Goal: Task Accomplishment & Management: Manage account settings

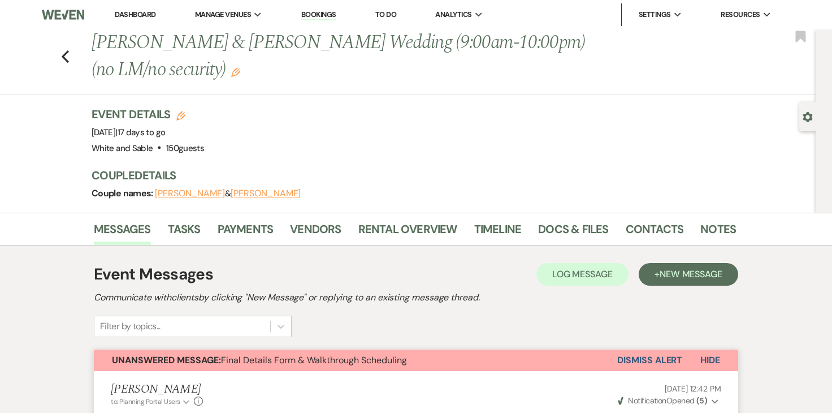
click at [147, 12] on link "Dashboard" at bounding box center [135, 15] width 41 height 10
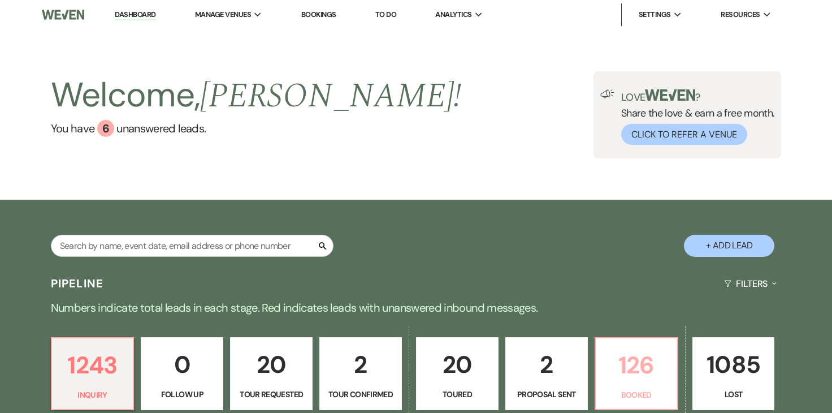
click at [595, 368] on link "126 Booked" at bounding box center [637, 374] width 84 height 74
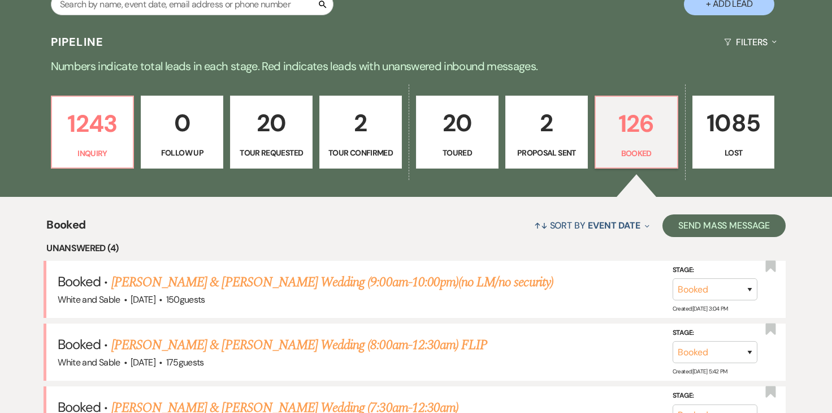
scroll to position [329, 0]
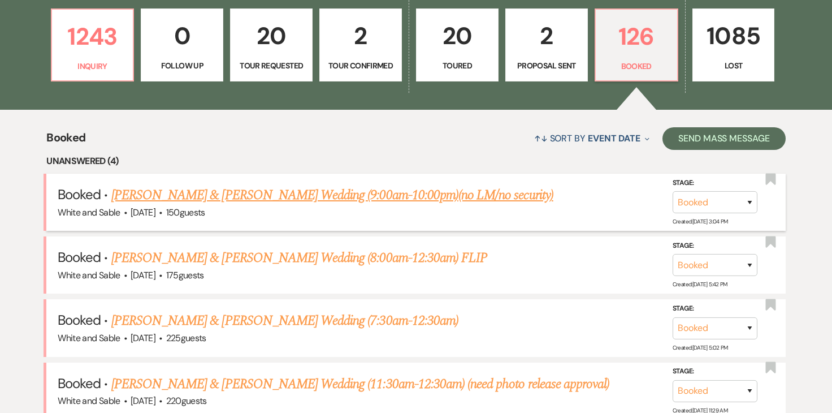
click at [478, 203] on link "[PERSON_NAME] & [PERSON_NAME] Wedding (9:00am-10:00pm)(no LM/no security)" at bounding box center [332, 195] width 442 height 20
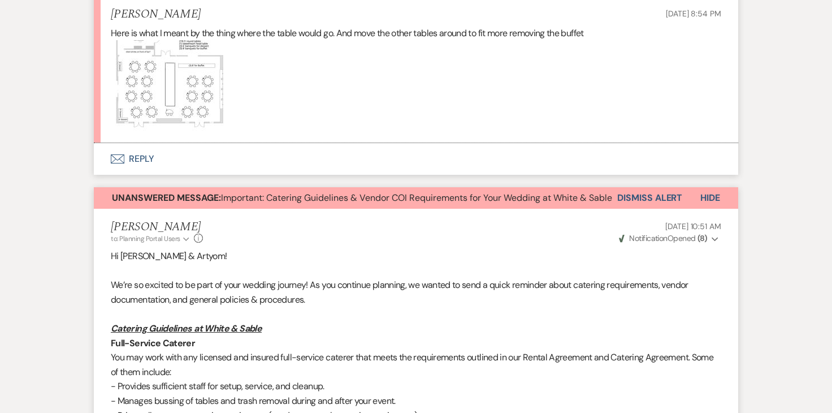
scroll to position [376, 0]
click at [154, 163] on button "Envelope Reply" at bounding box center [416, 158] width 645 height 32
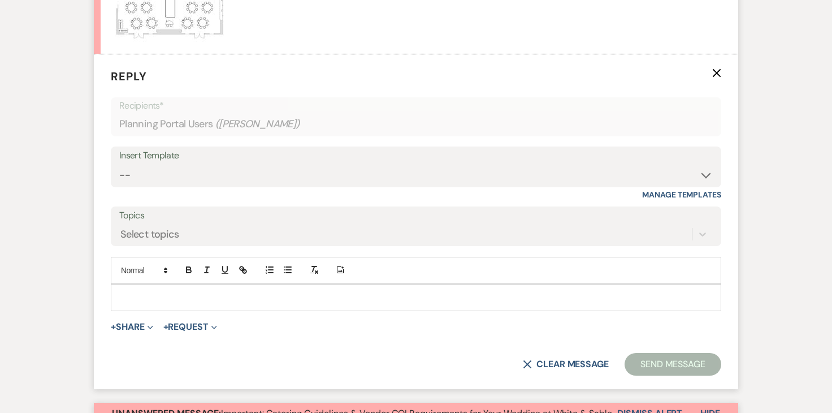
scroll to position [479, 0]
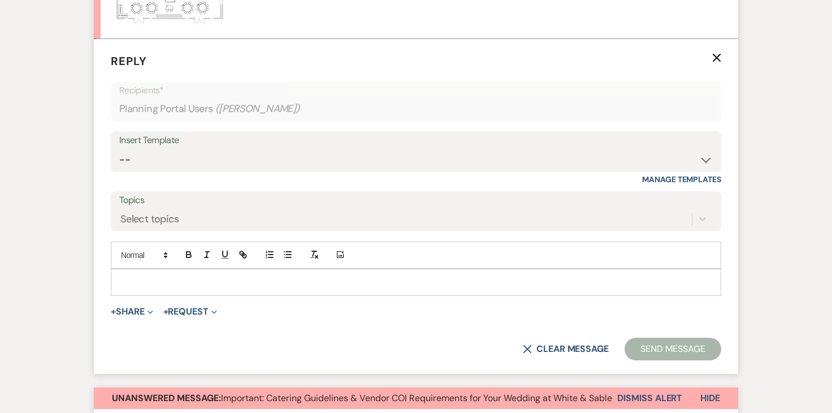
click at [183, 278] on p at bounding box center [416, 282] width 593 height 12
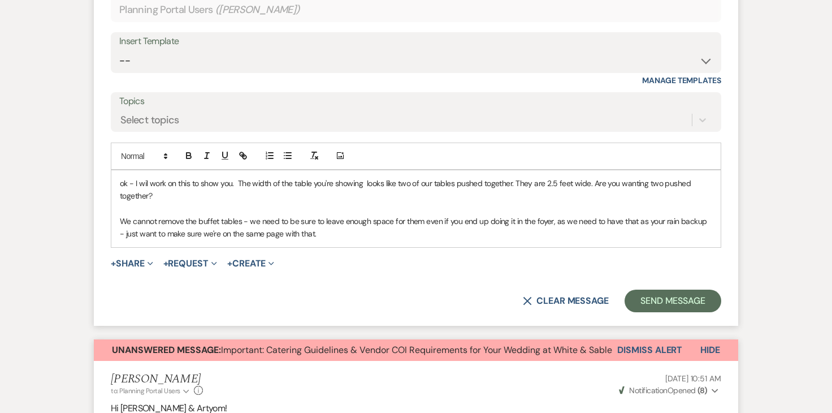
scroll to position [599, 0]
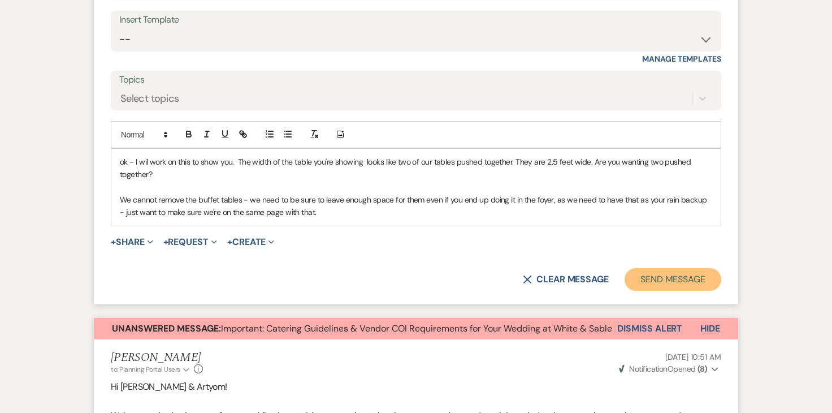
click at [689, 274] on button "Send Message" at bounding box center [673, 279] width 97 height 23
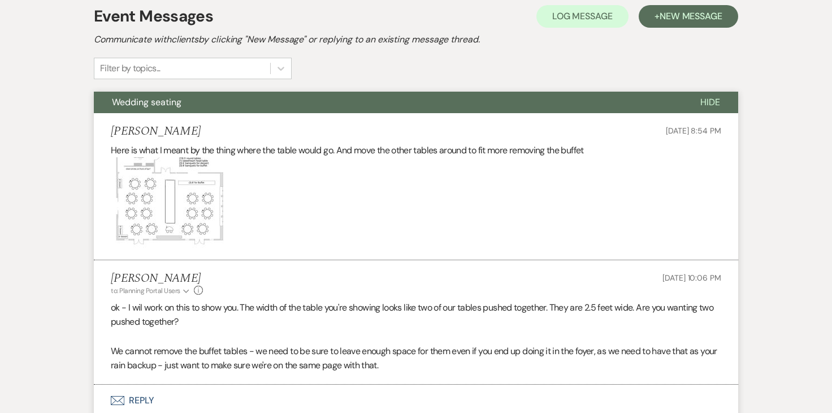
scroll to position [325, 0]
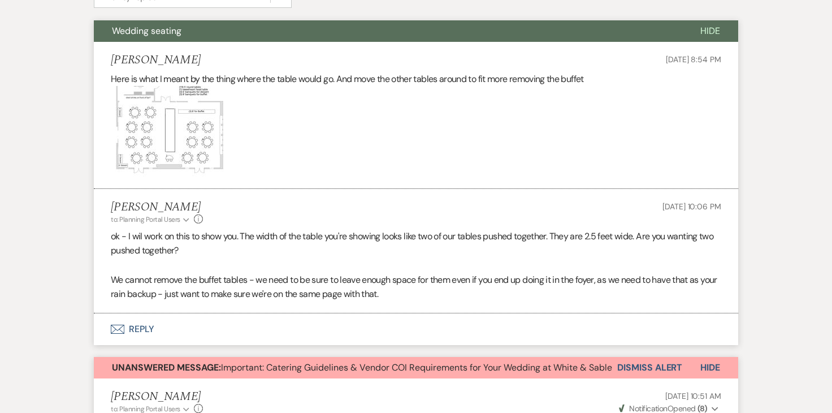
click at [148, 329] on button "Envelope Reply" at bounding box center [416, 329] width 645 height 32
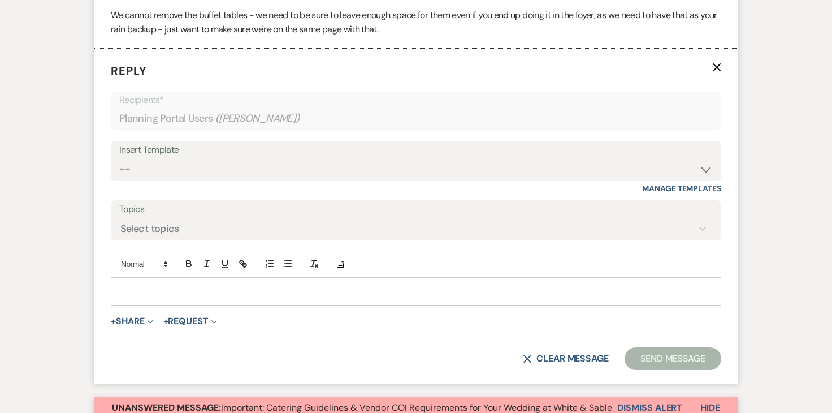
scroll to position [603, 0]
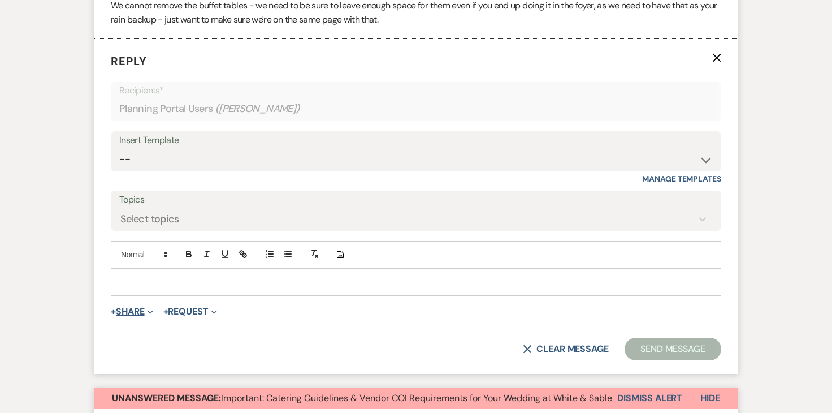
click at [122, 313] on button "+ Share Expand" at bounding box center [132, 311] width 42 height 9
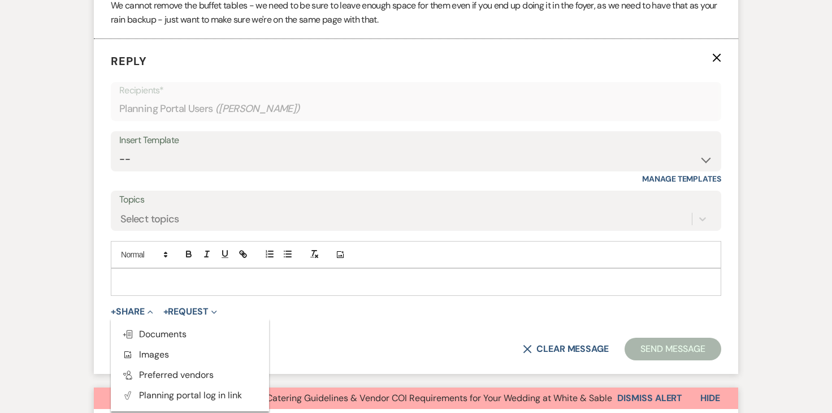
click at [185, 320] on ul "Doc Upload Documents Add Photo Images Pref Vendors Preferred vendors Plan Porta…" at bounding box center [190, 364] width 158 height 93
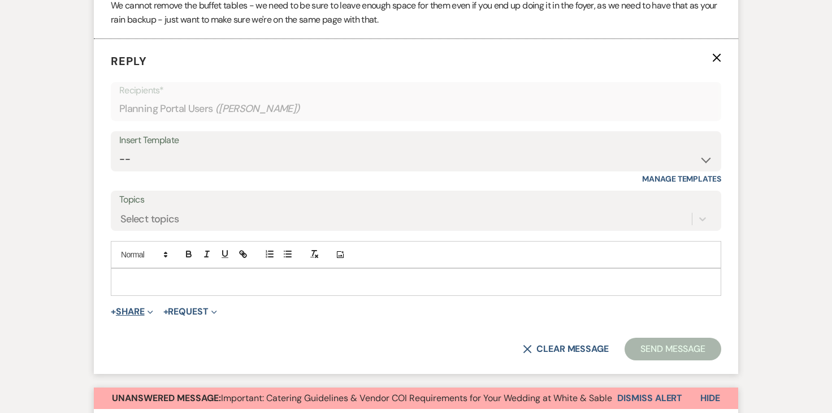
click at [147, 313] on span "Expand" at bounding box center [149, 311] width 8 height 12
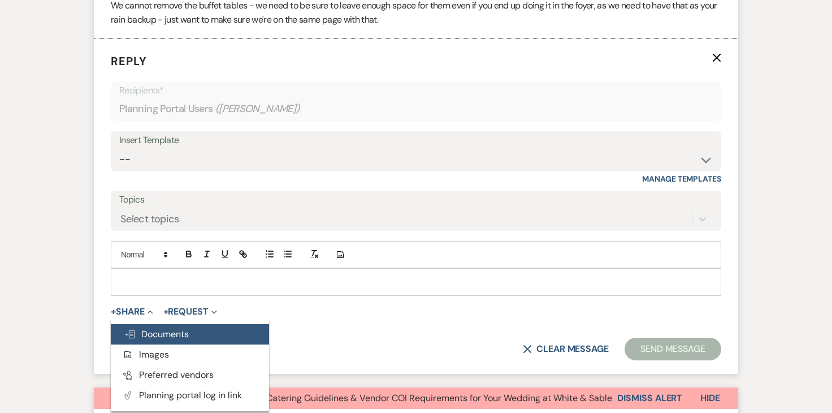
click at [146, 325] on button "Doc Upload Documents" at bounding box center [190, 334] width 158 height 20
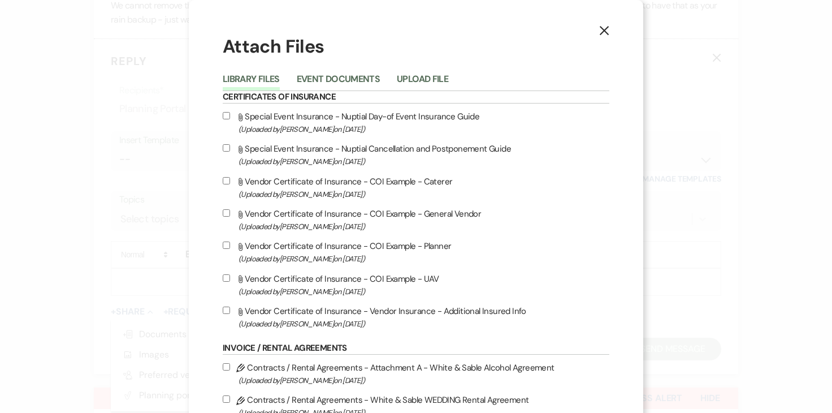
click at [435, 70] on div "Library Files Event Documents Upload File" at bounding box center [416, 79] width 387 height 24
click at [426, 83] on button "Upload File" at bounding box center [422, 83] width 51 height 16
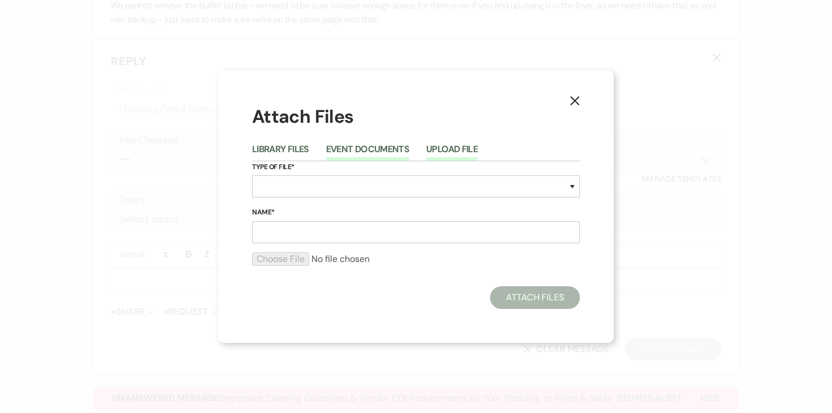
click at [379, 146] on button "Event Documents" at bounding box center [367, 153] width 83 height 16
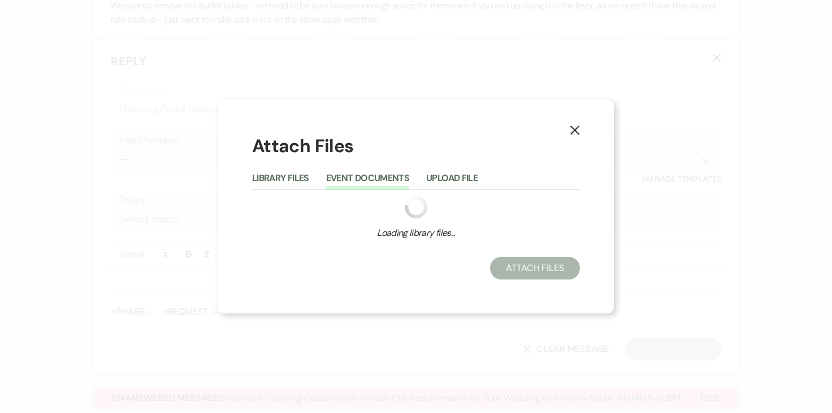
click at [290, 169] on div "Library Files Event Documents Upload File" at bounding box center [416, 178] width 328 height 24
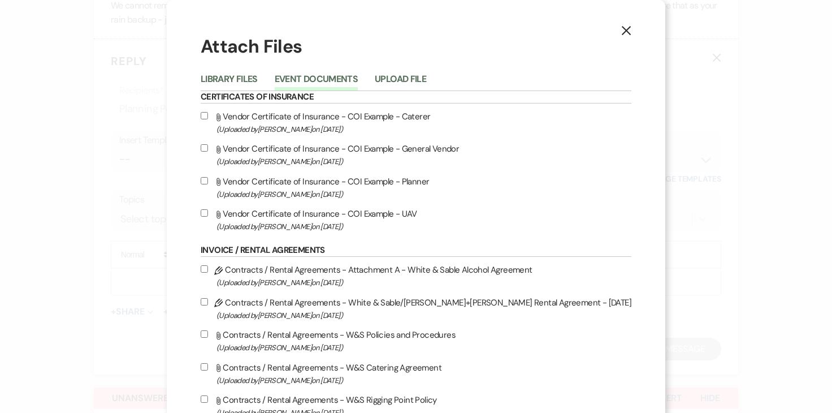
click at [290, 177] on label "Attach File Vendor Certificate of Insurance - COI Example - Planner (Uploaded b…" at bounding box center [416, 187] width 431 height 27
click at [208, 177] on input "Attach File Vendor Certificate of Insurance - COI Example - Planner (Uploaded b…" at bounding box center [204, 180] width 7 height 7
click at [208, 179] on input "Attach File Vendor Certificate of Insurance - COI Example - Planner (Uploaded b…" at bounding box center [204, 180] width 7 height 7
checkbox input "false"
click at [415, 76] on button "Upload File" at bounding box center [400, 83] width 51 height 16
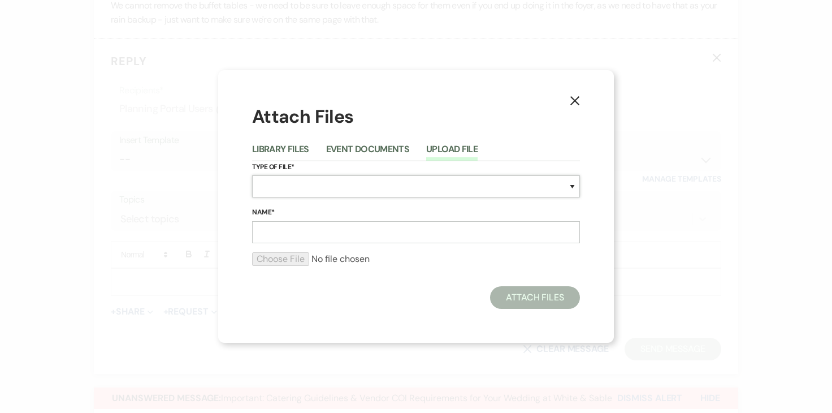
click at [292, 190] on select "Special Event Insurance Vendor Certificate of Insurance Contracts / Rental Agre…" at bounding box center [416, 186] width 328 height 22
select select "24"
click at [312, 222] on input "Name*" at bounding box center [416, 232] width 328 height 22
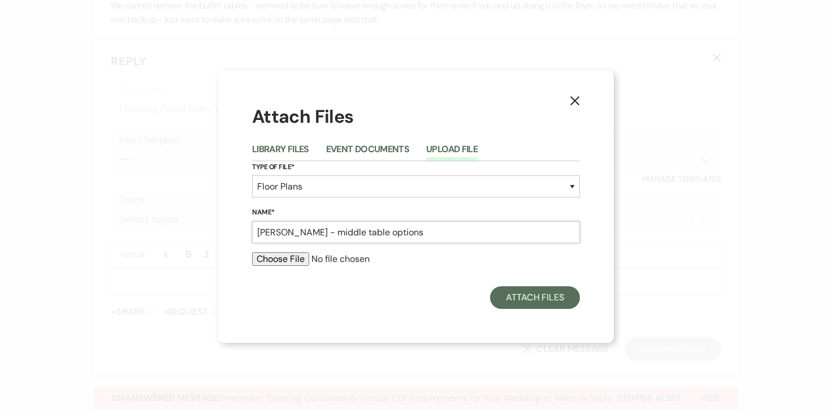
type input "Veronika - middle table options"
click at [286, 258] on input "file" at bounding box center [416, 259] width 328 height 14
type input "C:\fakepath\Veronika - middle table options.pdf"
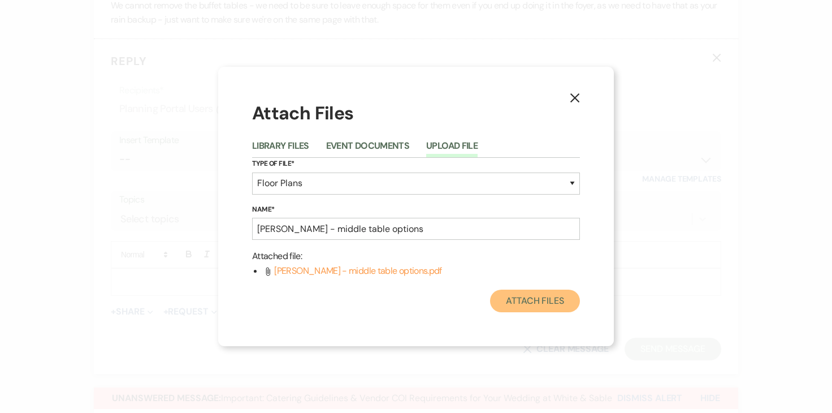
click at [550, 301] on button "Attach Files" at bounding box center [535, 301] width 90 height 23
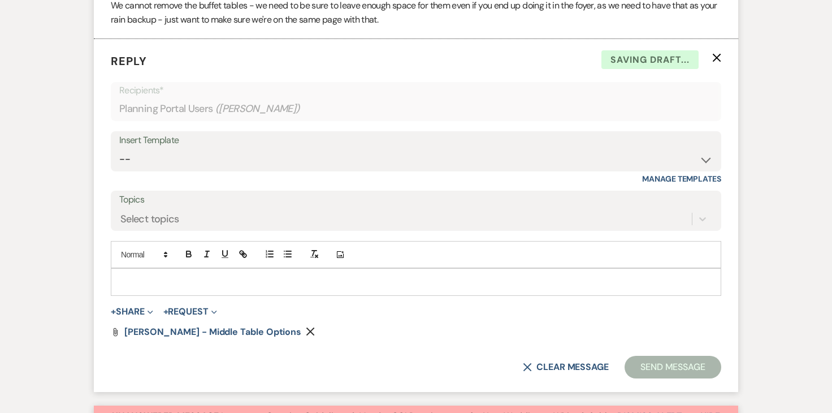
click at [385, 274] on div at bounding box center [416, 282] width 610 height 26
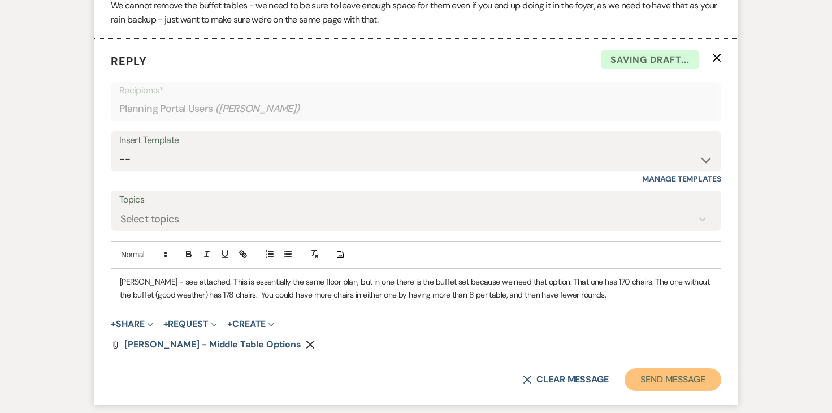
click at [673, 379] on button "Send Message" at bounding box center [673, 379] width 97 height 23
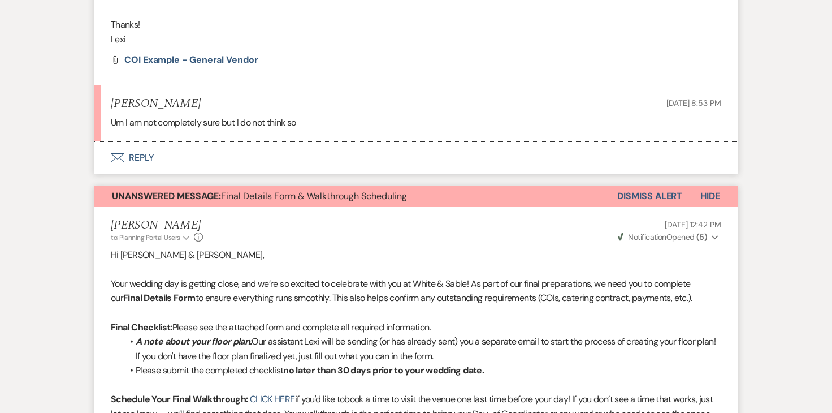
click at [119, 164] on button "Envelope Reply" at bounding box center [416, 158] width 645 height 32
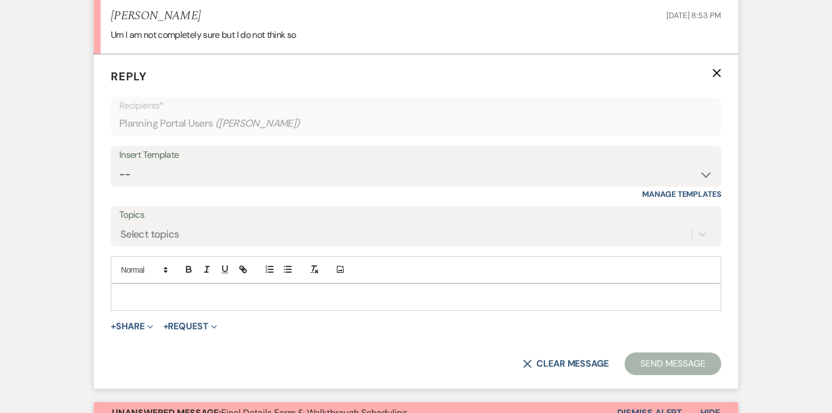
scroll to position [1809, 0]
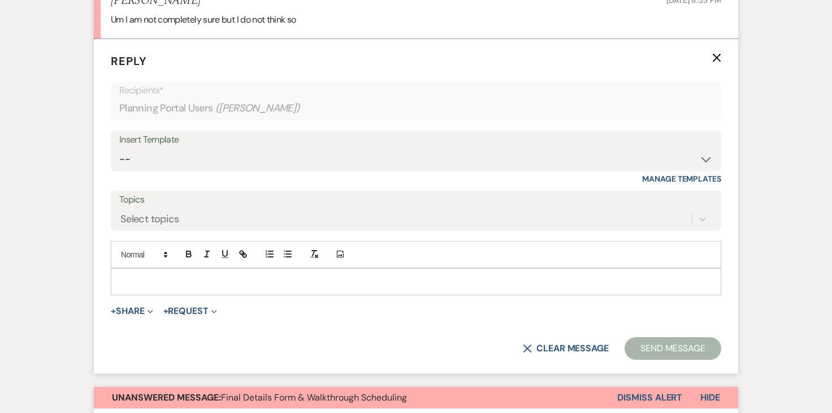
click at [722, 56] on form "Reply X Recipients* Planning Portal Users ( Veronika Okhman ) Insert Template -…" at bounding box center [416, 206] width 645 height 335
click at [715, 56] on icon "X" at bounding box center [716, 57] width 9 height 9
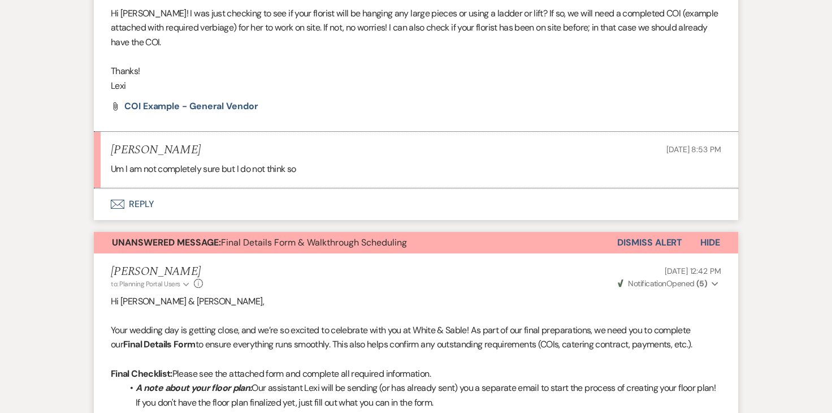
scroll to position [1670, 0]
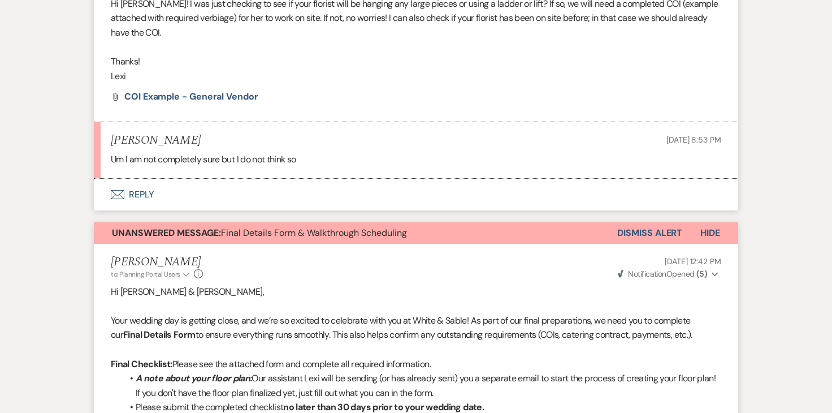
click at [672, 229] on button "Dismiss Alert" at bounding box center [649, 232] width 65 height 21
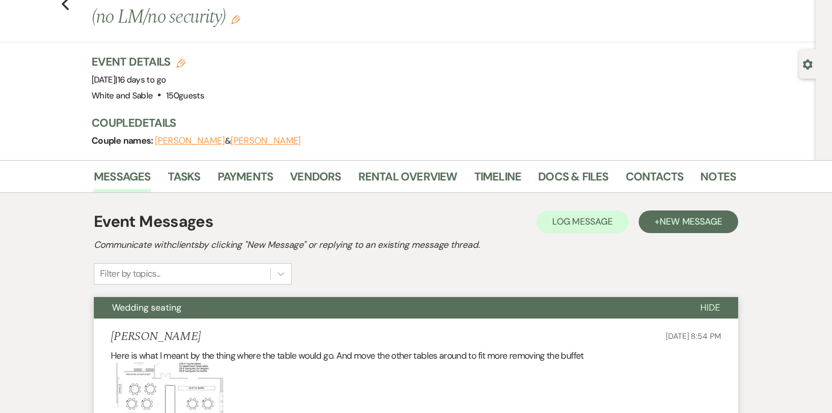
scroll to position [0, 0]
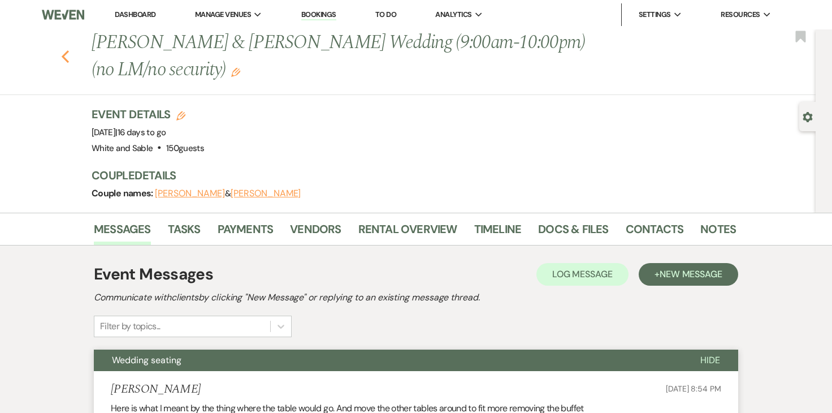
click at [64, 55] on use "button" at bounding box center [65, 56] width 7 height 12
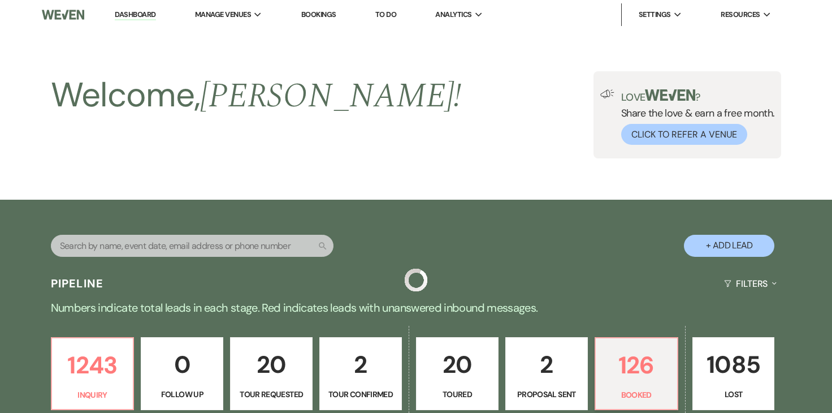
scroll to position [329, 0]
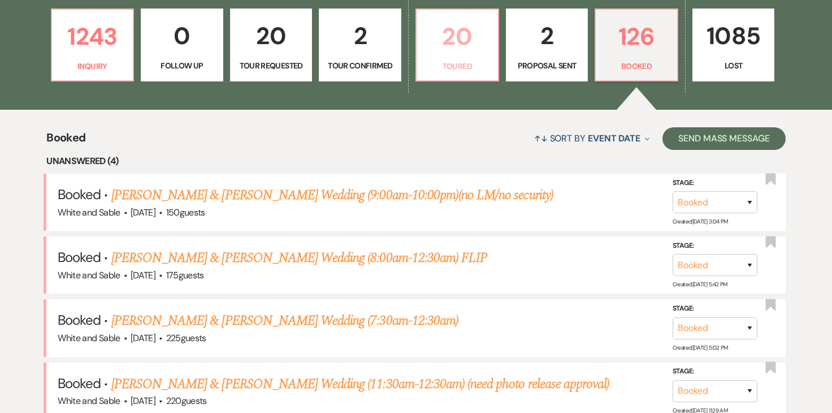
click at [470, 39] on p "20" at bounding box center [458, 37] width 68 height 38
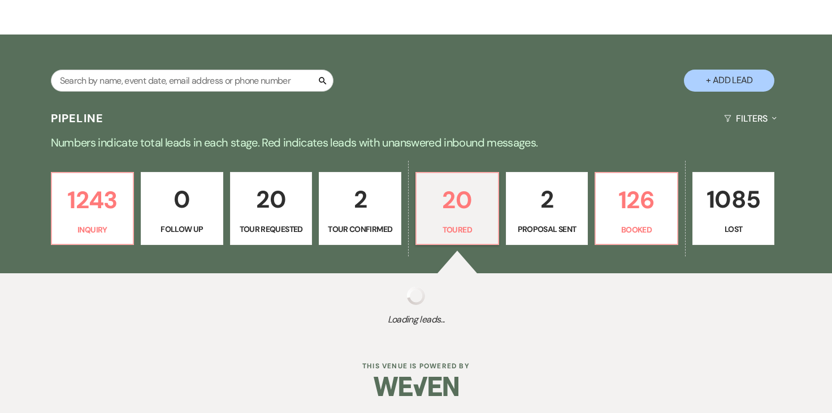
scroll to position [329, 0]
select select "5"
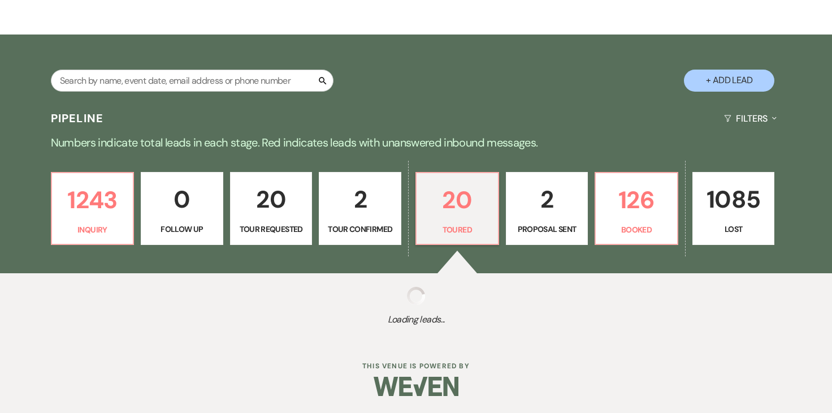
select select "5"
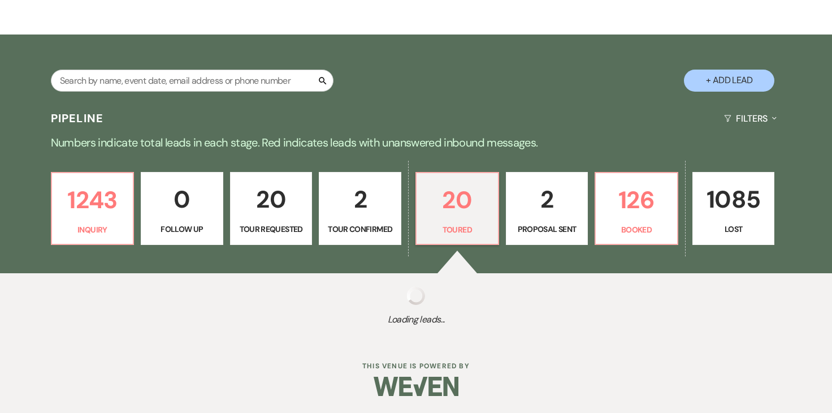
select select "5"
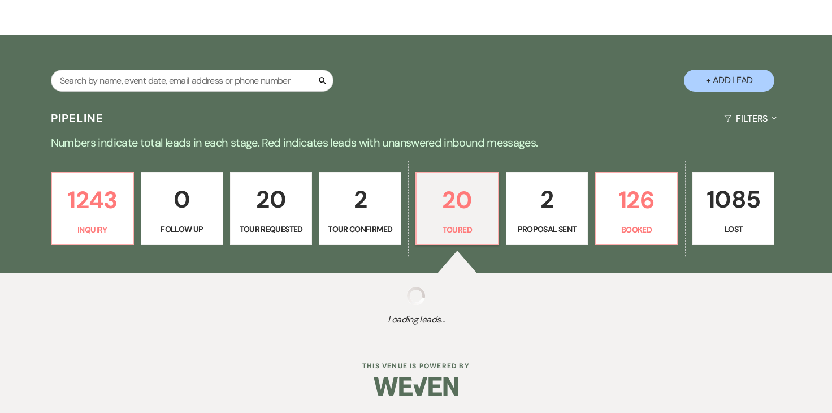
select select "5"
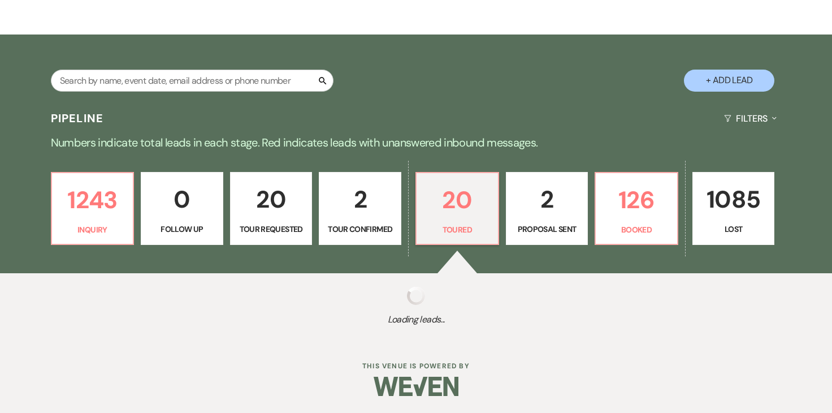
select select "5"
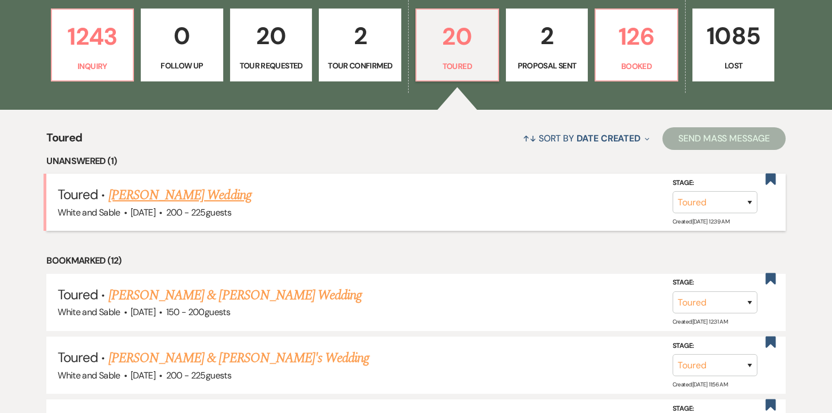
click at [192, 193] on link "[PERSON_NAME] Wedding" at bounding box center [180, 195] width 143 height 20
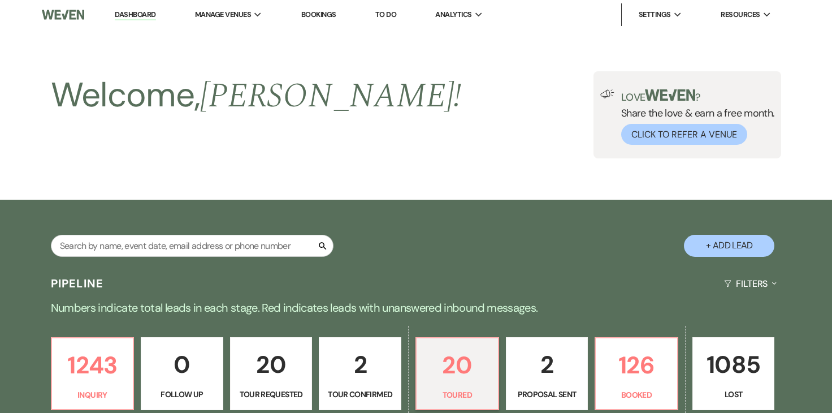
select select "5"
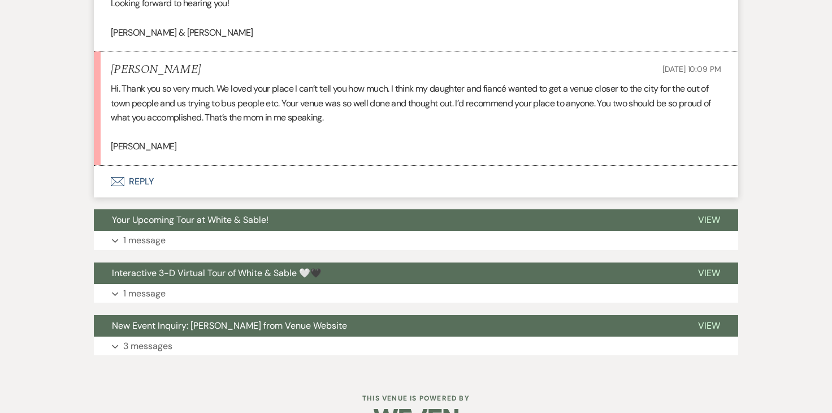
scroll to position [1069, 0]
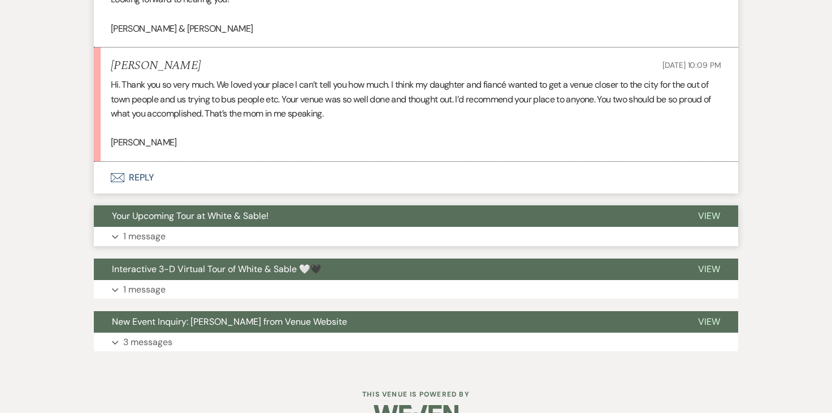
click at [159, 236] on p "1 message" at bounding box center [144, 236] width 42 height 15
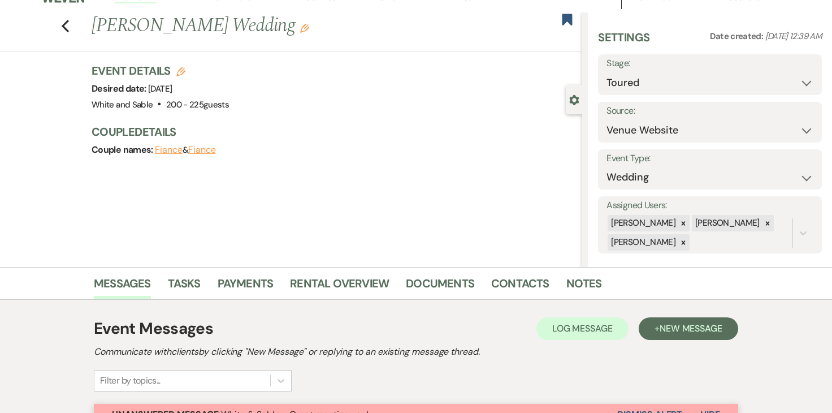
scroll to position [0, 0]
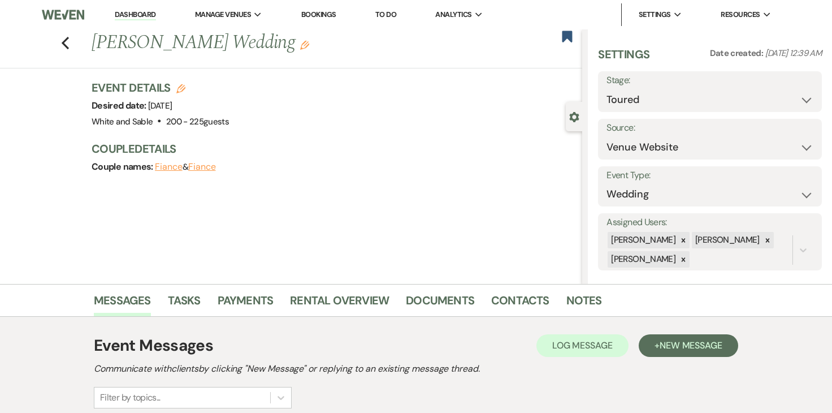
click at [142, 16] on link "Dashboard" at bounding box center [135, 15] width 41 height 11
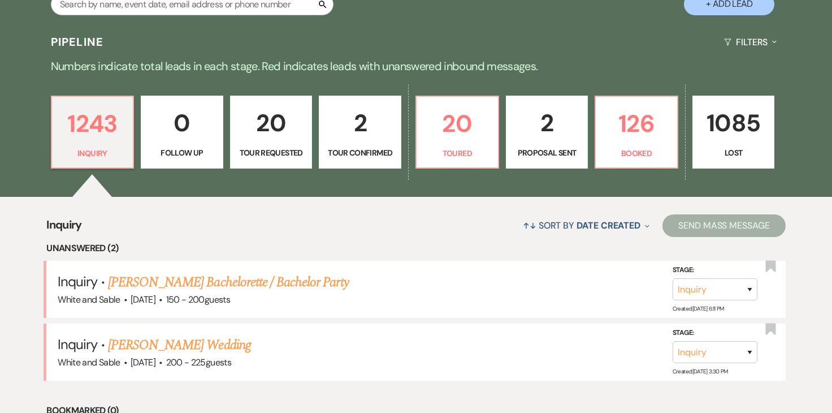
scroll to position [254, 0]
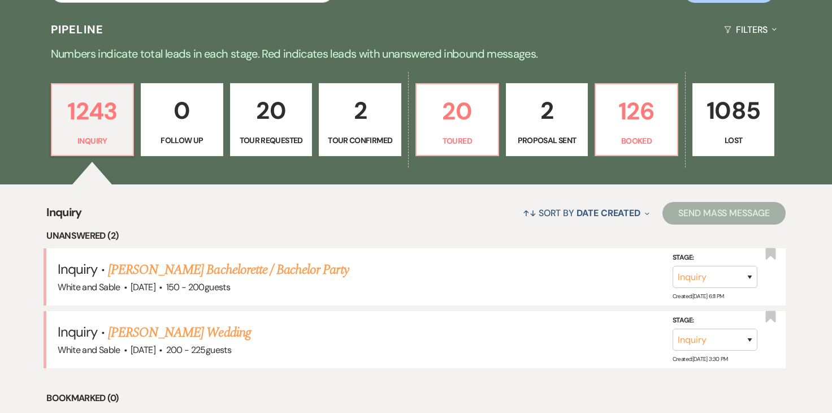
click at [548, 107] on p "2" at bounding box center [547, 111] width 68 height 38
select select "6"
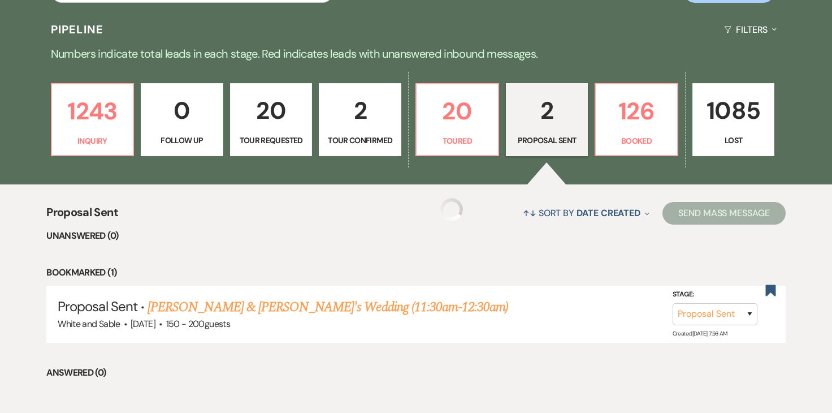
select select "6"
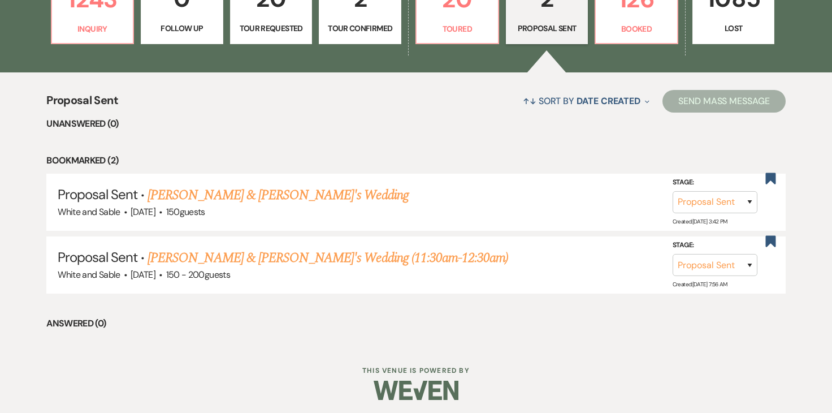
scroll to position [369, 0]
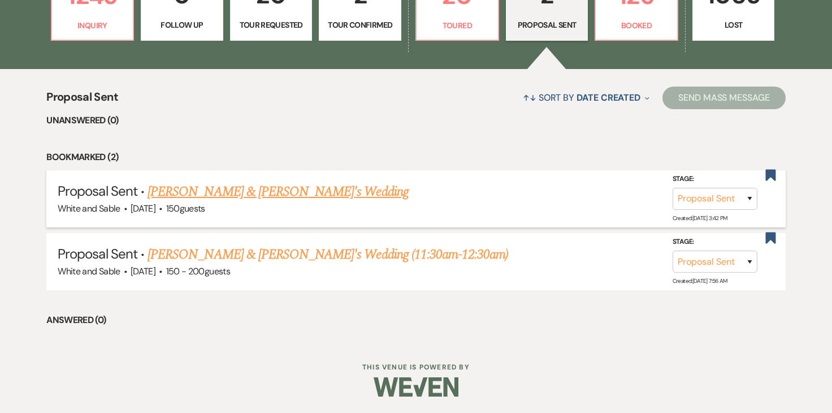
click at [232, 192] on link "[PERSON_NAME] & [PERSON_NAME]'s Wedding" at bounding box center [278, 192] width 261 height 20
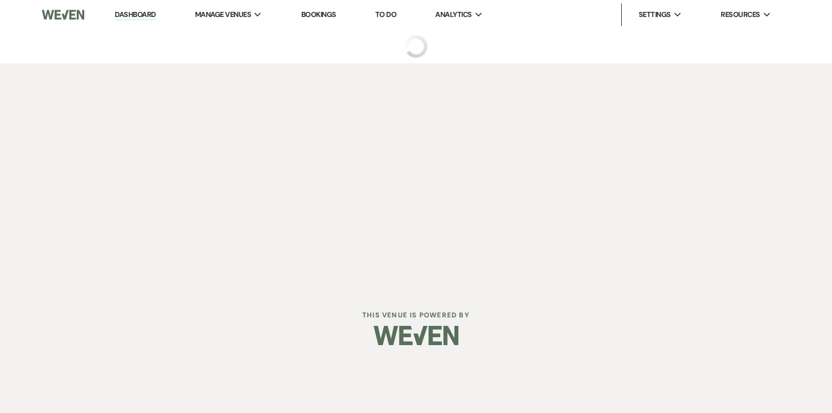
select select "6"
select select "12"
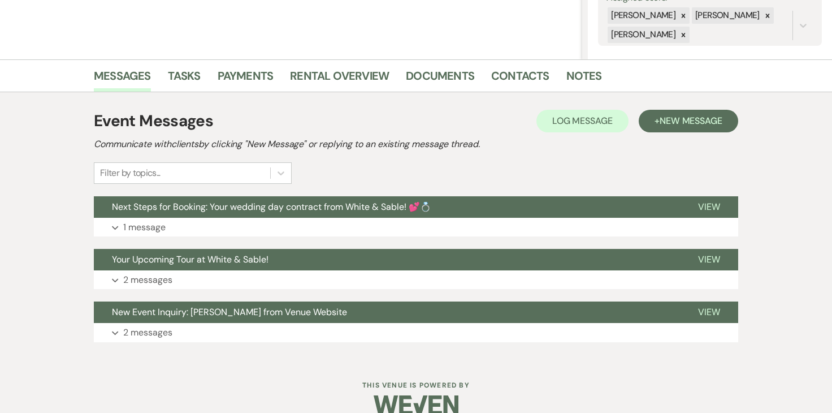
scroll to position [243, 0]
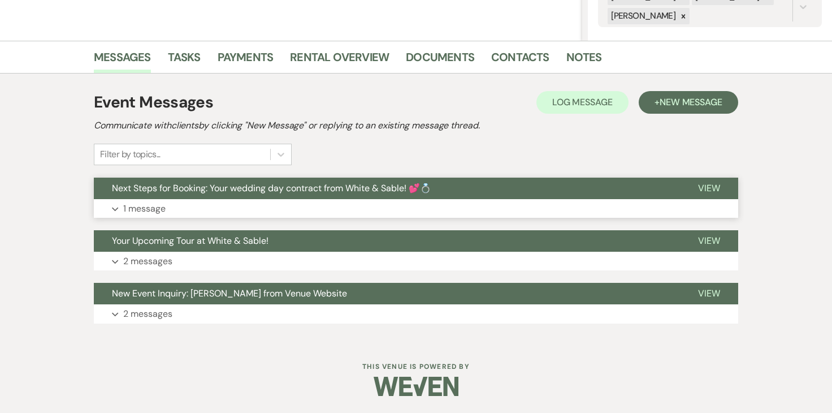
click at [144, 210] on p "1 message" at bounding box center [144, 208] width 42 height 15
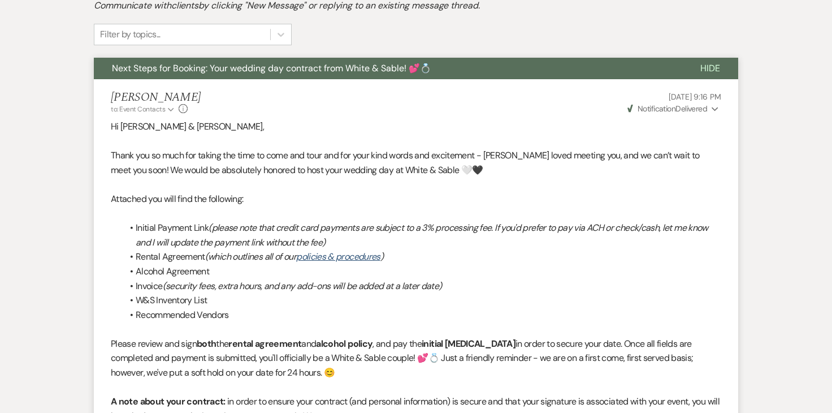
scroll to position [361, 0]
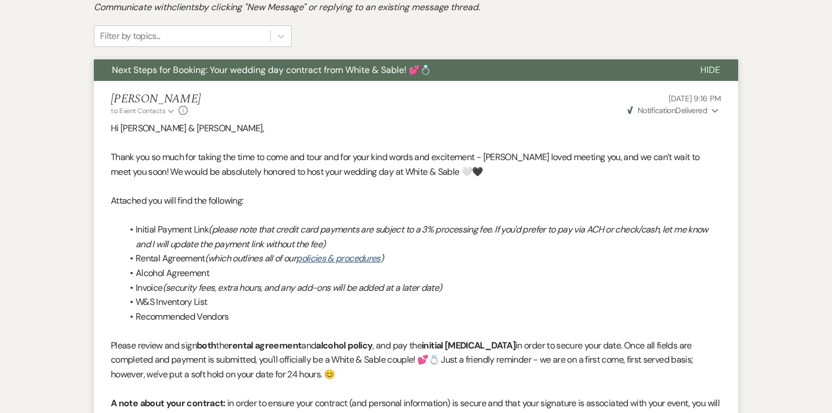
click at [712, 111] on icon "Expand" at bounding box center [715, 111] width 7 height 8
click at [579, 115] on div "Angela Oldenburger to: Event Contacts Expand Info Aug 20, 2025, 9:16 PM Weven C…" at bounding box center [416, 104] width 611 height 24
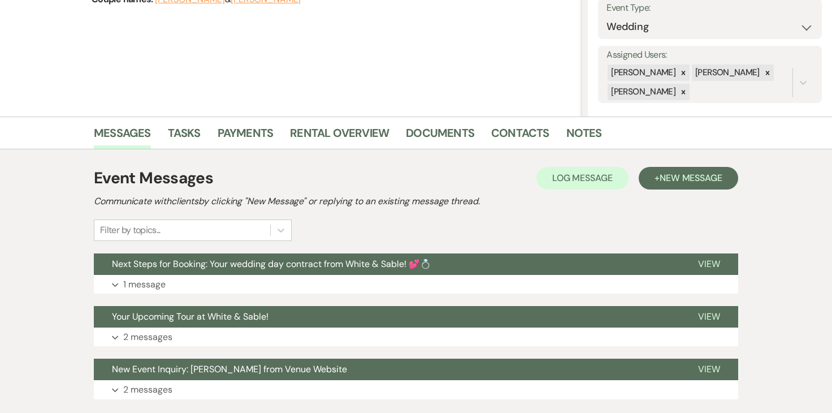
scroll to position [194, 0]
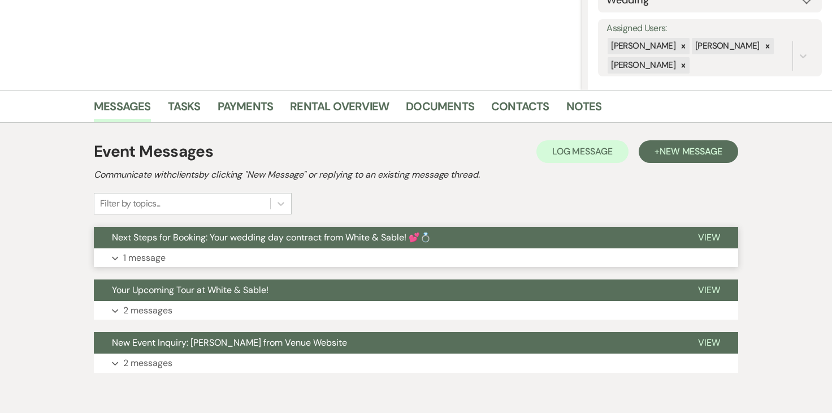
click at [143, 258] on p "1 message" at bounding box center [144, 257] width 42 height 15
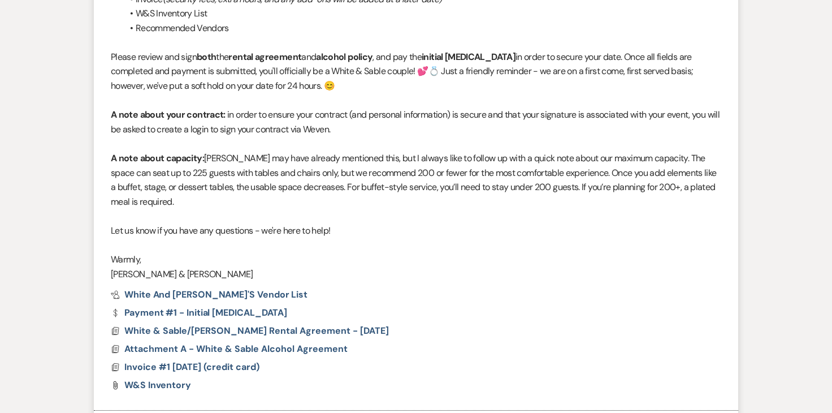
scroll to position [0, 0]
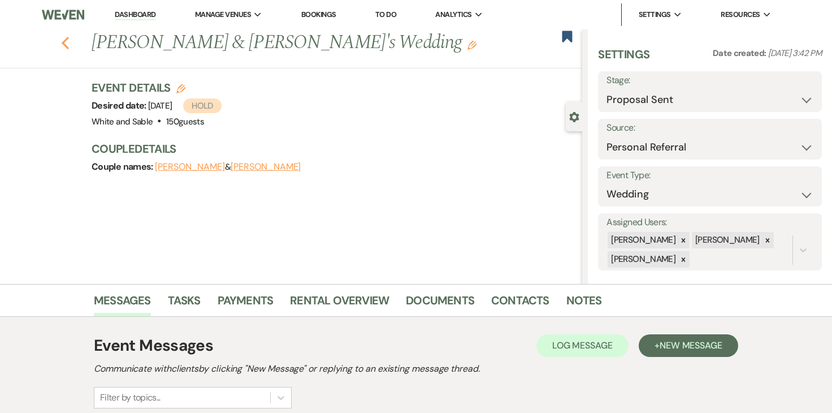
click at [65, 39] on icon "Previous" at bounding box center [65, 43] width 8 height 14
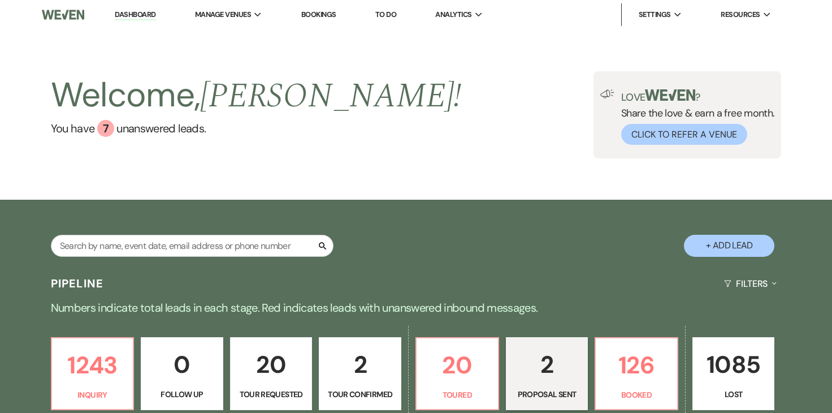
select select "6"
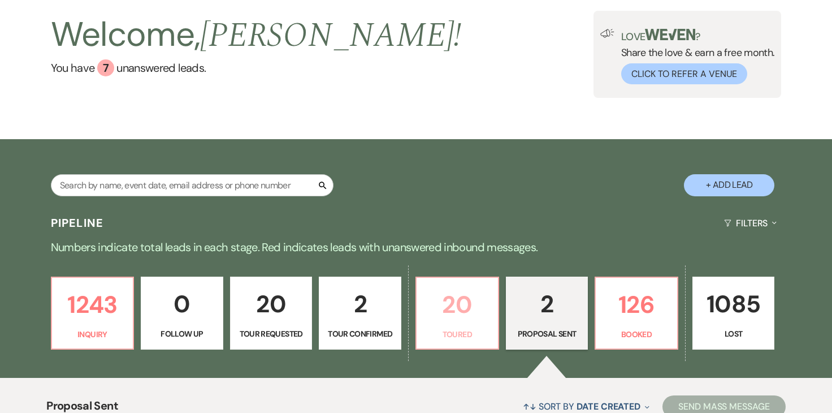
click at [465, 314] on p "20" at bounding box center [458, 305] width 68 height 38
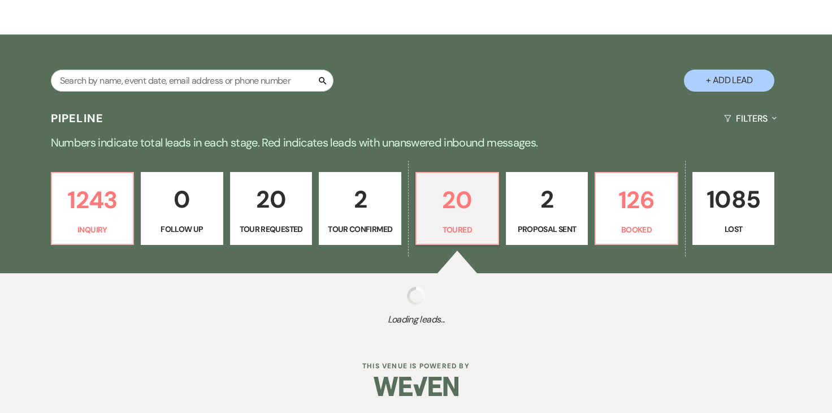
select select "5"
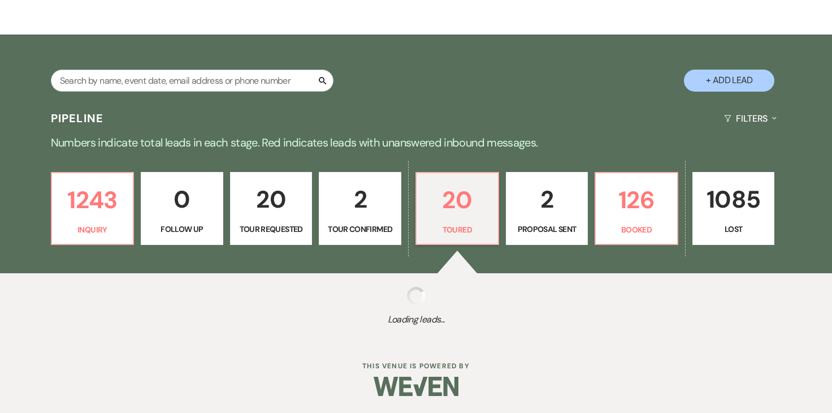
select select "5"
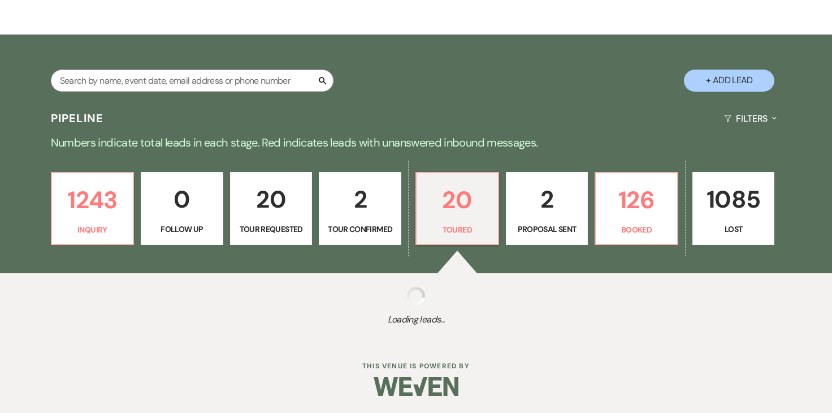
select select "5"
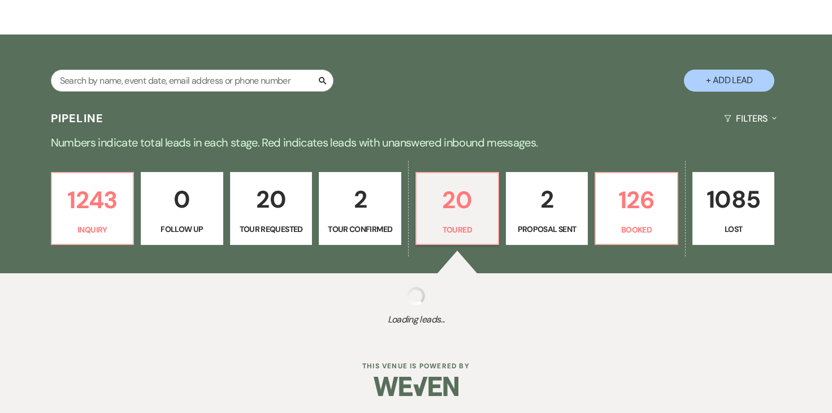
select select "5"
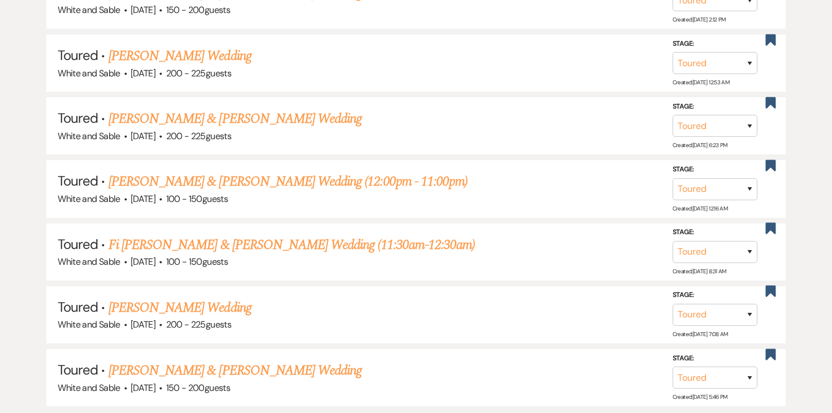
scroll to position [951, 0]
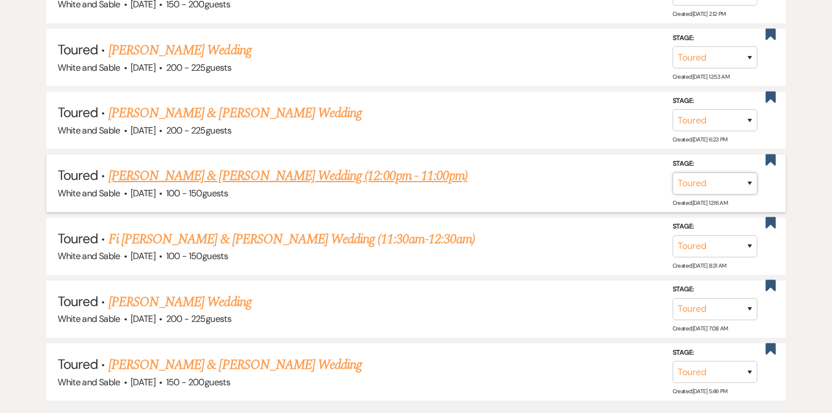
click at [736, 181] on select "Inquiry Follow Up Tour Requested Tour Confirmed Toured Proposal Sent Booked Lost" at bounding box center [715, 183] width 85 height 22
select select "6"
click at [737, 187] on button "Save" at bounding box center [735, 182] width 57 height 23
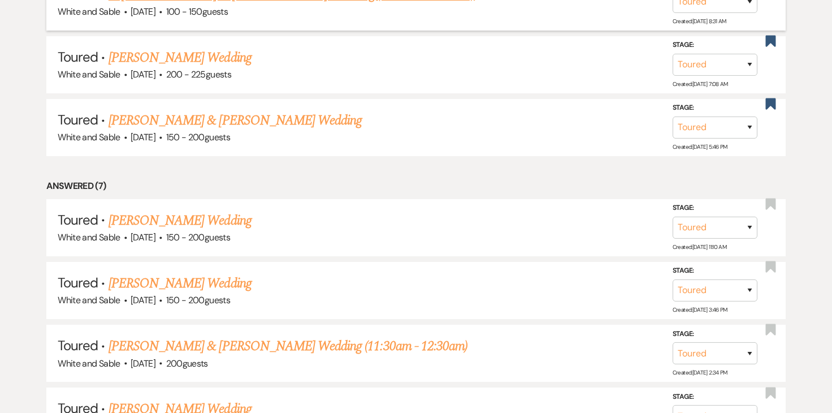
scroll to position [1142, 0]
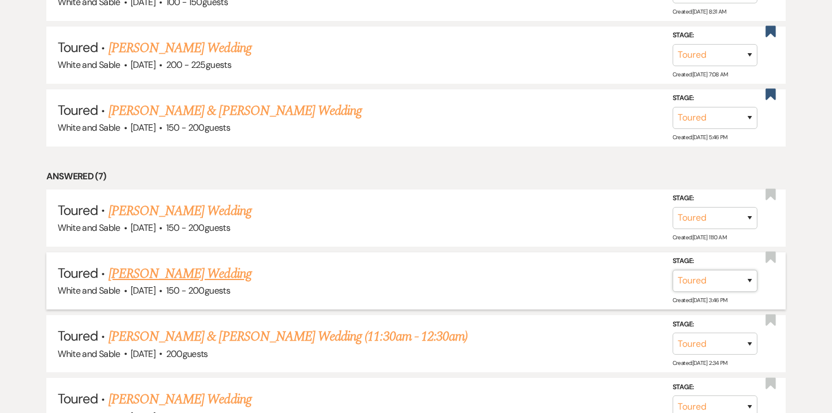
click at [717, 270] on select "Inquiry Follow Up Tour Requested Tour Confirmed Toured Proposal Sent Booked Lost" at bounding box center [715, 281] width 85 height 22
select select "8"
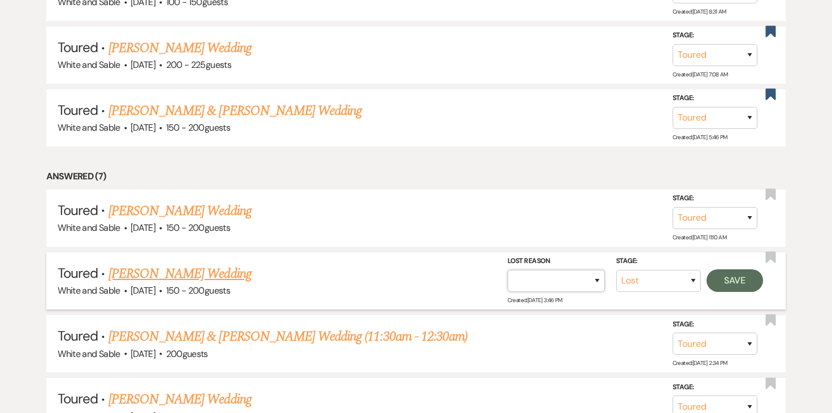
click at [590, 280] on select "Booked Elsewhere Budget Date Unavailable No Response Not a Good Match Capacity …" at bounding box center [556, 281] width 97 height 22
select select "6"
click at [743, 271] on button "Save" at bounding box center [735, 280] width 57 height 23
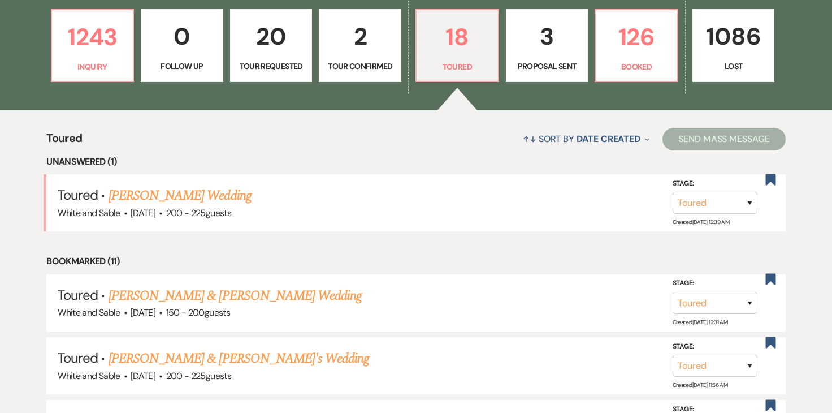
scroll to position [316, 0]
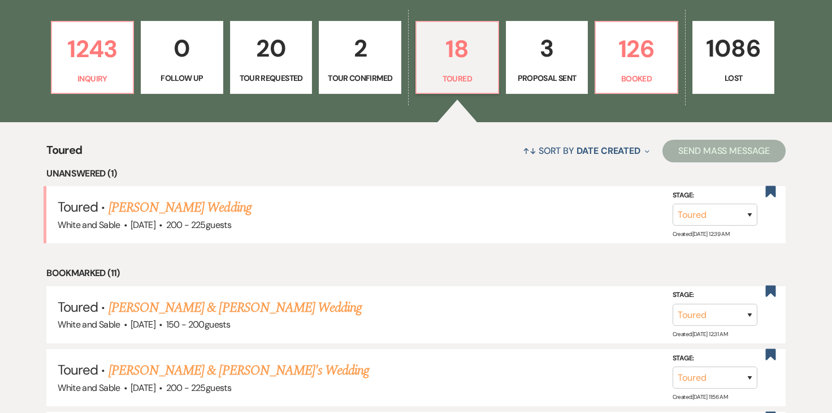
click at [541, 59] on p "3" at bounding box center [547, 48] width 68 height 38
select select "6"
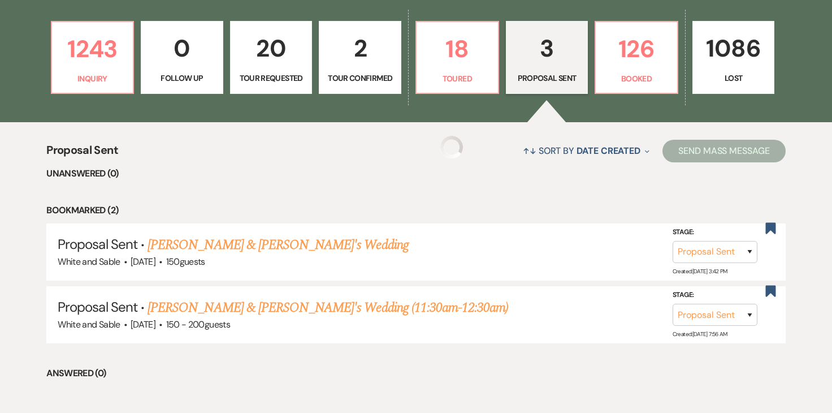
select select "6"
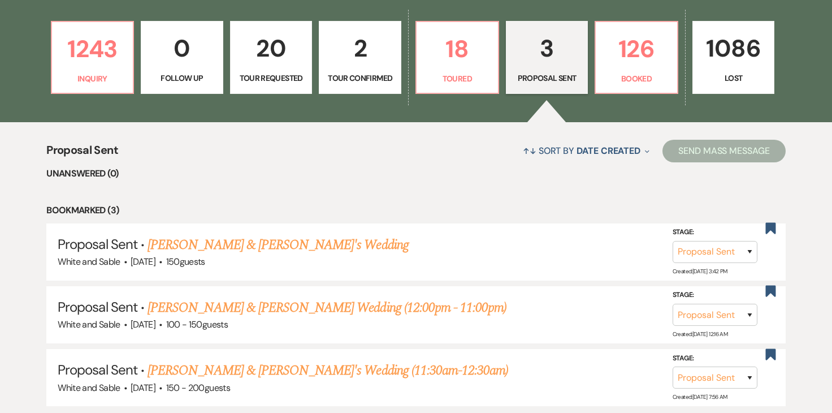
scroll to position [362, 0]
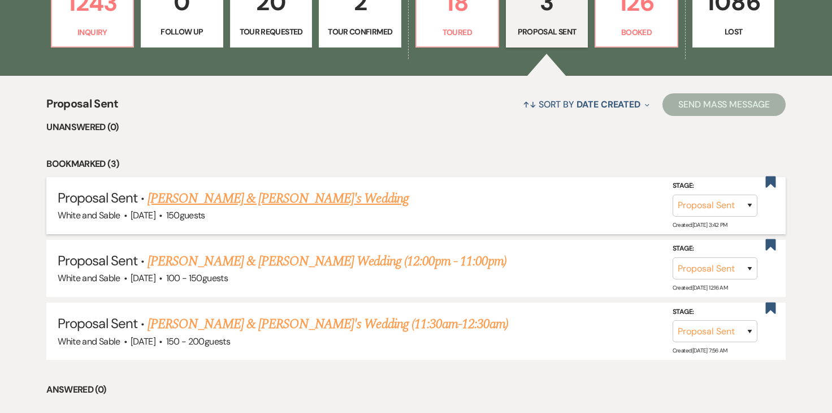
click at [281, 190] on link "[PERSON_NAME] & [PERSON_NAME]'s Wedding" at bounding box center [278, 198] width 261 height 20
select select "6"
select select "12"
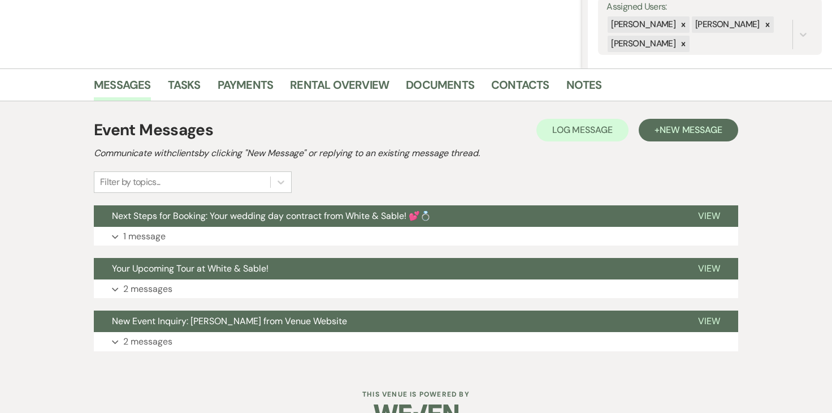
scroll to position [243, 0]
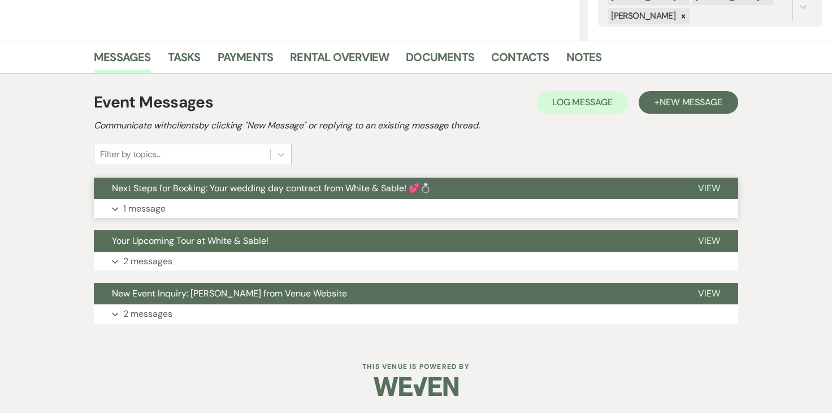
click at [142, 208] on p "1 message" at bounding box center [144, 208] width 42 height 15
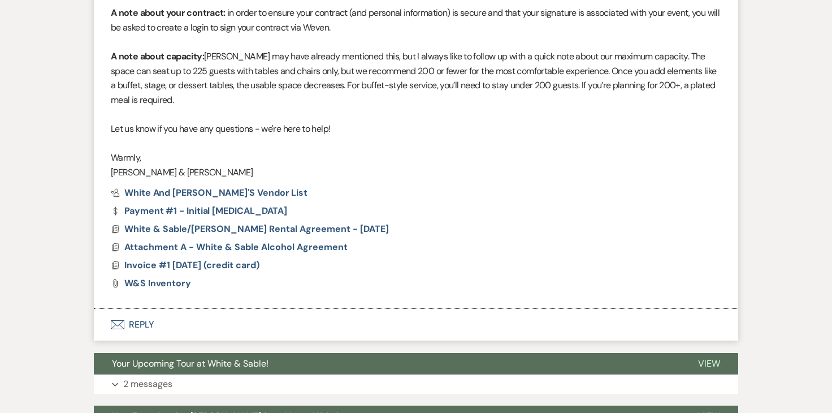
scroll to position [797, 0]
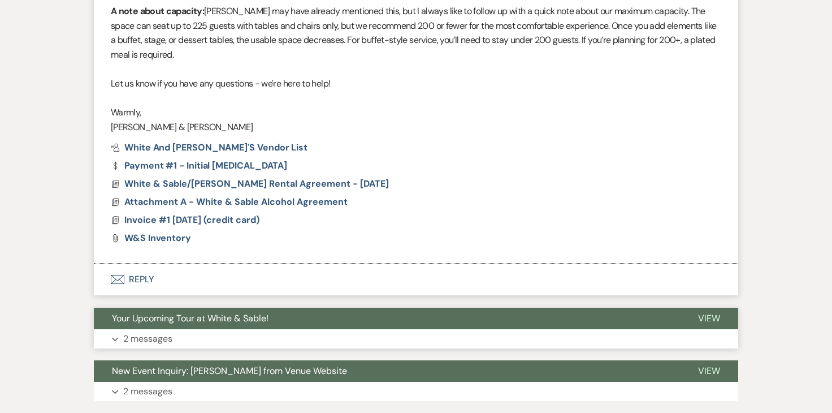
click at [161, 345] on button "Expand 2 messages" at bounding box center [416, 338] width 645 height 19
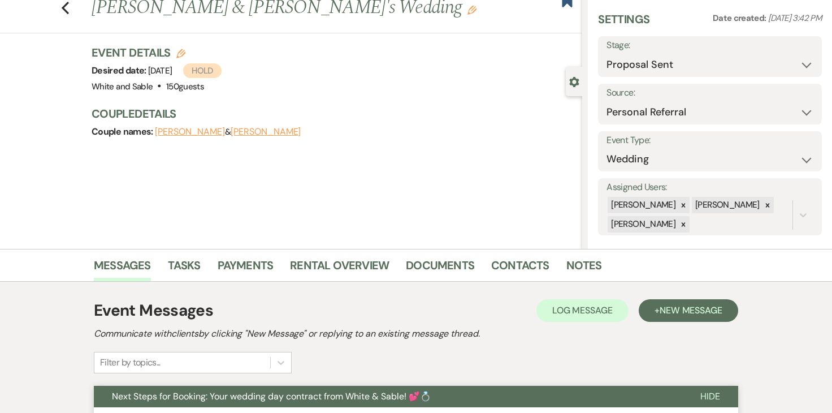
scroll to position [0, 0]
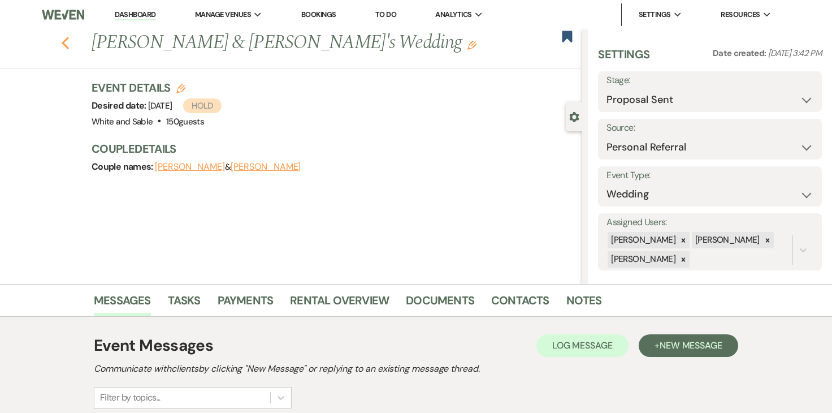
click at [63, 47] on icon "Previous" at bounding box center [65, 43] width 8 height 14
select select "6"
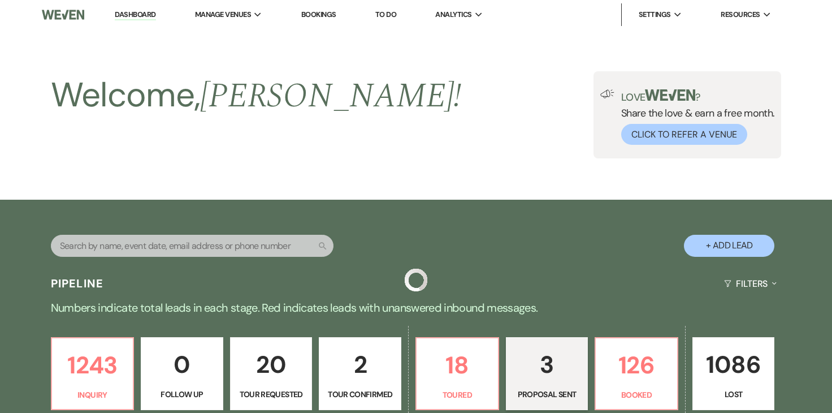
scroll to position [362, 0]
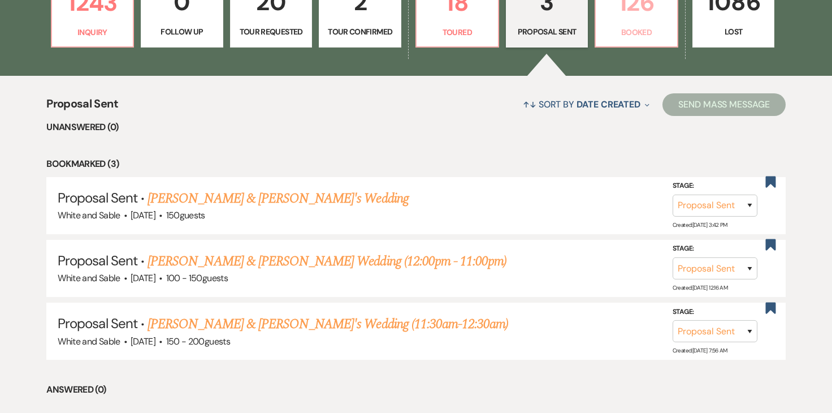
click at [639, 19] on p "126" at bounding box center [637, 3] width 68 height 38
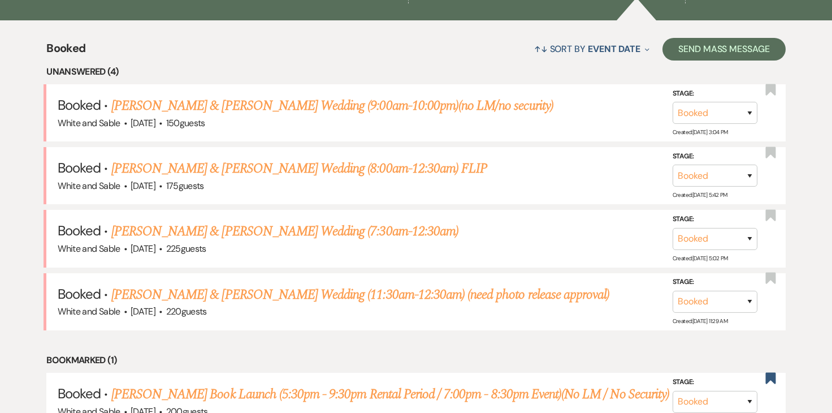
scroll to position [420, 0]
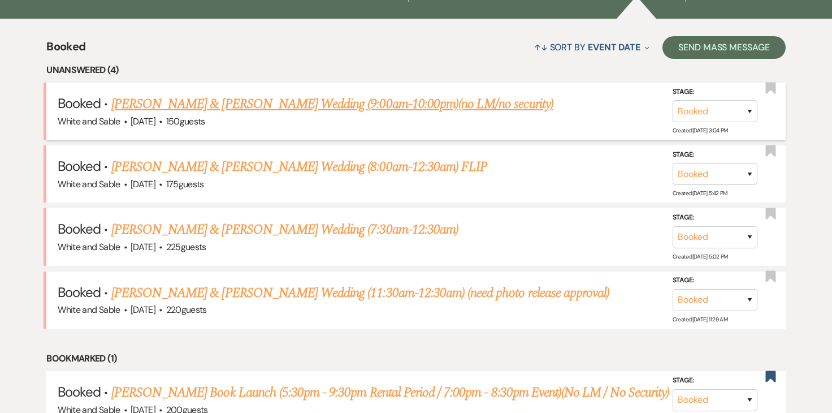
click at [411, 102] on link "[PERSON_NAME] & [PERSON_NAME] Wedding (9:00am-10:00pm)(no LM/no security)" at bounding box center [332, 104] width 442 height 20
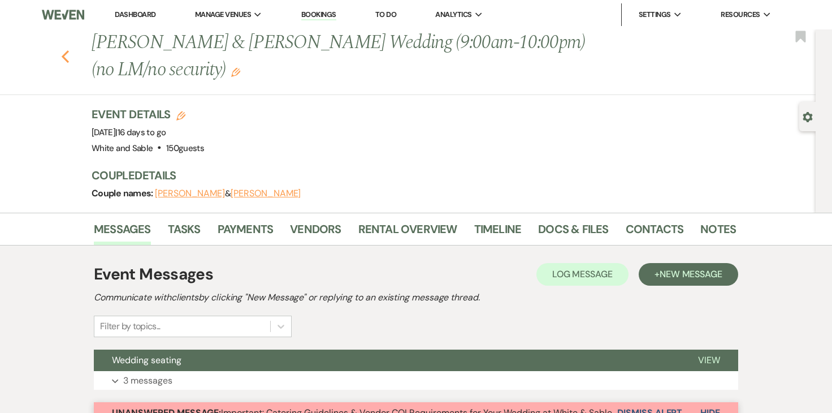
click at [65, 54] on use "button" at bounding box center [65, 56] width 7 height 12
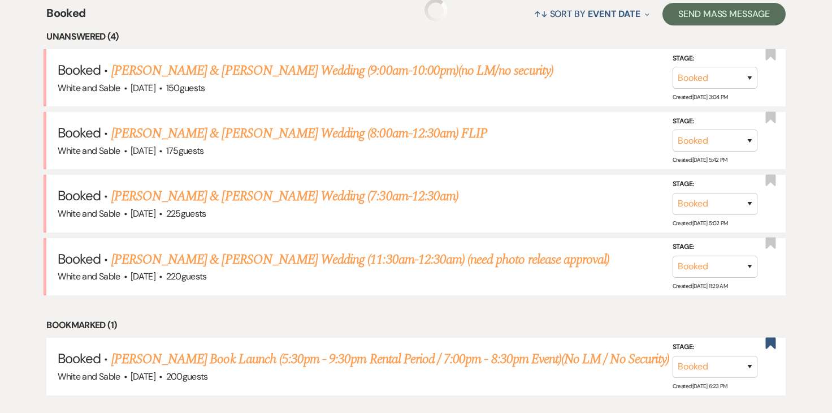
scroll to position [463, 0]
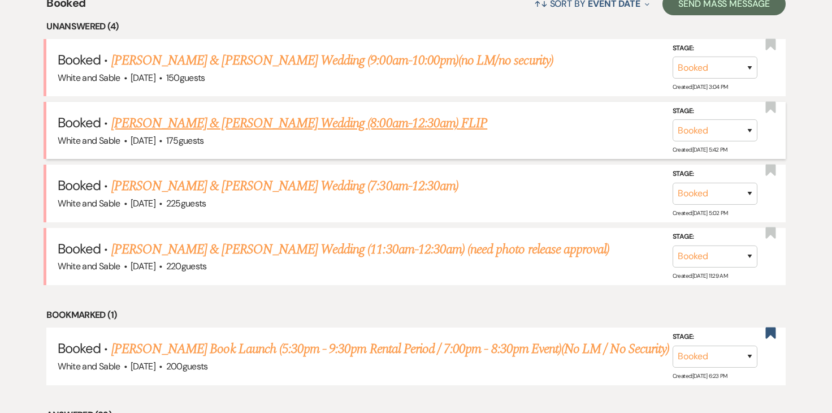
click at [208, 127] on link "[PERSON_NAME] & [PERSON_NAME] Wedding (8:00am-12:30am) FLIP" at bounding box center [299, 123] width 376 height 20
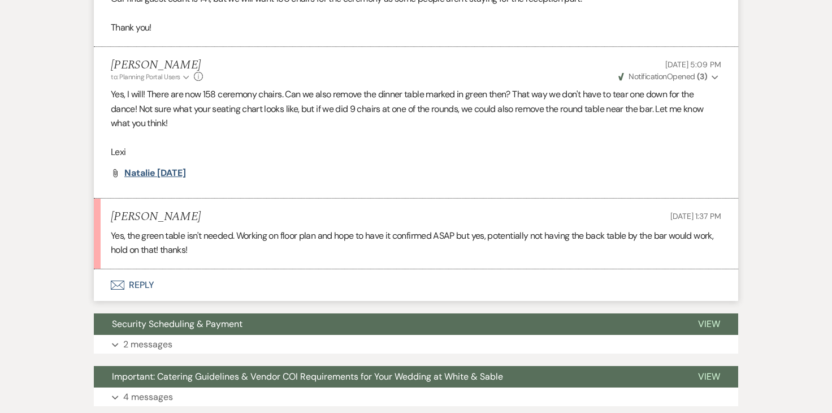
scroll to position [479, 0]
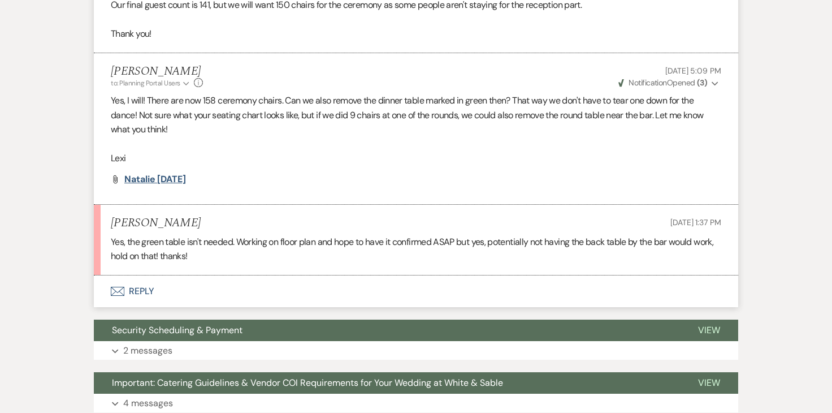
click at [168, 173] on span "Natalie 8.19.25" at bounding box center [155, 179] width 62 height 12
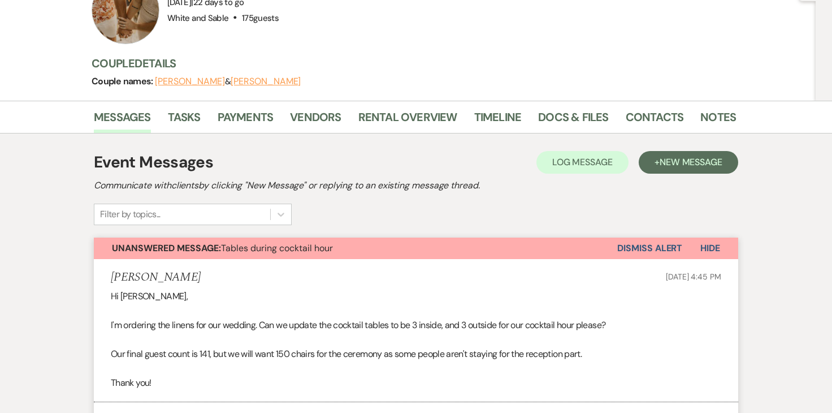
scroll to position [0, 0]
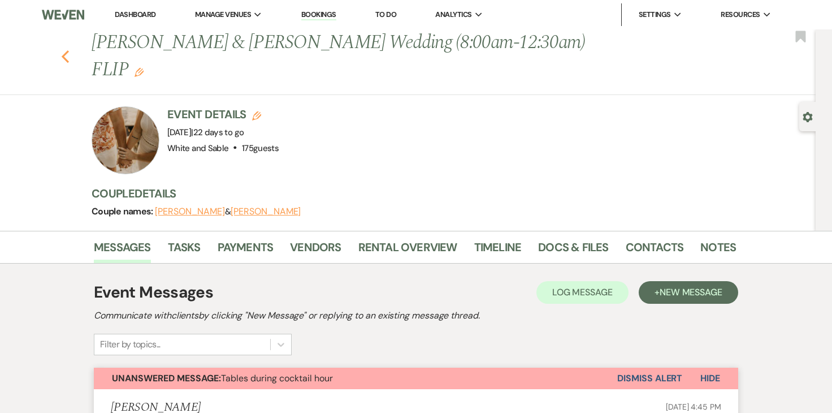
click at [65, 50] on icon "Previous" at bounding box center [65, 57] width 8 height 14
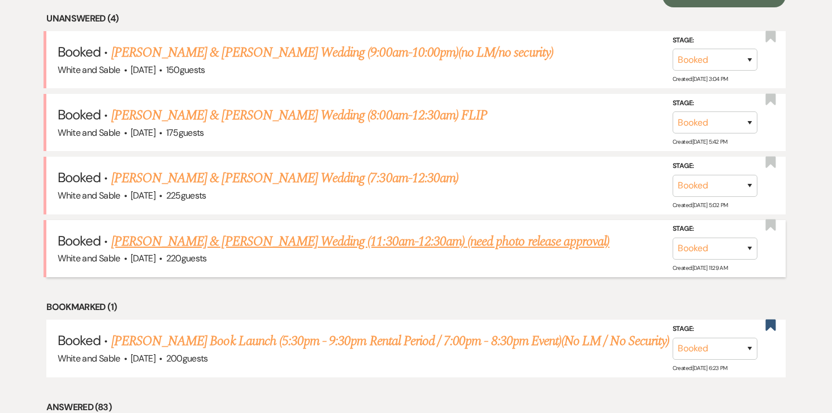
scroll to position [472, 0]
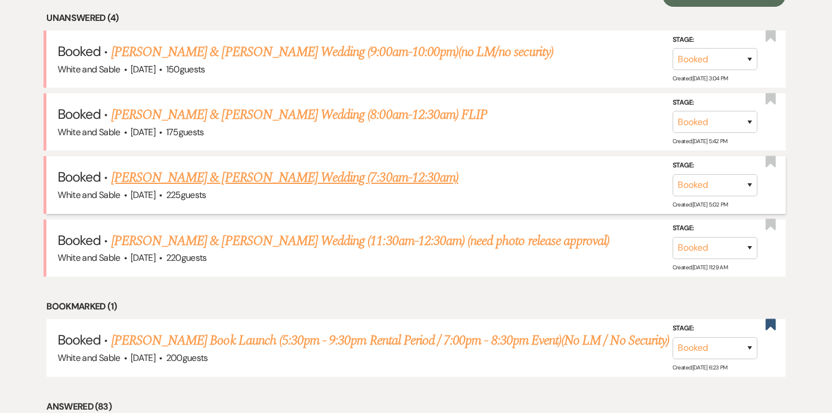
click at [193, 174] on link "[PERSON_NAME] & [PERSON_NAME] Wedding (7:30am-12:30am)" at bounding box center [284, 177] width 347 height 20
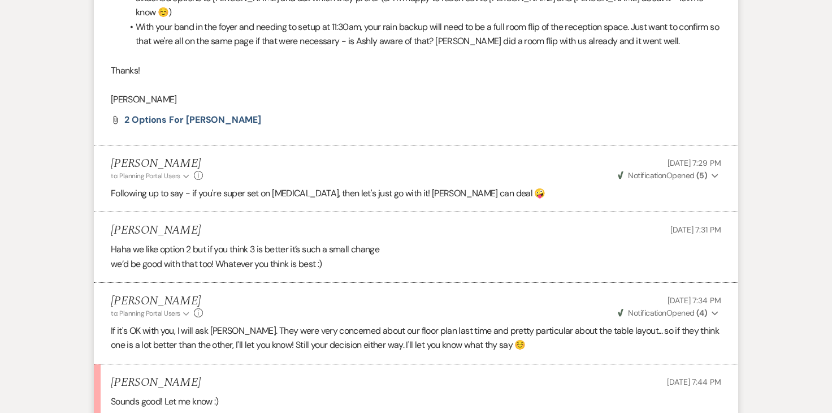
scroll to position [4265, 0]
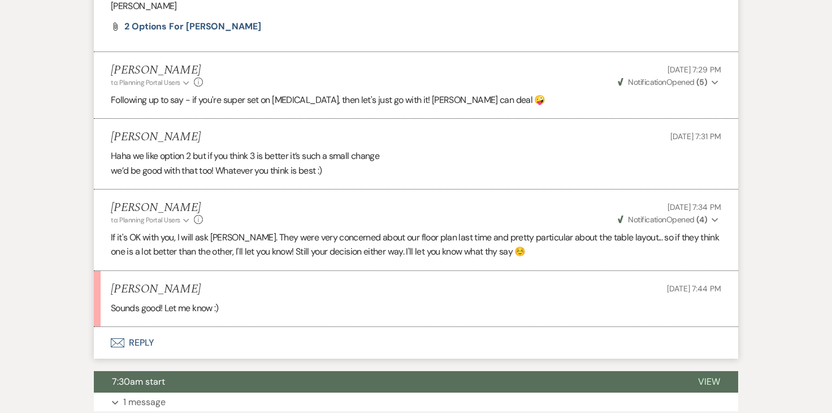
click at [142, 327] on button "Envelope Reply" at bounding box center [416, 343] width 645 height 32
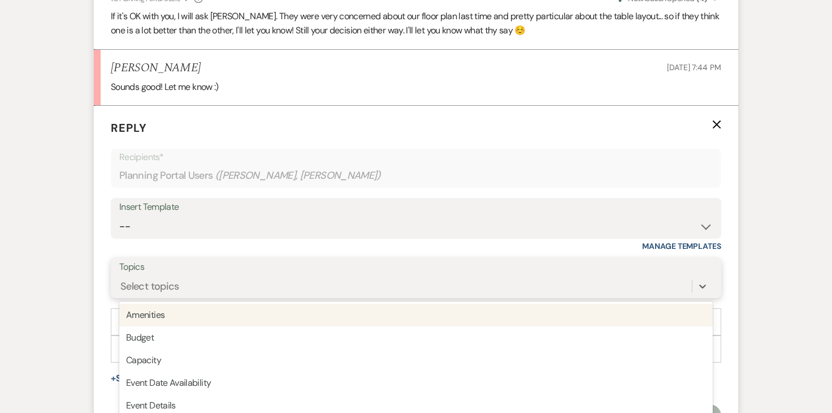
click at [194, 275] on div "option Amenities focused, 1 of 20. 20 results available. Use Up and Down to cho…" at bounding box center [416, 285] width 594 height 21
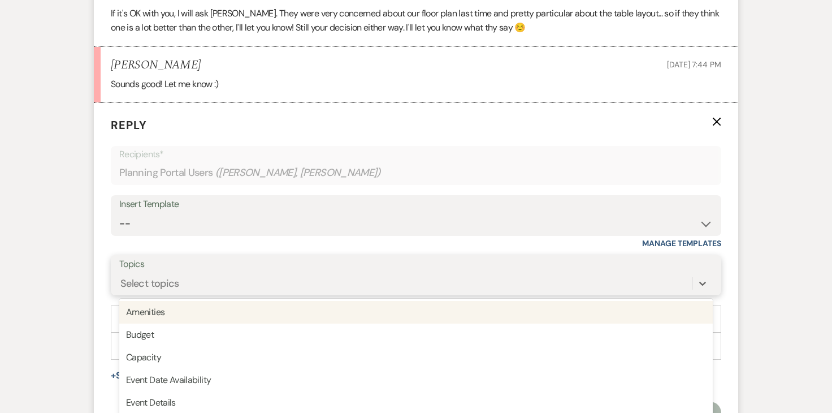
scroll to position [4673, 0]
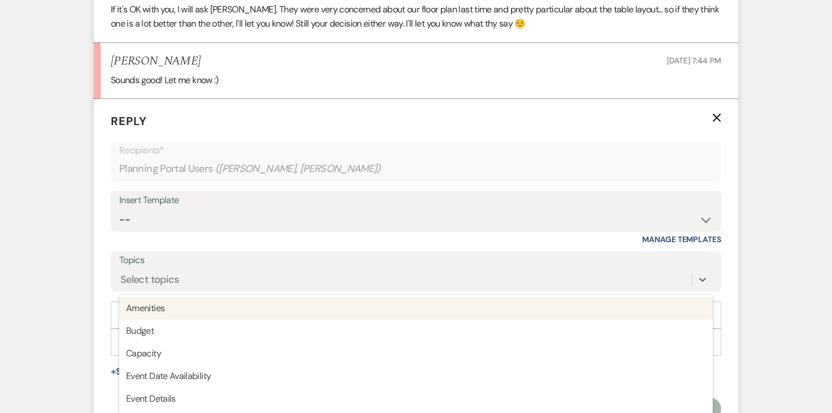
click at [204, 191] on div "Insert Template -- Inquiry Response (Venue Guide) Schedule - Venue Tour Appt Co…" at bounding box center [416, 217] width 611 height 53
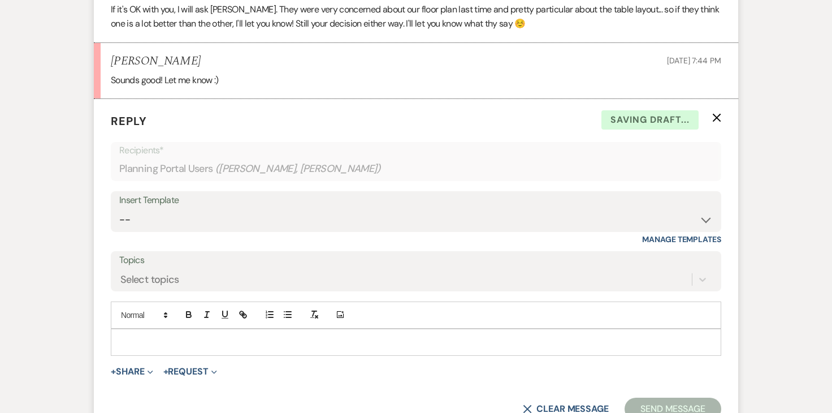
click at [170, 336] on p at bounding box center [416, 342] width 593 height 12
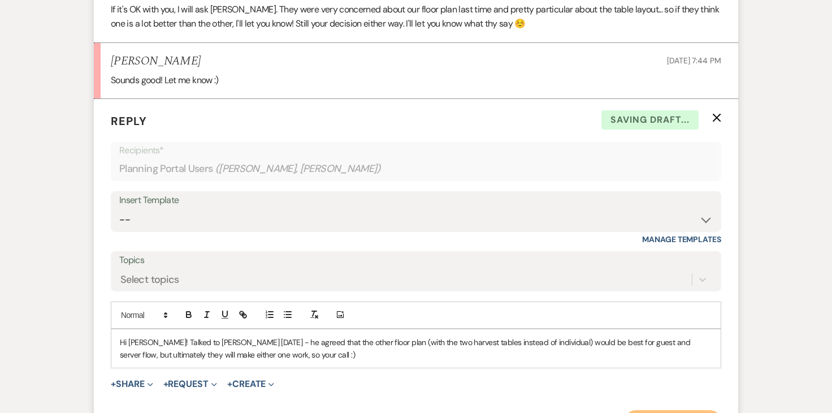
click at [663, 410] on button "Send Message" at bounding box center [673, 421] width 97 height 23
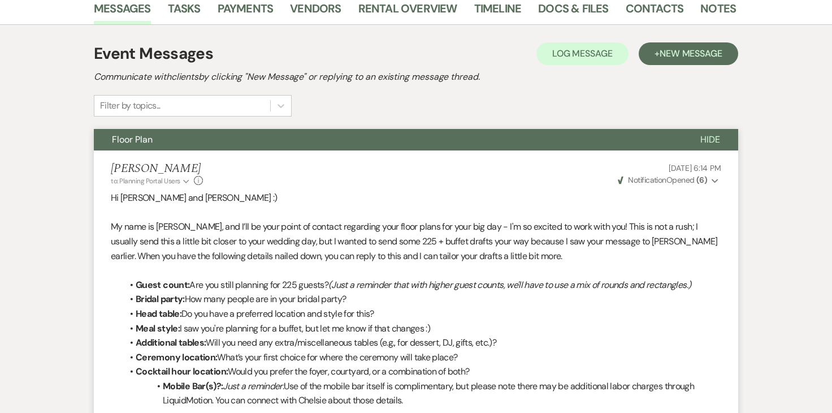
scroll to position [0, 0]
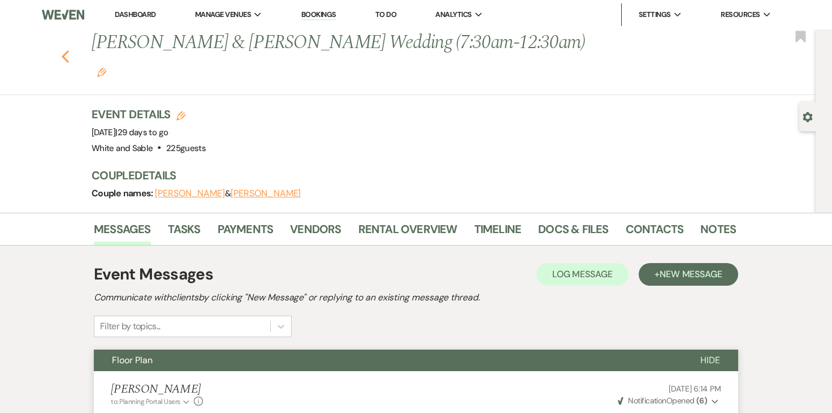
click at [65, 50] on use "button" at bounding box center [65, 56] width 7 height 12
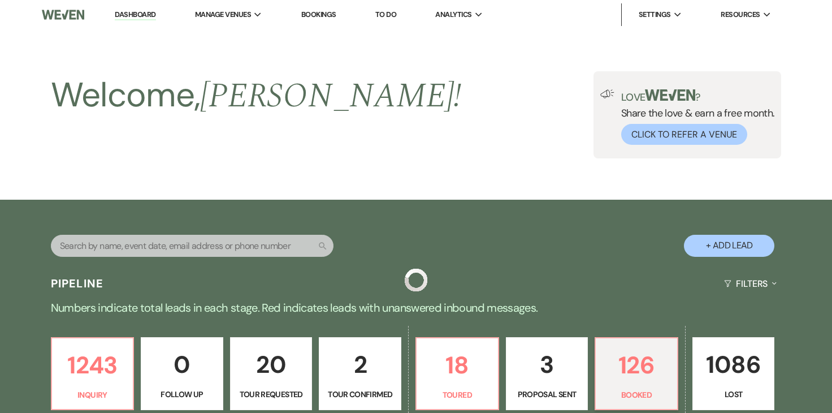
scroll to position [472, 0]
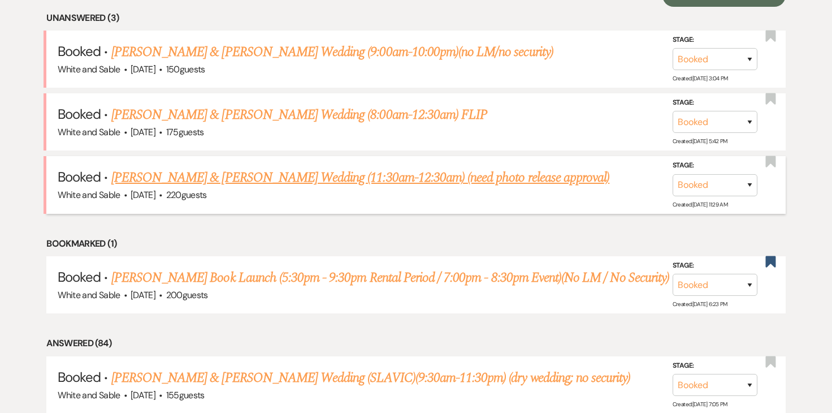
click at [221, 169] on link "[PERSON_NAME] & [PERSON_NAME] Wedding (11:30am-12:30am) (need photo release app…" at bounding box center [360, 177] width 498 height 20
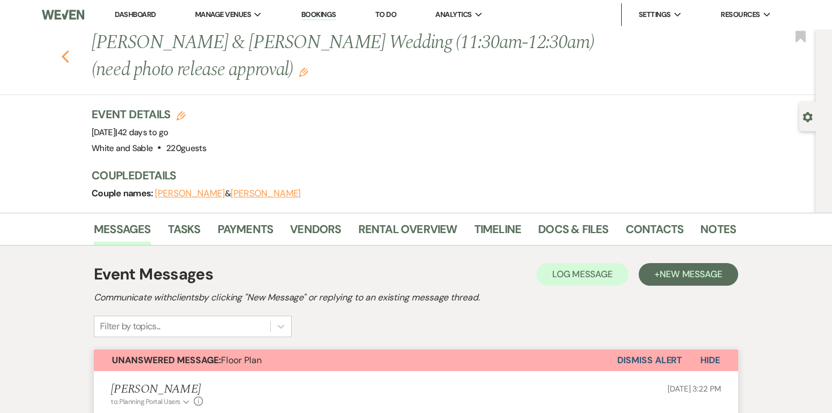
click at [64, 53] on icon "Previous" at bounding box center [65, 57] width 8 height 14
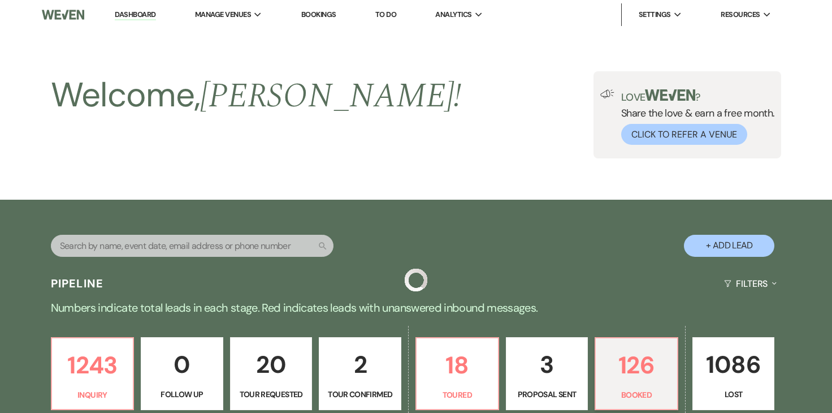
scroll to position [472, 0]
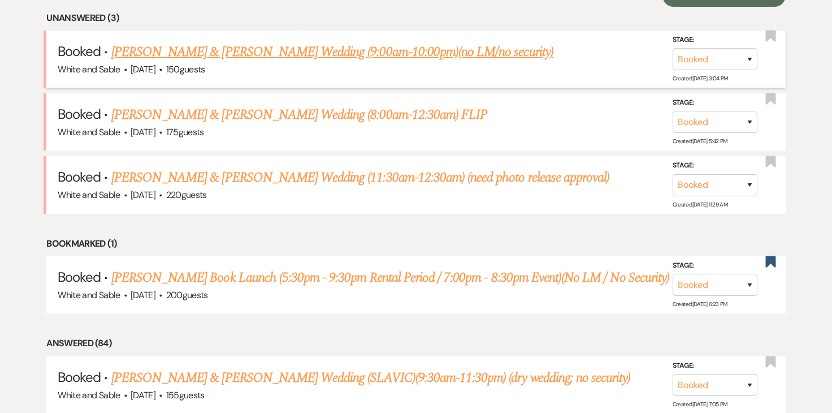
click at [232, 58] on link "[PERSON_NAME] & [PERSON_NAME] Wedding (9:00am-10:00pm)(no LM/no security)" at bounding box center [332, 52] width 442 height 20
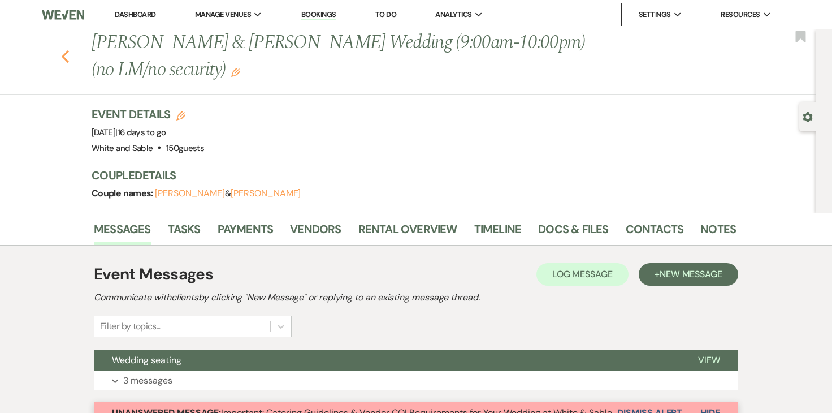
click at [69, 56] on icon "Previous" at bounding box center [65, 57] width 8 height 14
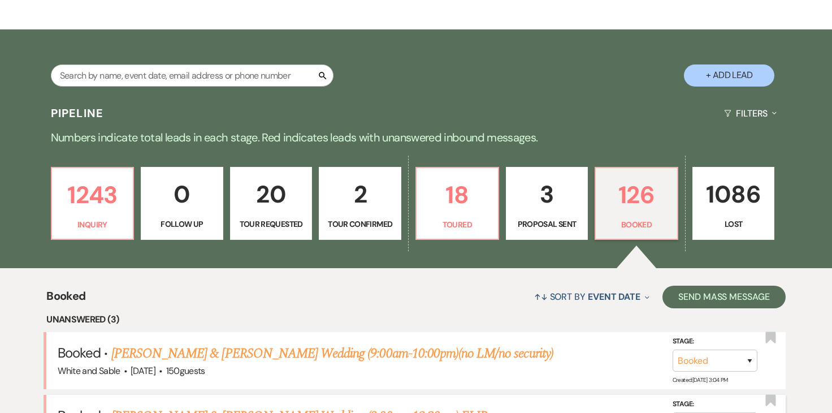
scroll to position [137, 0]
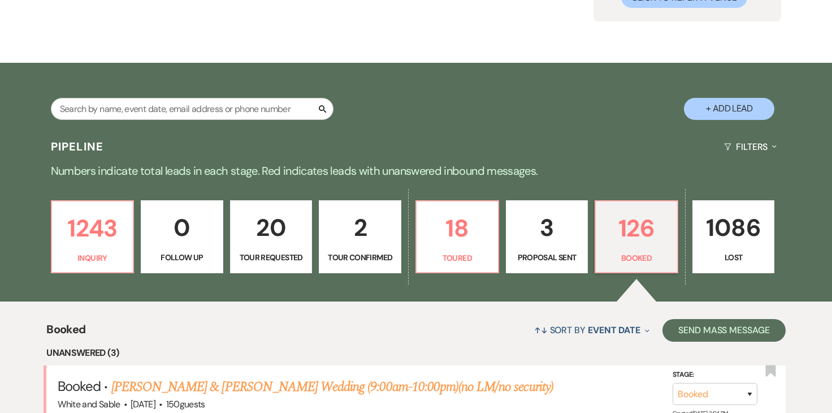
click at [266, 232] on p "20" at bounding box center [271, 228] width 68 height 38
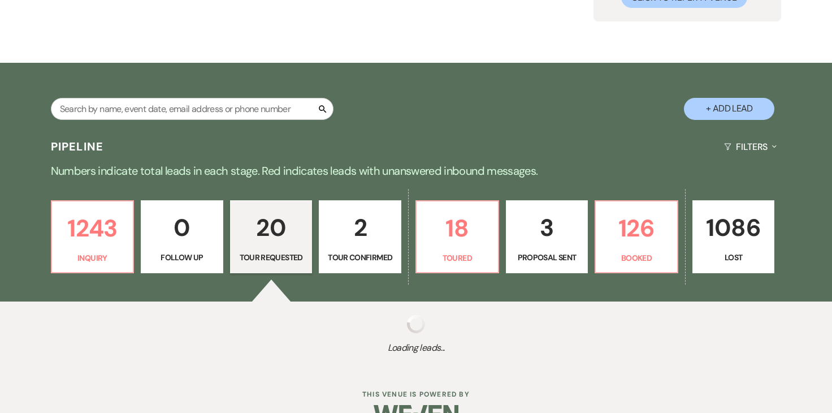
select select "2"
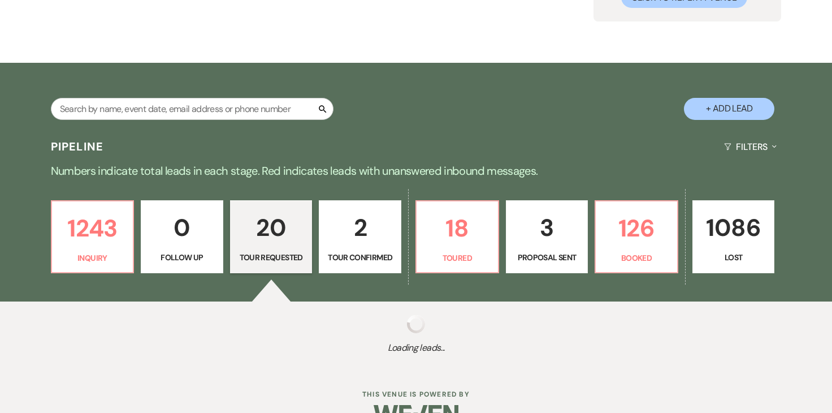
select select "2"
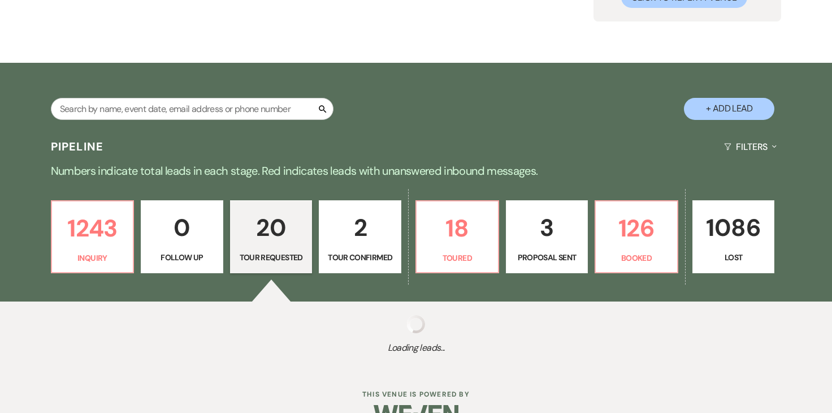
select select "2"
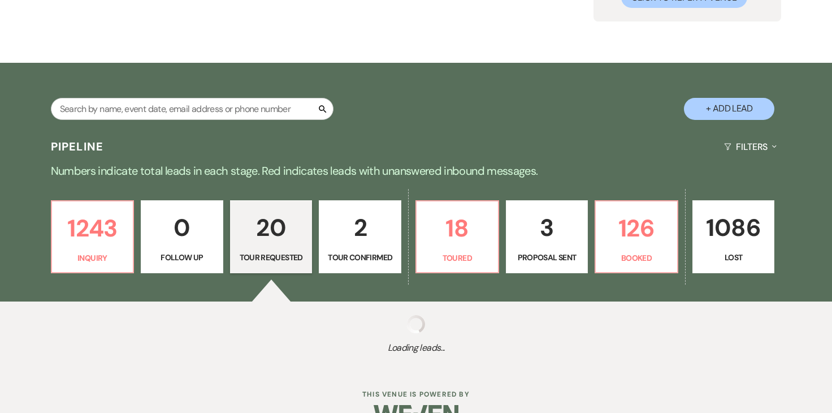
select select "2"
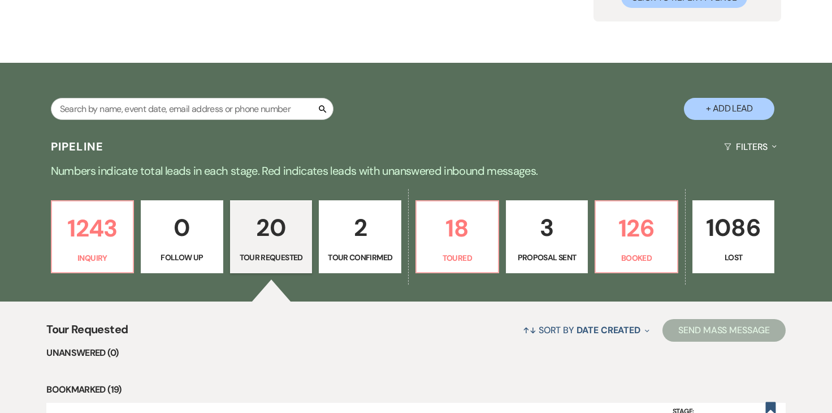
click at [369, 240] on p "2" at bounding box center [360, 228] width 68 height 38
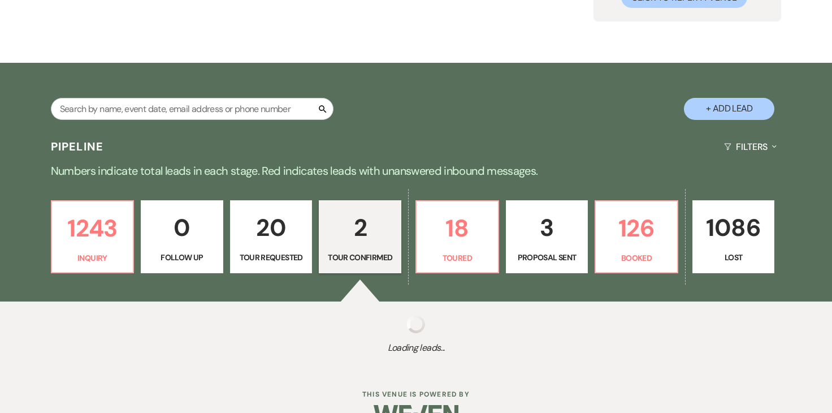
select select "4"
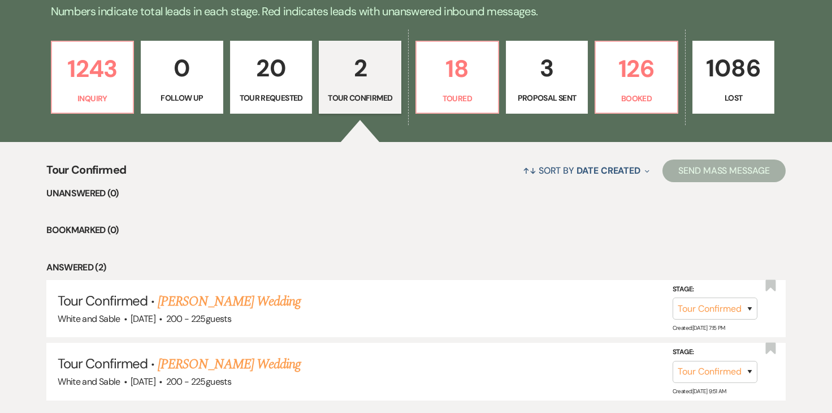
scroll to position [298, 0]
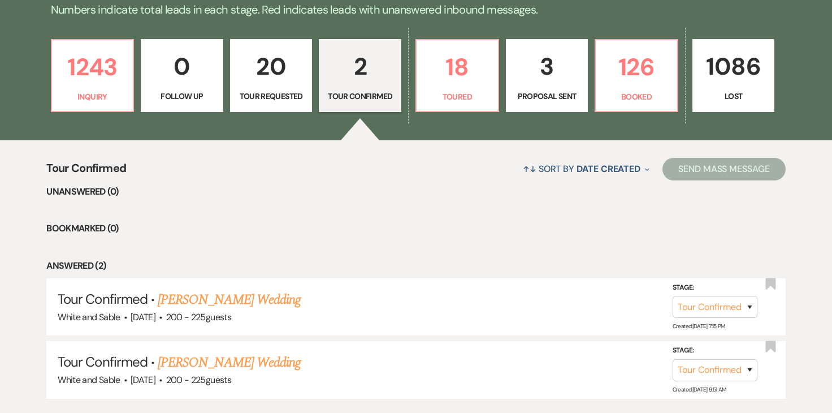
click at [278, 65] on p "20" at bounding box center [271, 66] width 68 height 38
select select "2"
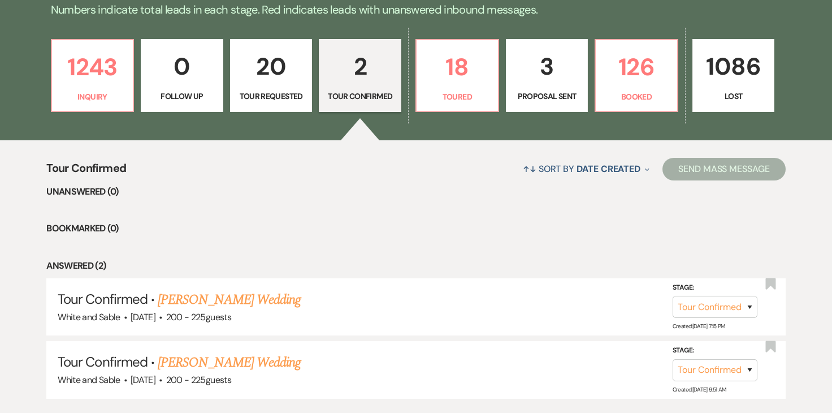
select select "2"
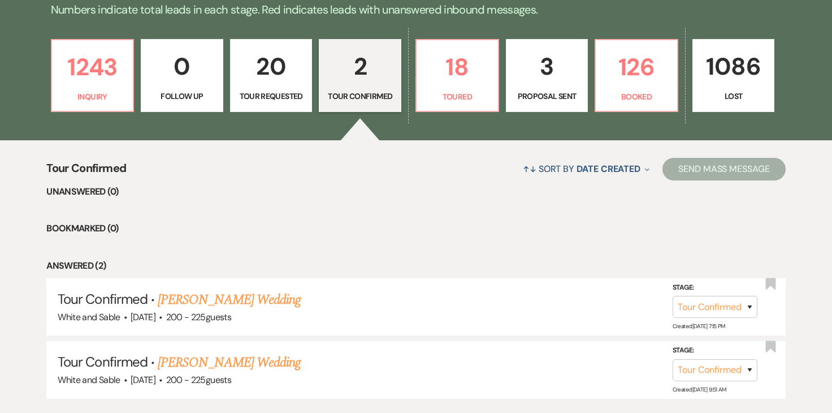
select select "2"
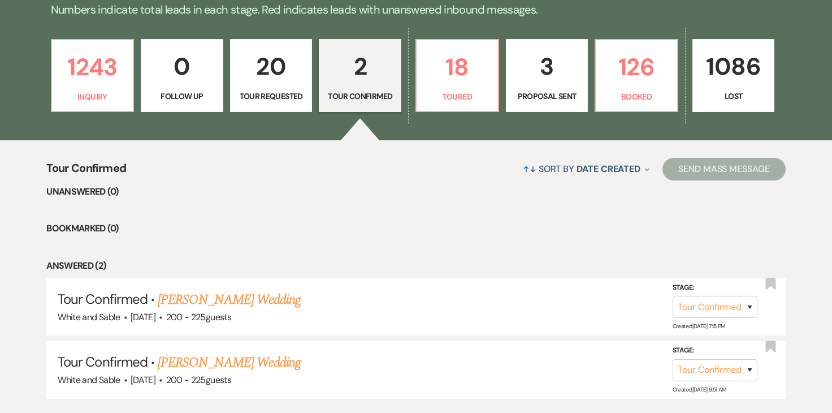
select select "2"
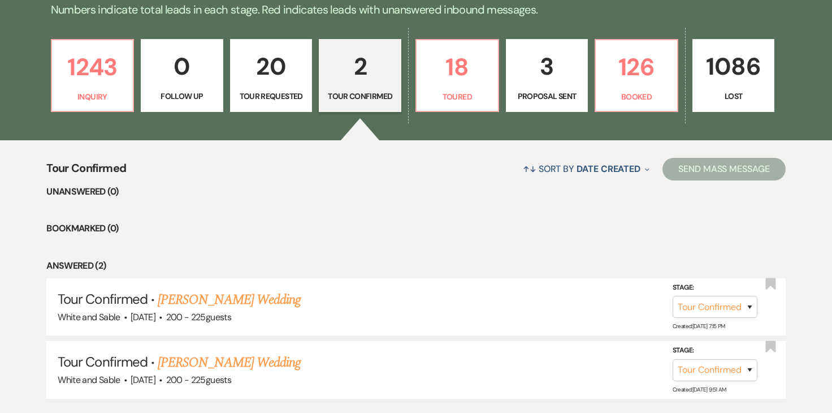
select select "2"
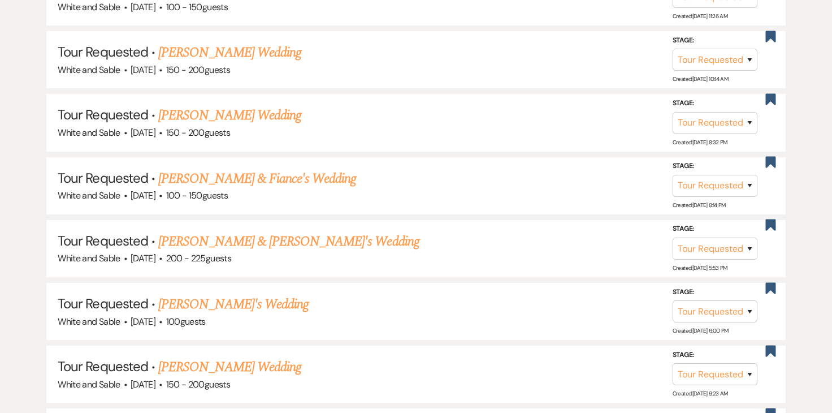
scroll to position [698, 0]
click at [262, 175] on link "Anna Hamborg & Fiance's Wedding" at bounding box center [257, 177] width 198 height 20
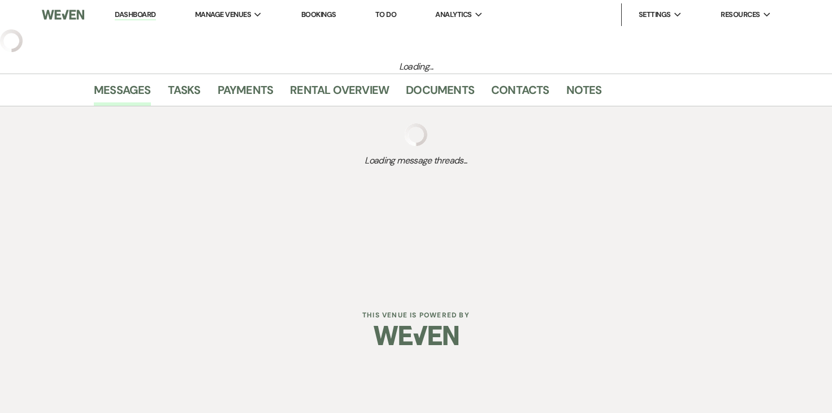
select select "2"
select select "6"
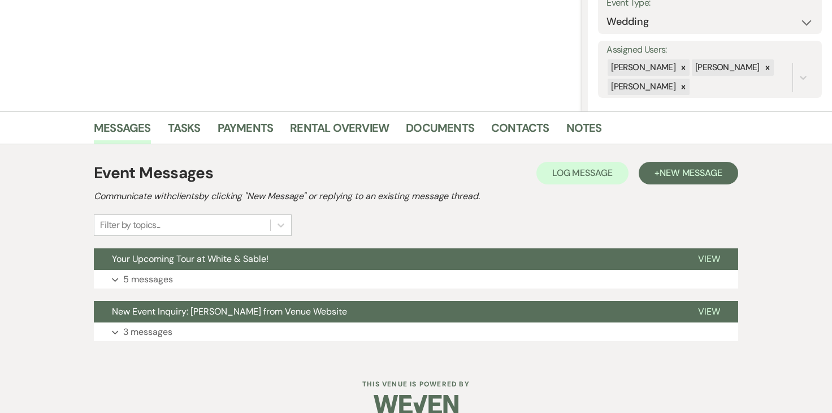
scroll to position [191, 0]
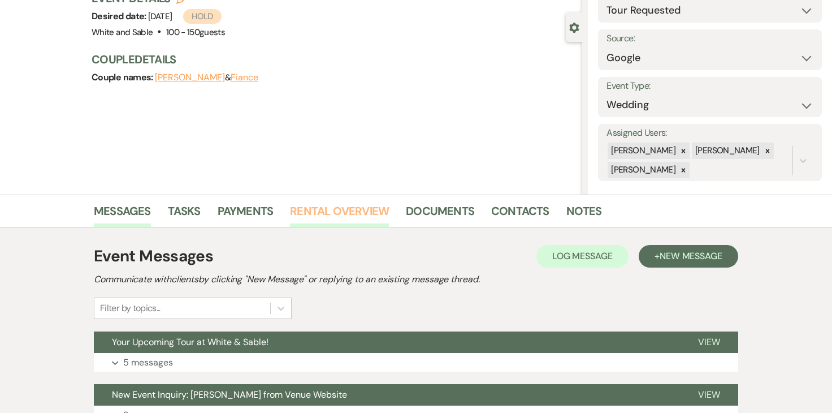
scroll to position [92, 0]
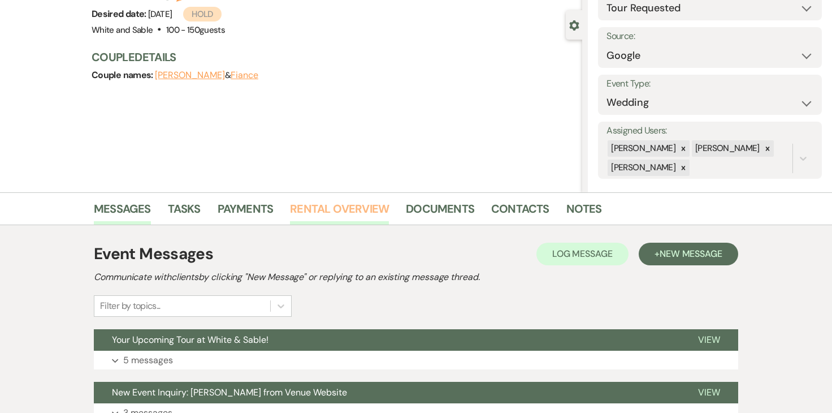
click at [336, 209] on link "Rental Overview" at bounding box center [339, 212] width 99 height 25
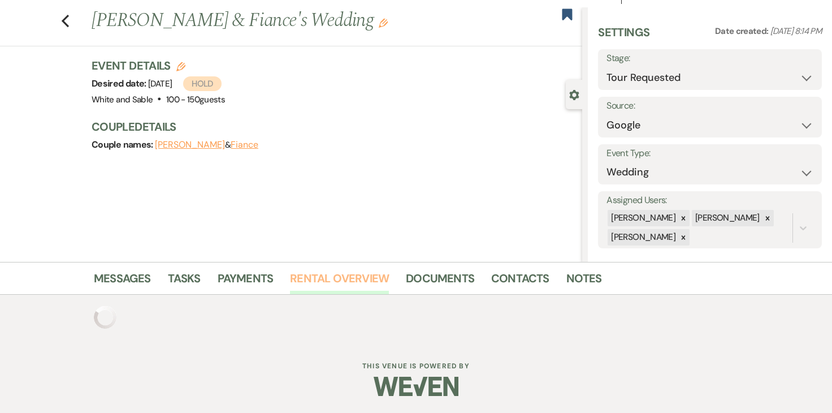
scroll to position [92, 0]
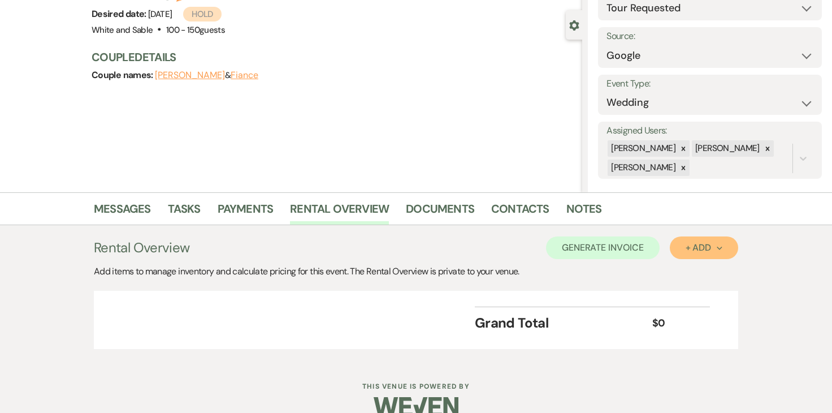
click at [693, 248] on div "+ Add Next" at bounding box center [704, 247] width 37 height 9
click at [699, 277] on button "Item" at bounding box center [698, 274] width 57 height 18
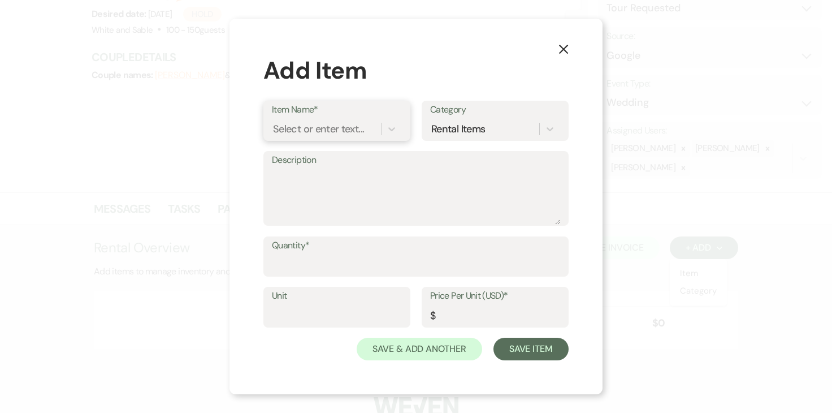
click at [352, 132] on div "Select or enter text..." at bounding box center [318, 128] width 91 height 15
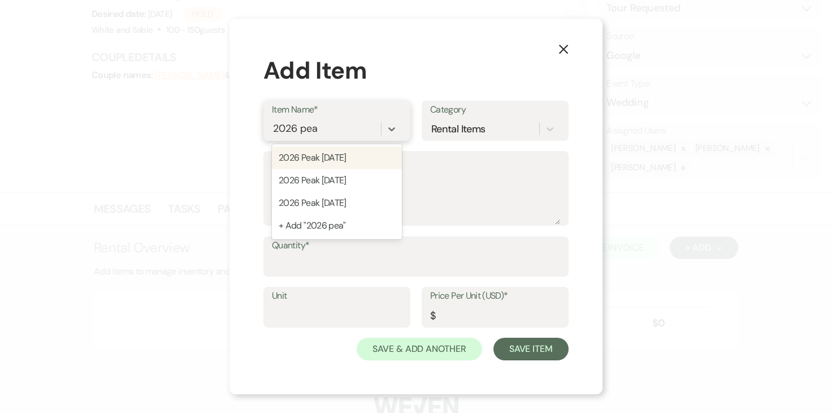
type input "2026 peak"
click at [340, 174] on div "2026 Peak Saturday" at bounding box center [337, 180] width 130 height 23
type input "13500"
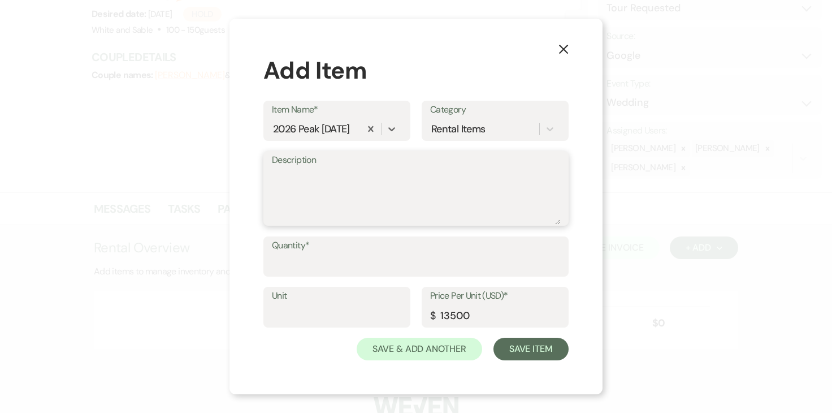
click at [387, 195] on textarea "Description" at bounding box center [416, 196] width 288 height 57
type textarea "11:30am - 12:30am (13 hour rental)"
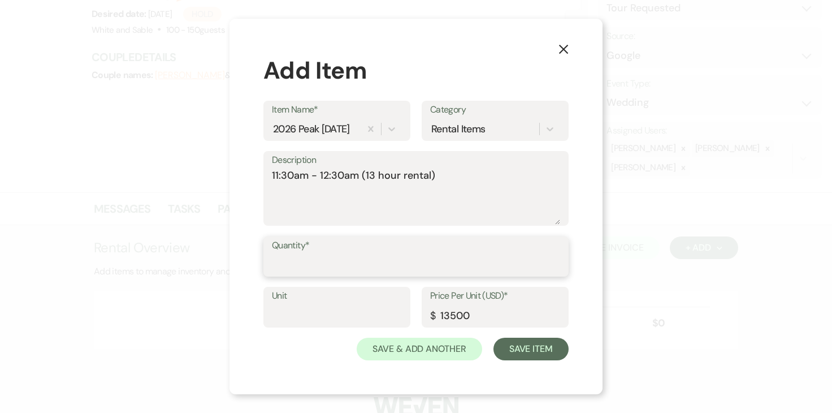
click at [361, 261] on input "Quantity*" at bounding box center [416, 264] width 288 height 22
type input "1"
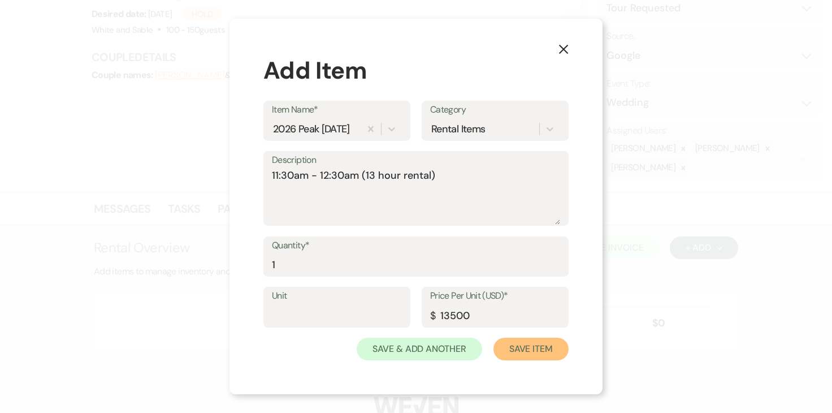
click at [550, 350] on button "Save Item" at bounding box center [531, 349] width 75 height 23
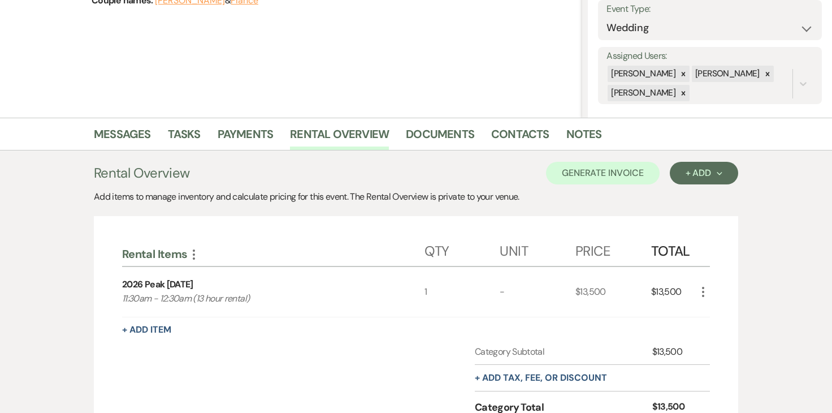
scroll to position [167, 0]
click at [697, 174] on div "+ Add Next" at bounding box center [704, 172] width 37 height 9
click at [695, 193] on button "Item" at bounding box center [698, 198] width 57 height 18
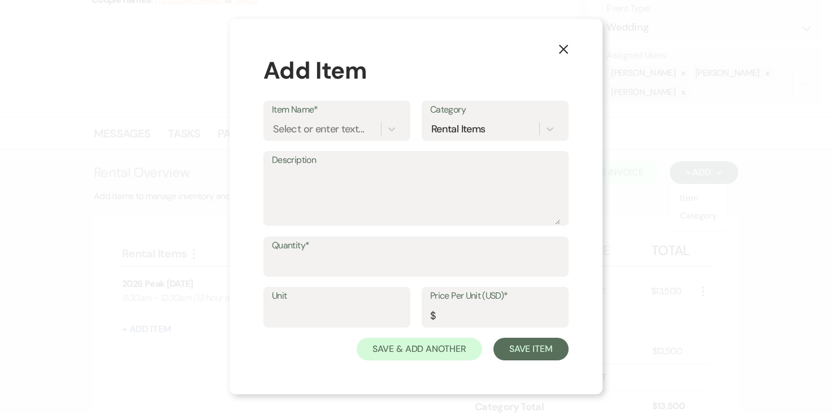
click at [559, 47] on icon "X" at bounding box center [564, 49] width 10 height 10
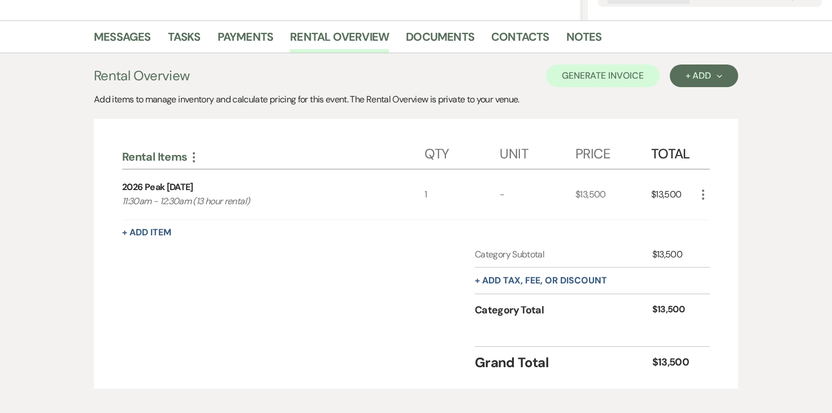
scroll to position [265, 0]
click at [554, 279] on button "+ Add tax, fee, or discount" at bounding box center [541, 279] width 132 height 9
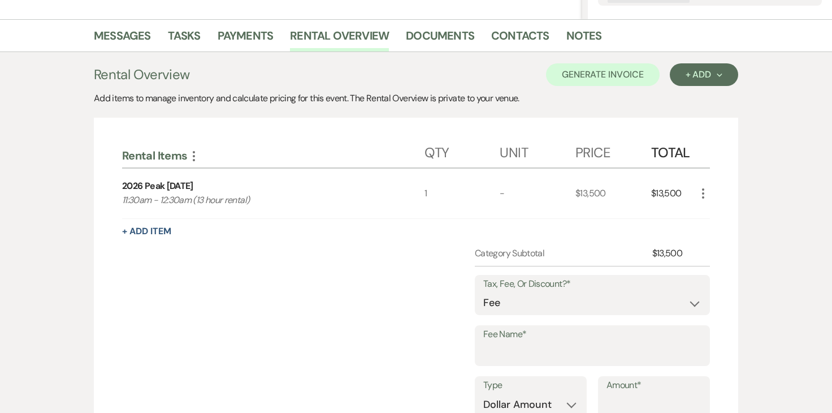
click at [531, 331] on label "Fee Name*" at bounding box center [592, 334] width 218 height 16
click at [531, 343] on input "Fee Name*" at bounding box center [592, 354] width 218 height 22
type input "Credit Card Fee"
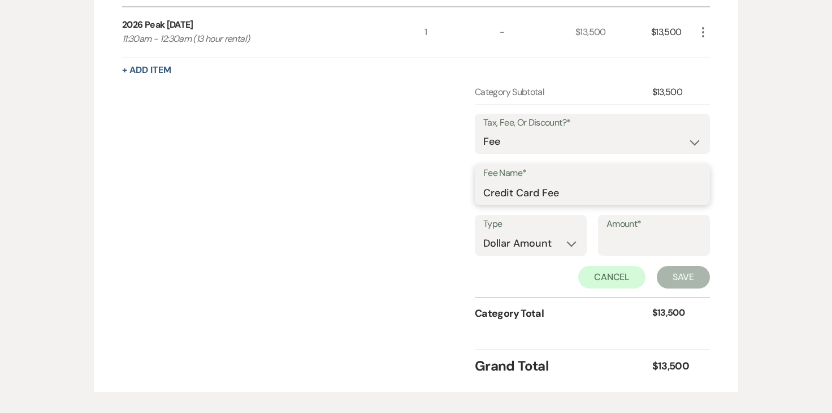
scroll to position [426, 0]
click at [549, 239] on select "Dollar Amount Percentage" at bounding box center [530, 243] width 95 height 22
select select "false"
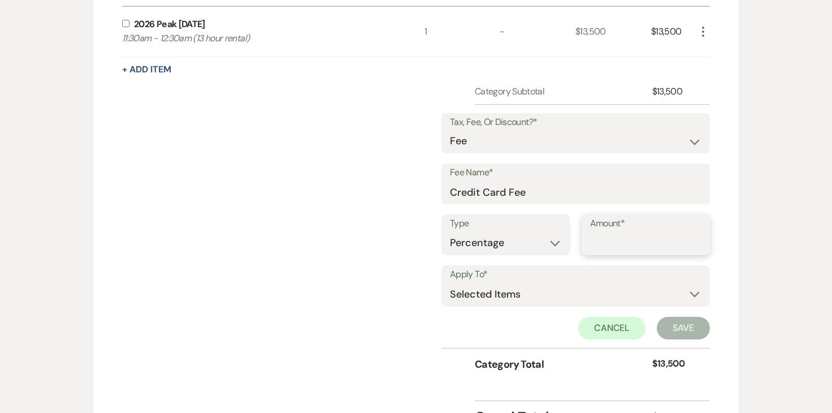
click at [621, 243] on input "Amount*" at bounding box center [646, 243] width 112 height 22
type input "3"
click at [551, 288] on select "Selected Items Category Subtotal (before all Taxes/Fees/Discounts) Category Tot…" at bounding box center [576, 294] width 252 height 23
select select "2"
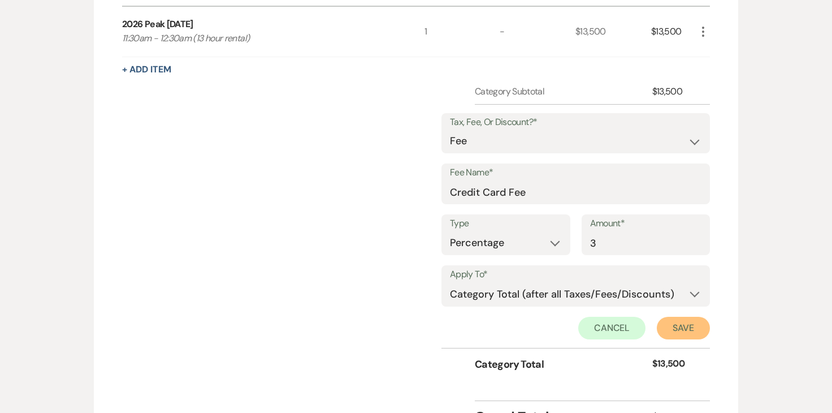
click at [666, 328] on button "Save" at bounding box center [683, 328] width 53 height 23
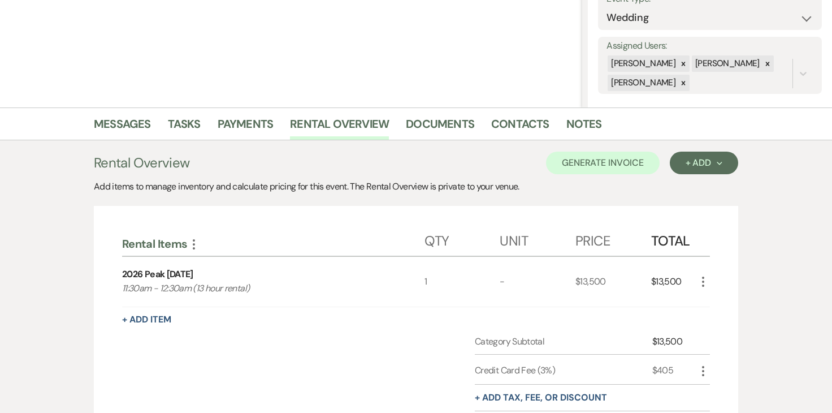
scroll to position [82, 0]
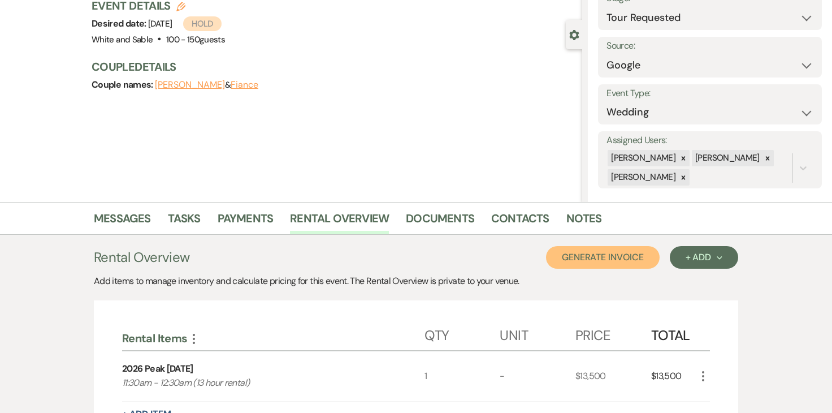
click at [627, 254] on button "Generate Invoice" at bounding box center [603, 257] width 114 height 23
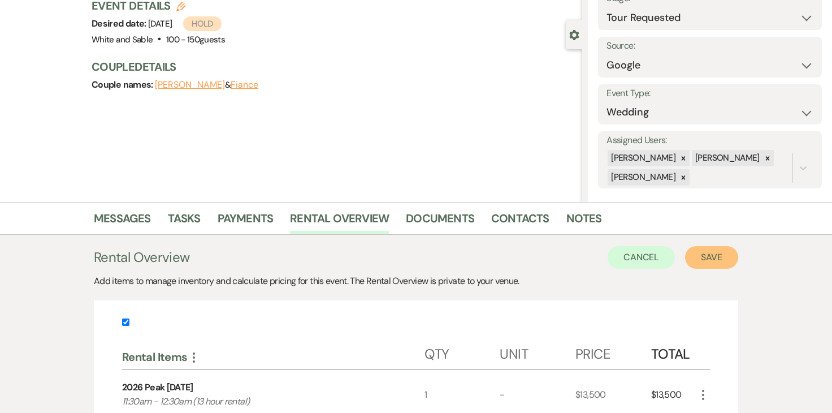
click at [711, 257] on button "Save" at bounding box center [711, 257] width 53 height 23
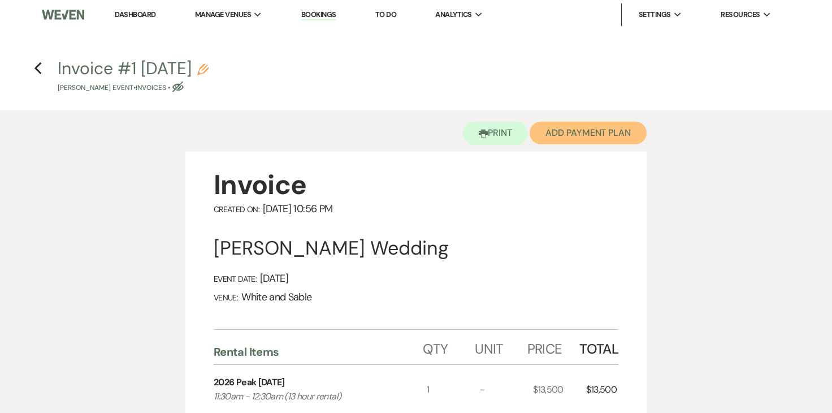
click at [597, 126] on button "Add Payment Plan" at bounding box center [588, 133] width 117 height 23
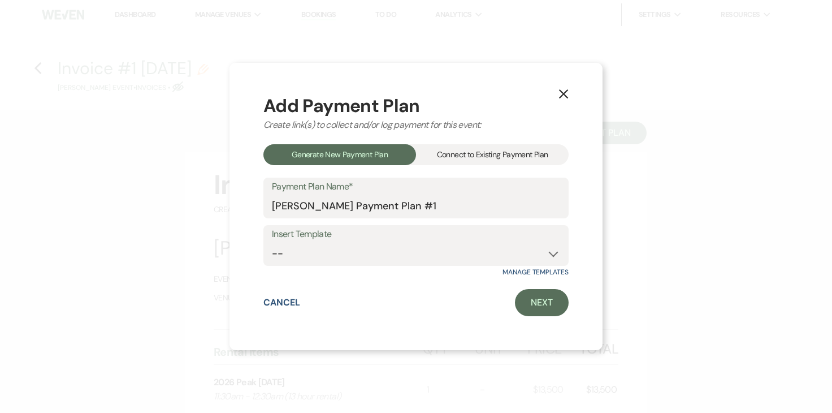
click at [472, 159] on div "Connect to Existing Payment Plan" at bounding box center [492, 154] width 153 height 21
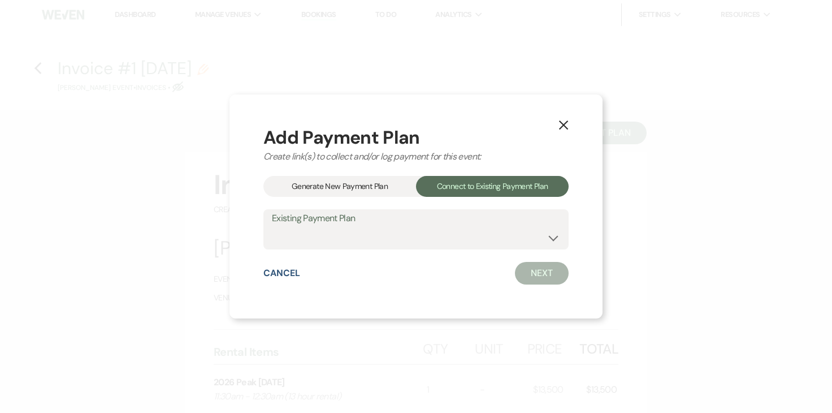
click at [348, 194] on div "Generate New Payment Plan" at bounding box center [339, 186] width 153 height 21
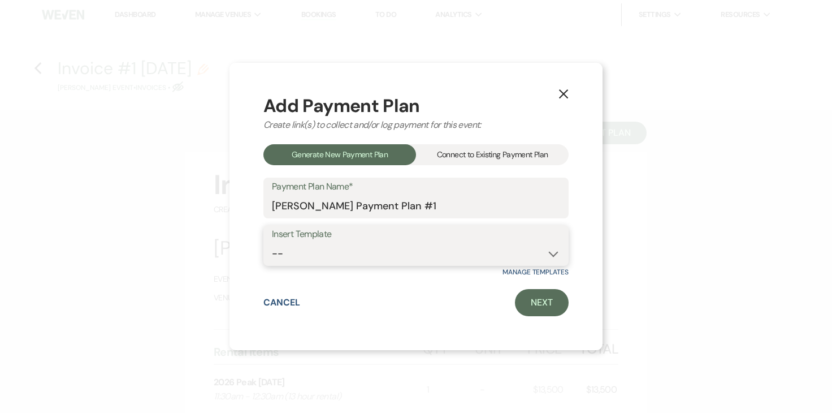
click at [327, 252] on select "-- Wedding Payments - Credit Card (3% Fee) Wedding Payments - ACH/Check/Cash" at bounding box center [416, 254] width 288 height 22
click at [327, 248] on select "-- Wedding Payments - Credit Card (3% Fee) Wedding Payments - ACH/Check/Cash" at bounding box center [416, 254] width 288 height 22
select select "77"
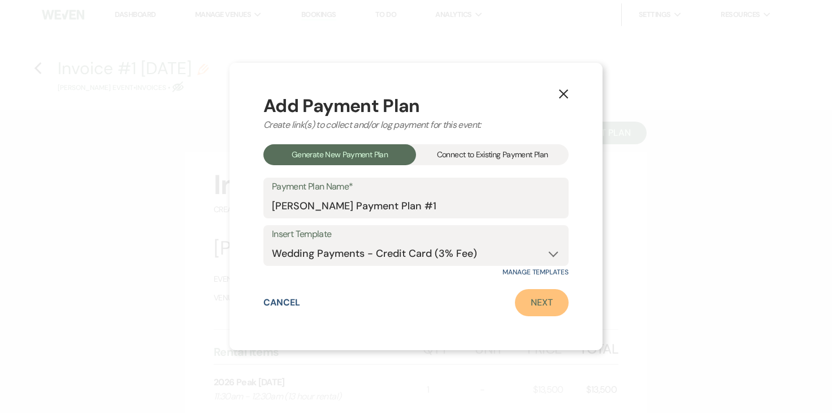
click at [532, 292] on link "Next" at bounding box center [542, 302] width 54 height 27
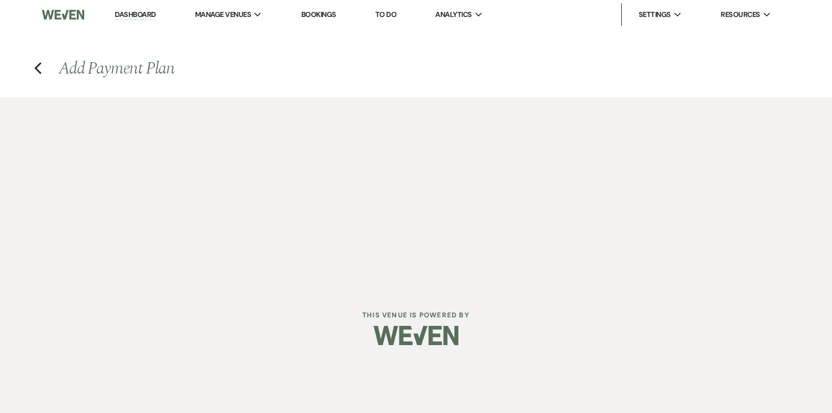
select select "27682"
select select "2"
select select "percentage"
select select "true"
select select "2"
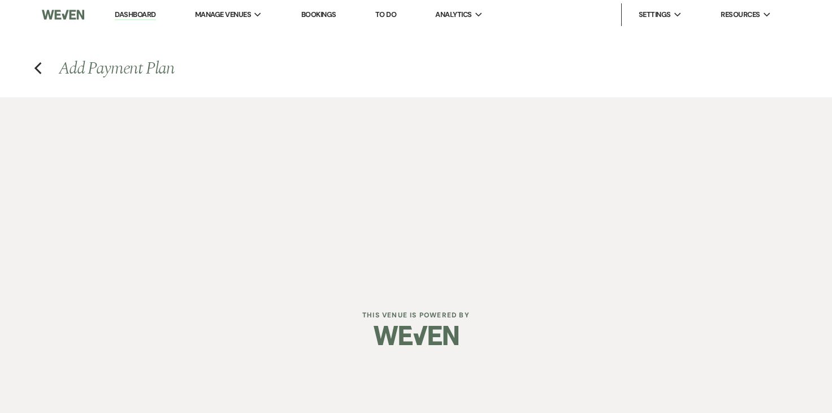
select select "percentage"
select select "true"
select select "client"
select select "weekly"
select select "onDueDate"
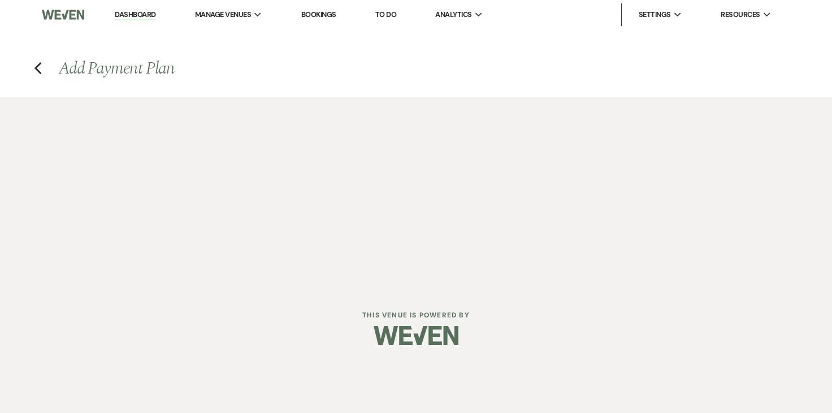
select select "complete"
select select "client"
select select "weeks"
select select "2"
select select "percentage"
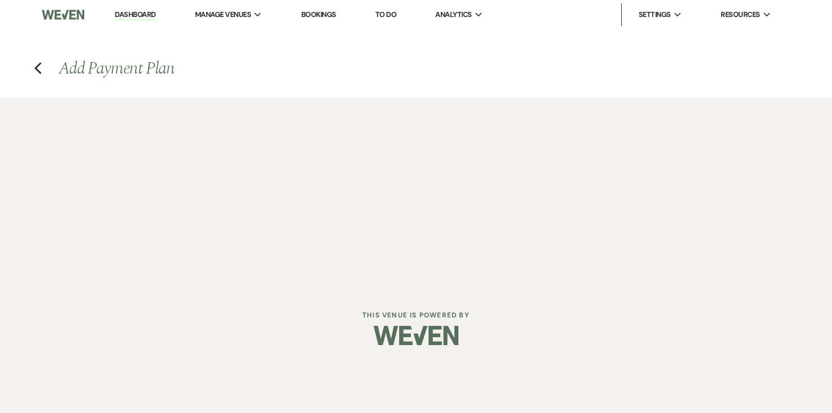
select select "true"
select select "client"
select select "weeks"
select select "client"
select select "weekly"
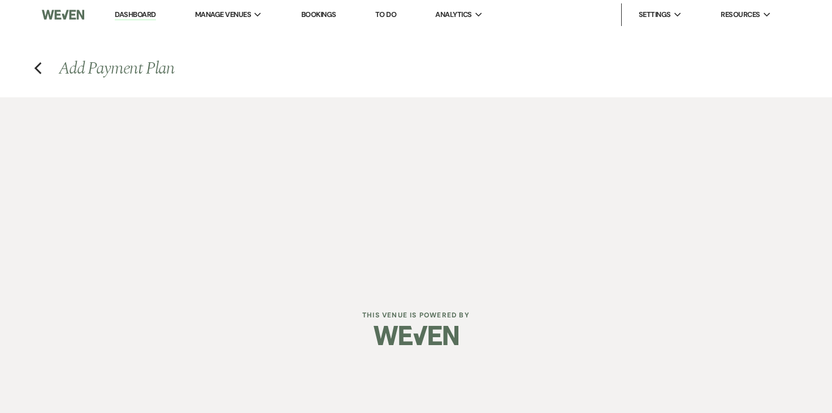
select select "onDueDate"
select select "complete"
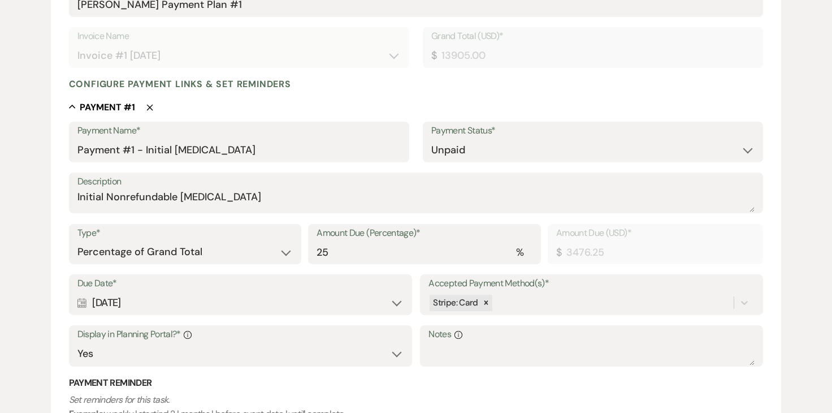
scroll to position [245, 0]
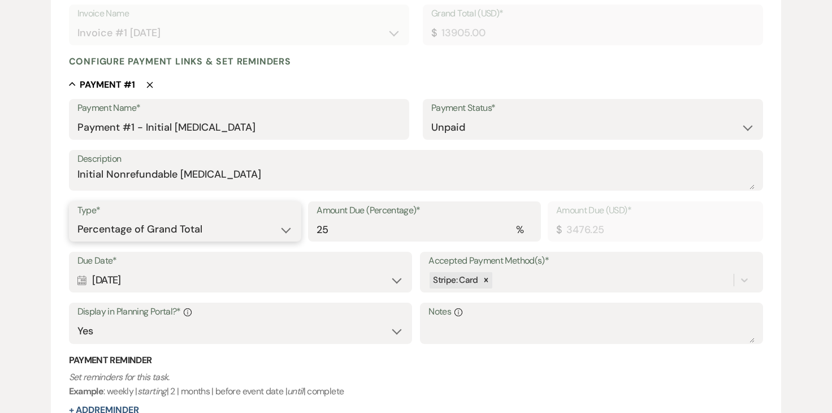
click at [166, 229] on select "Dollar Amount Percentage of Grand Total" at bounding box center [185, 229] width 216 height 22
select select "flat"
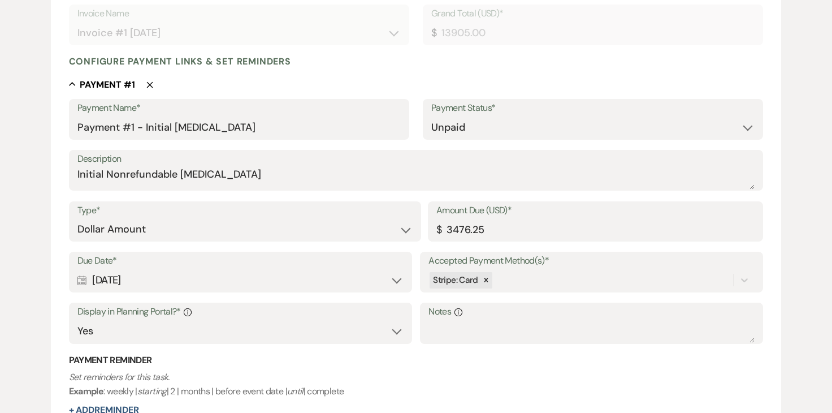
click at [140, 280] on div "Calendar Aug 22, 2025 Expand" at bounding box center [240, 280] width 326 height 22
select select "day"
select select "afterTodaysDate"
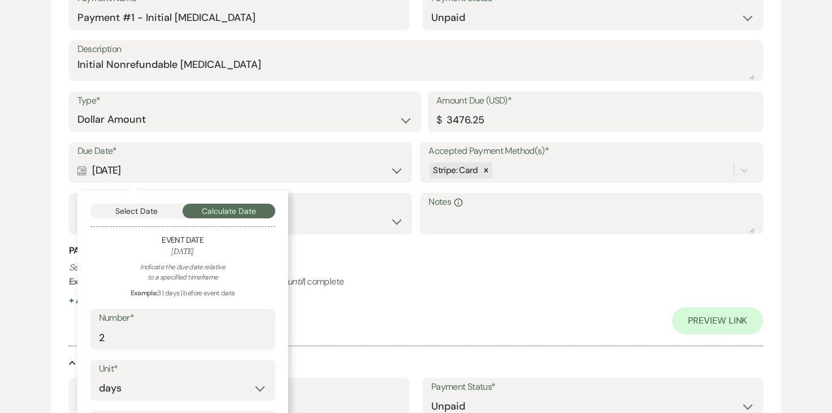
scroll to position [358, 0]
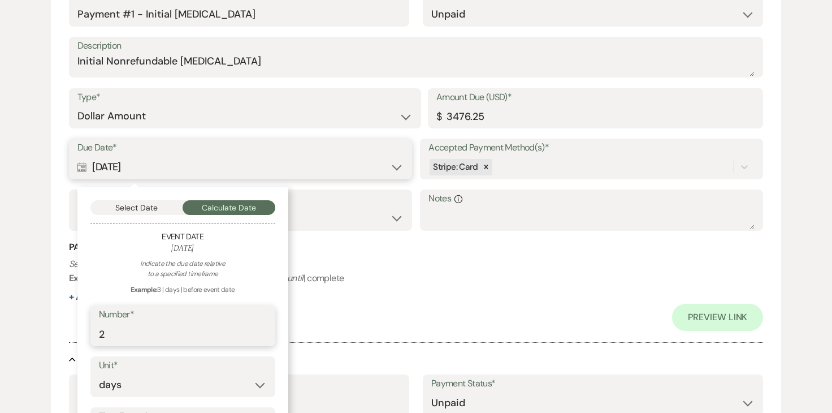
click at [132, 344] on input "2" at bounding box center [183, 334] width 168 height 22
type input "3"
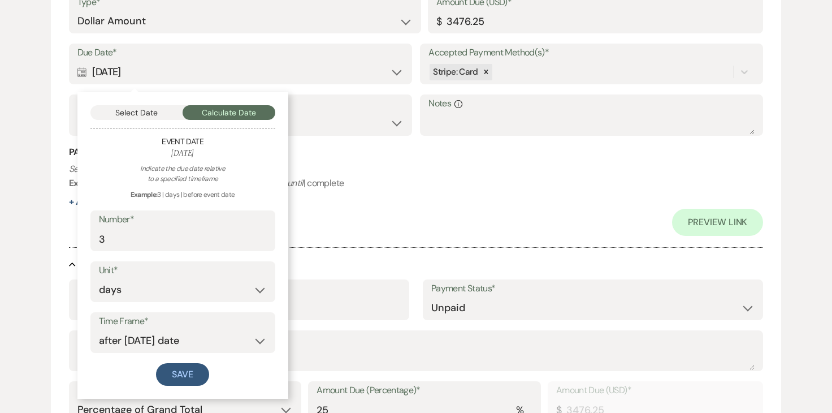
scroll to position [466, 0]
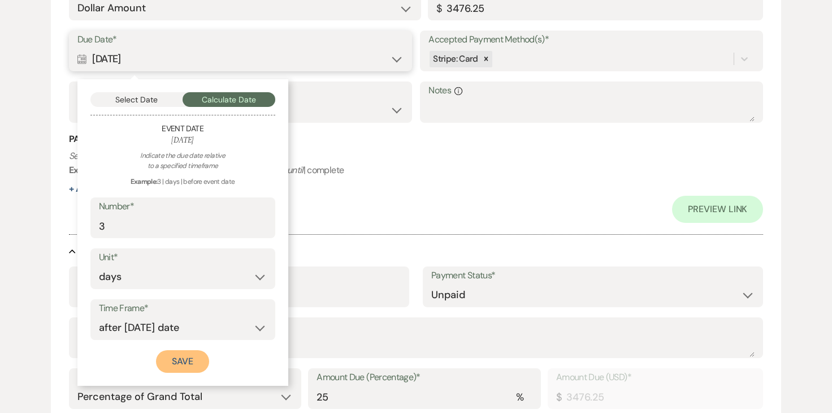
click at [175, 356] on button "Save" at bounding box center [182, 361] width 53 height 23
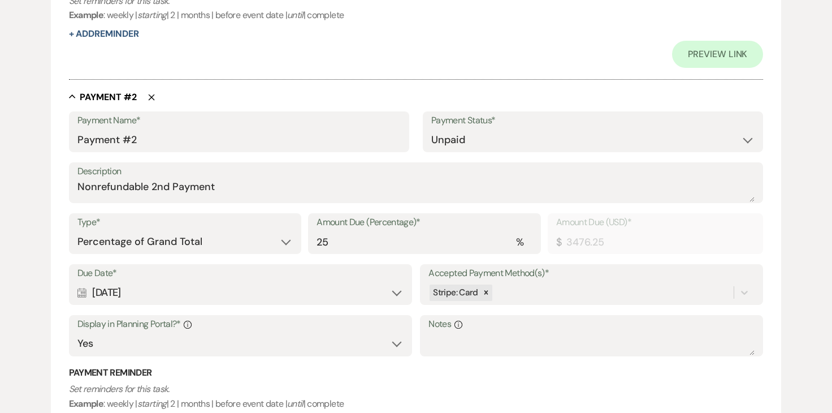
scroll to position [622, 0]
click at [167, 240] on select "Dollar Amount Percentage of Grand Total" at bounding box center [185, 241] width 216 height 22
select select "flat"
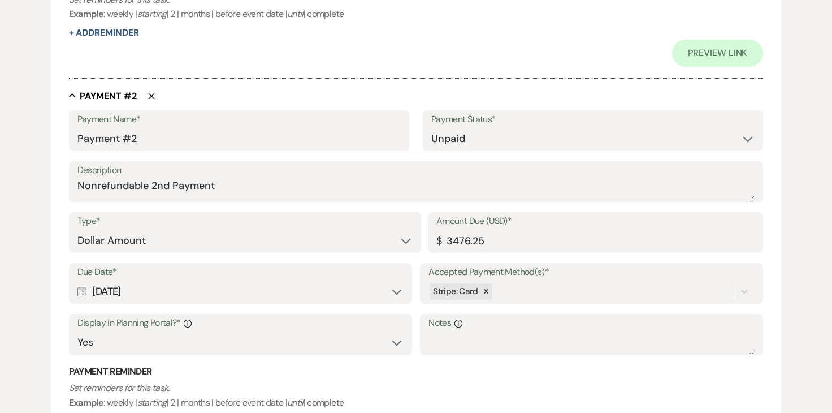
click at [145, 290] on div "Calendar Sep 21, 2025 Expand" at bounding box center [240, 291] width 326 height 22
select select "day"
select select "afterTodaysDate"
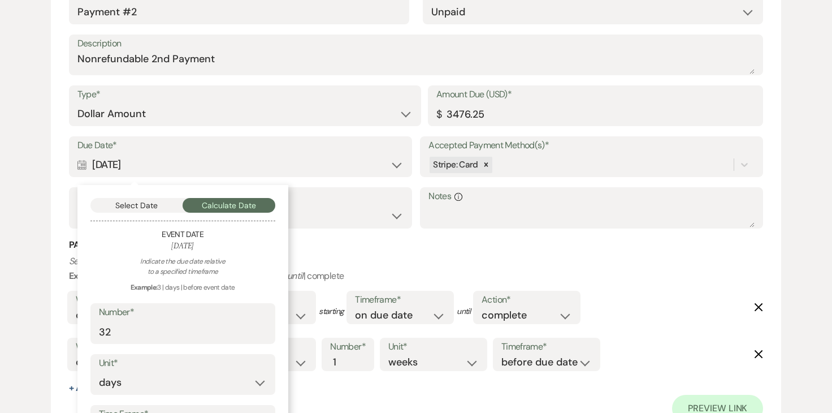
scroll to position [750, 0]
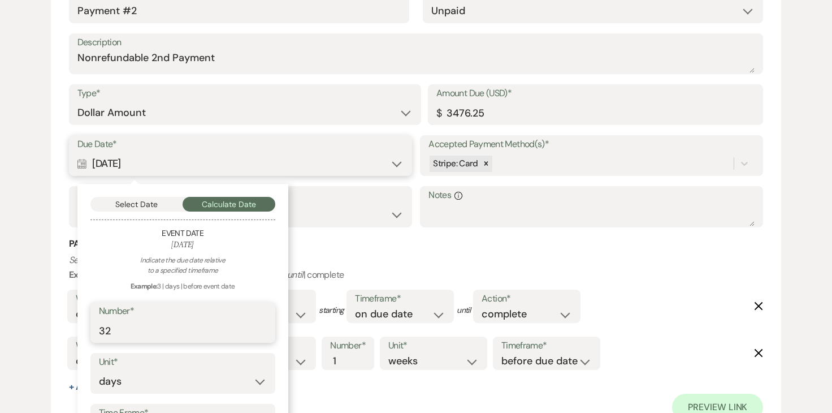
click at [135, 329] on input "32" at bounding box center [183, 330] width 168 height 22
type input "33"
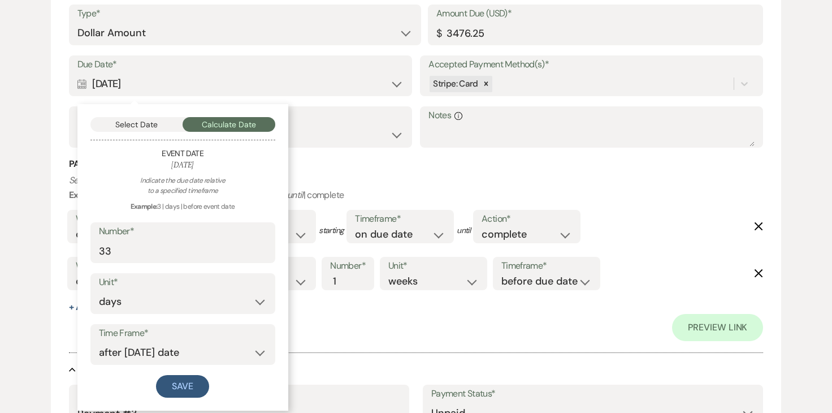
scroll to position [852, 0]
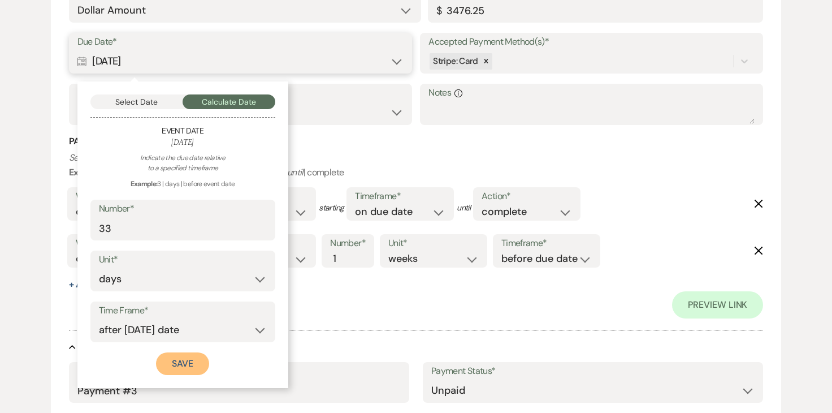
click at [163, 362] on button "Save" at bounding box center [182, 363] width 53 height 23
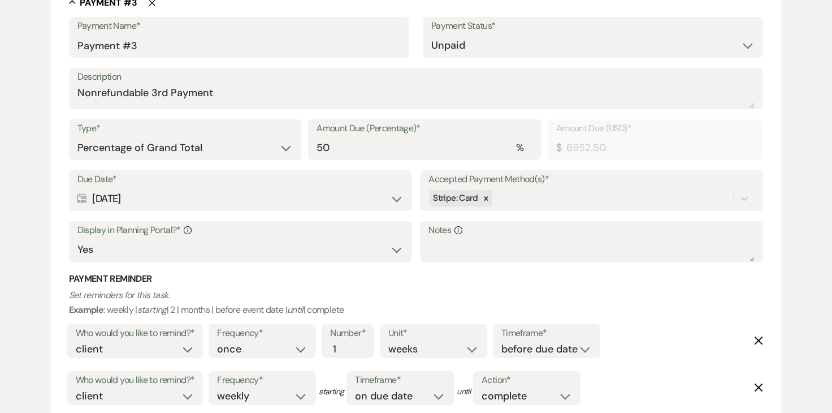
scroll to position [1199, 0]
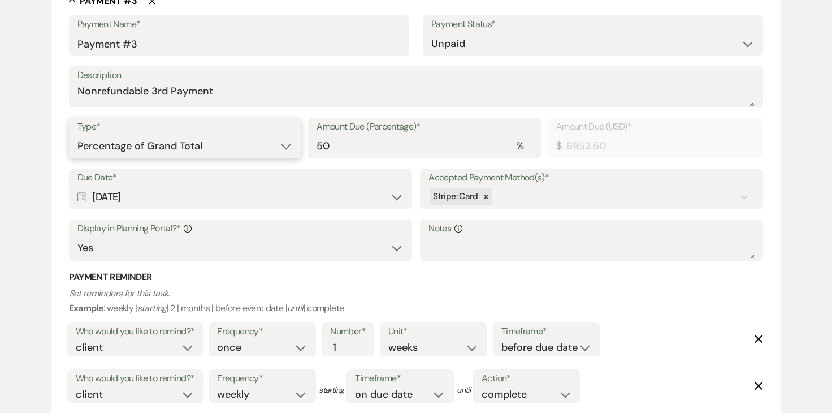
click at [205, 141] on select "Dollar Amount Percentage of Grand Total" at bounding box center [185, 146] width 216 height 22
select select "flat"
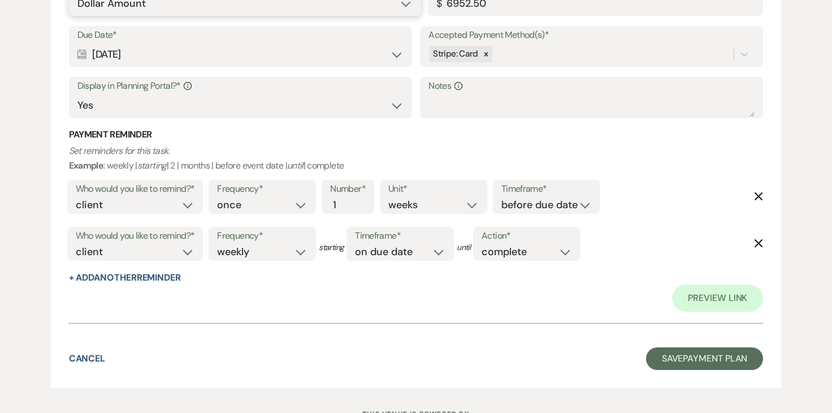
scroll to position [1388, 0]
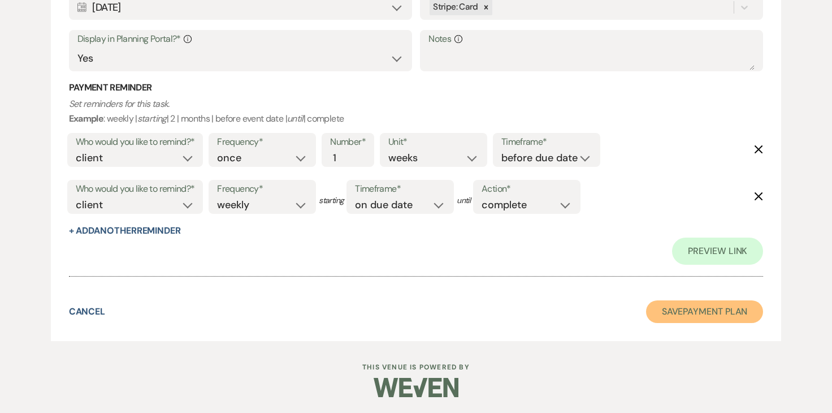
click at [681, 321] on button "Save Payment Plan" at bounding box center [705, 311] width 118 height 23
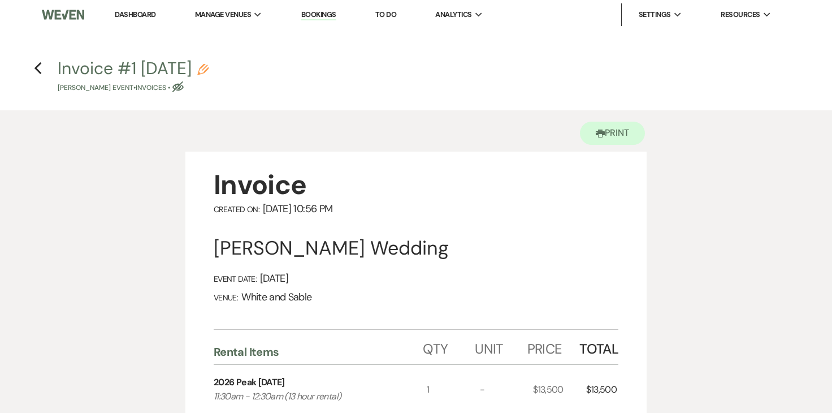
click at [209, 73] on icon "Pencil" at bounding box center [202, 69] width 11 height 11
select select "22"
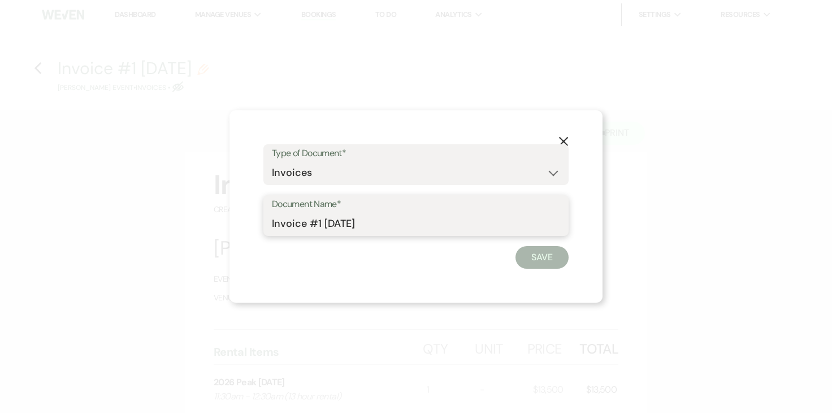
click at [398, 219] on input "Invoice #1 8-20-2025" at bounding box center [416, 224] width 288 height 22
type input "Invoice #1 [DATE] (credit card)"
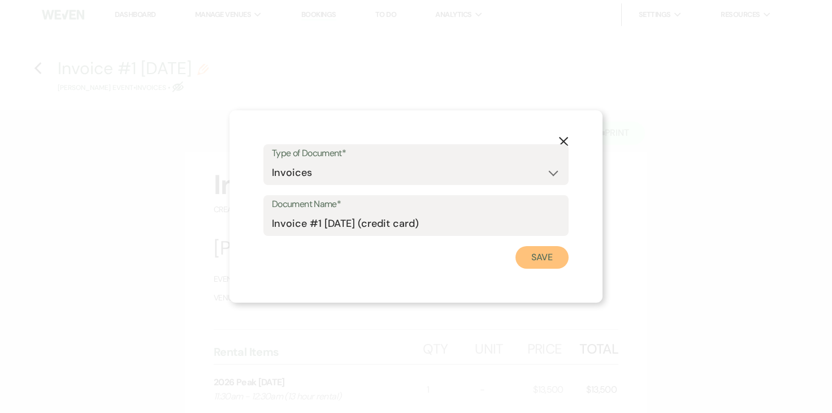
click at [530, 257] on button "Save" at bounding box center [542, 257] width 53 height 23
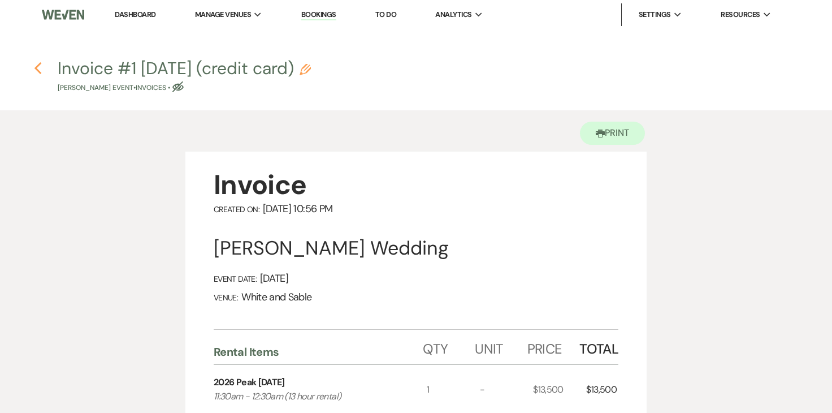
click at [40, 68] on icon "Previous" at bounding box center [38, 69] width 8 height 14
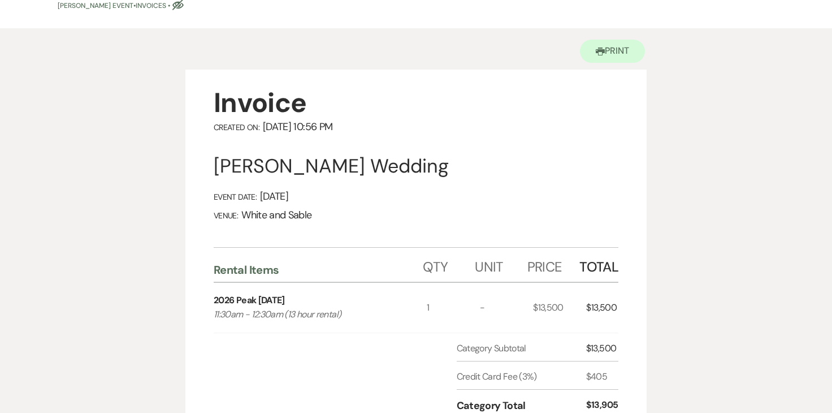
select select "2"
select select "6"
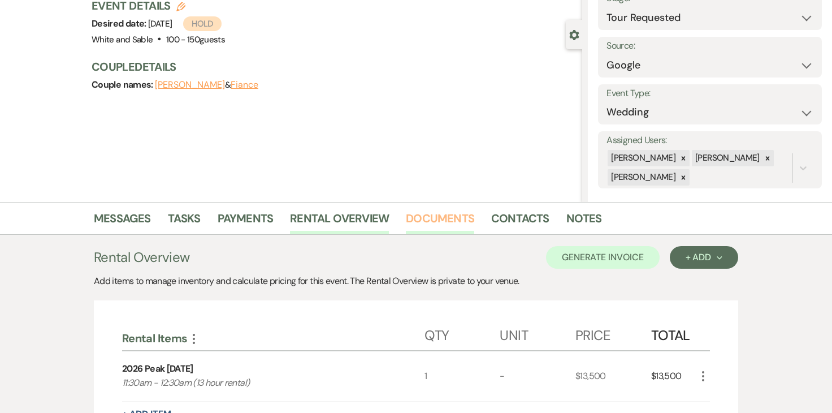
click at [443, 228] on link "Documents" at bounding box center [440, 221] width 68 height 25
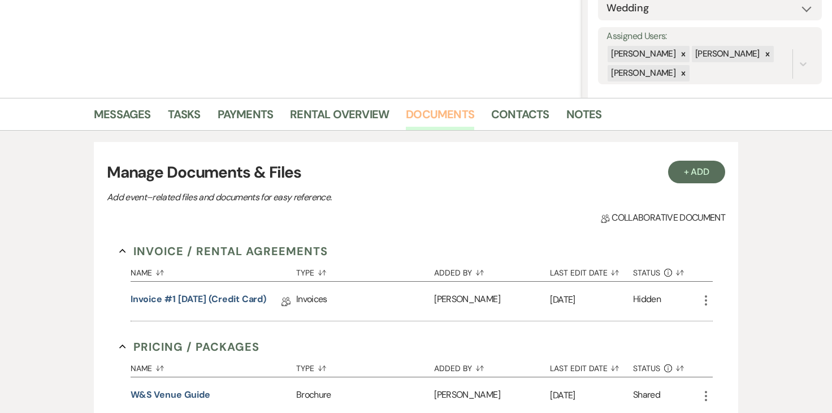
scroll to position [198, 0]
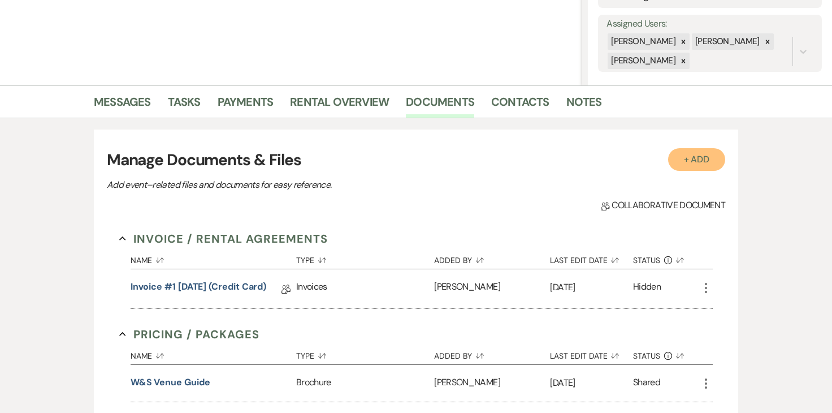
click at [702, 153] on button "+ Add" at bounding box center [697, 159] width 58 height 23
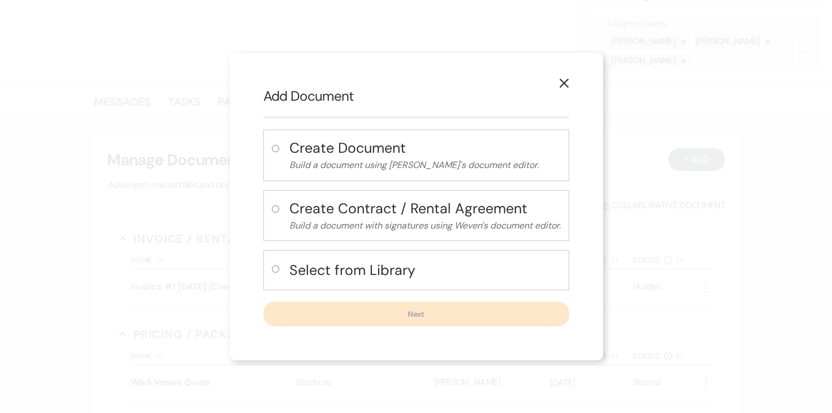
click at [272, 267] on input "radio" at bounding box center [275, 268] width 7 height 7
radio input "true"
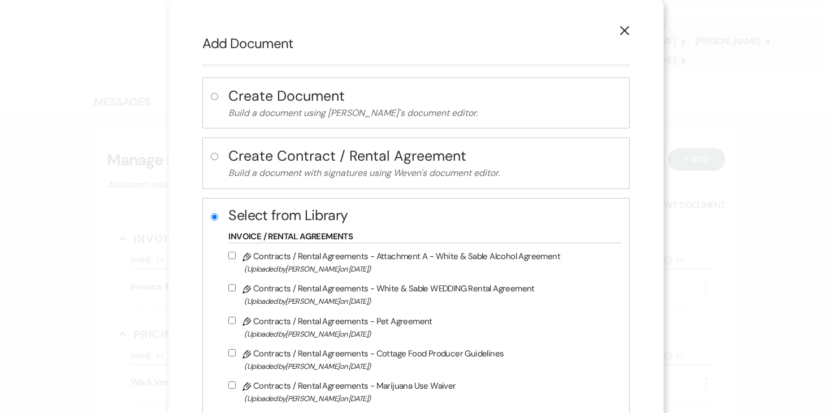
click at [236, 289] on input "Pencil Contracts / Rental Agreements - White & Sable WEDDING Rental Agreement (…" at bounding box center [231, 287] width 7 height 7
checkbox input "true"
click at [236, 256] on input "Pencil Contracts / Rental Agreements - Attachment A - White & Sable Alcohol Agr…" at bounding box center [231, 255] width 7 height 7
checkbox input "true"
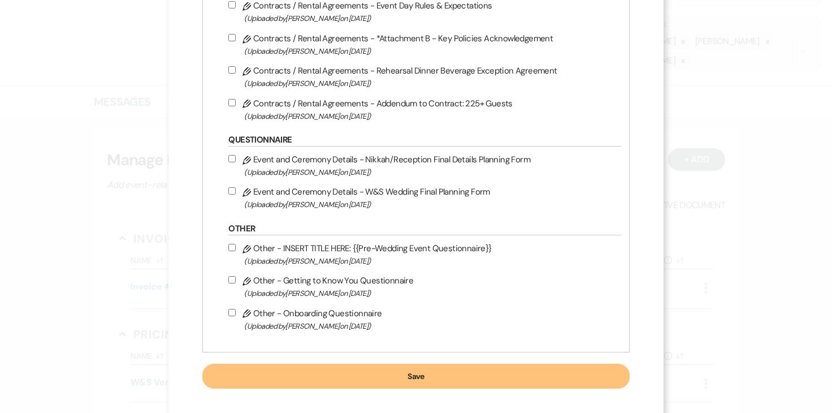
scroll to position [655, 0]
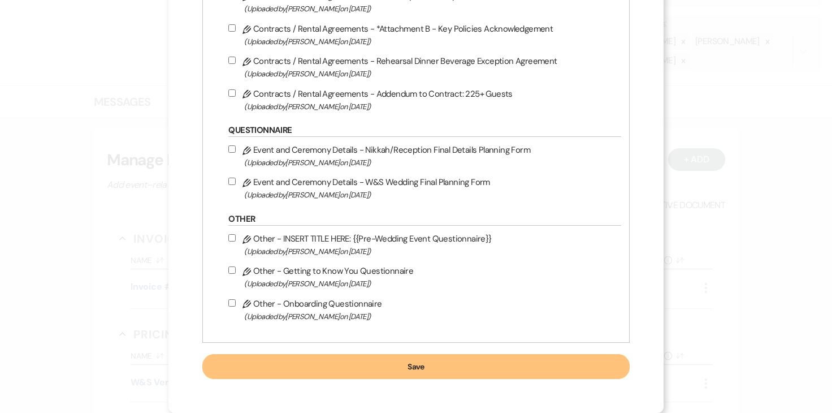
click at [316, 365] on button "Save" at bounding box center [415, 366] width 427 height 25
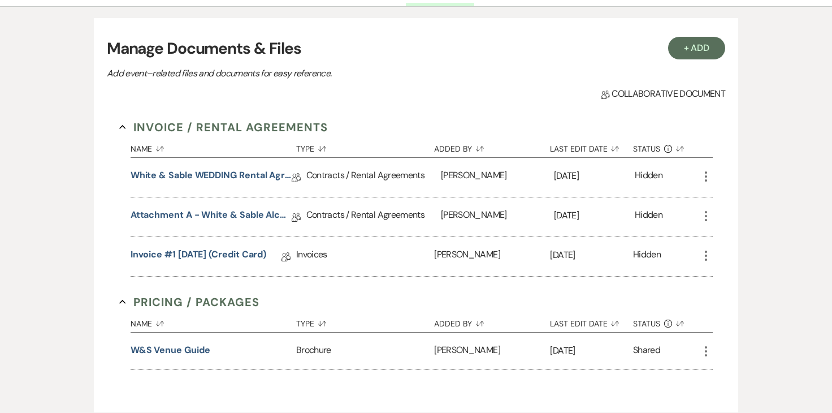
scroll to position [319, 0]
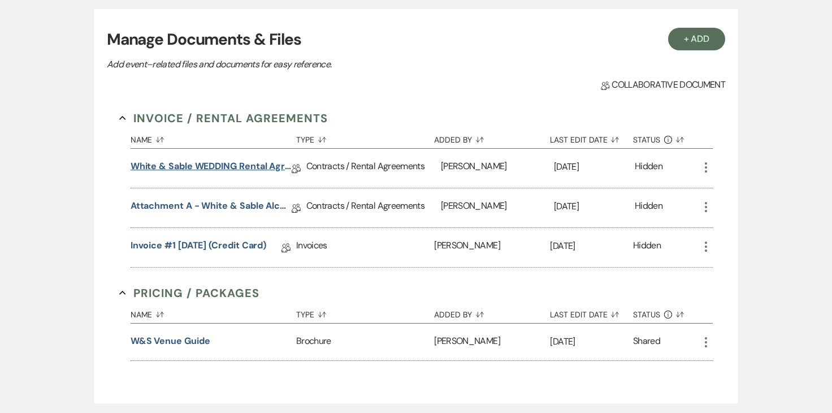
click at [265, 168] on link "White & Sable WEDDING Rental Agreement" at bounding box center [211, 168] width 161 height 18
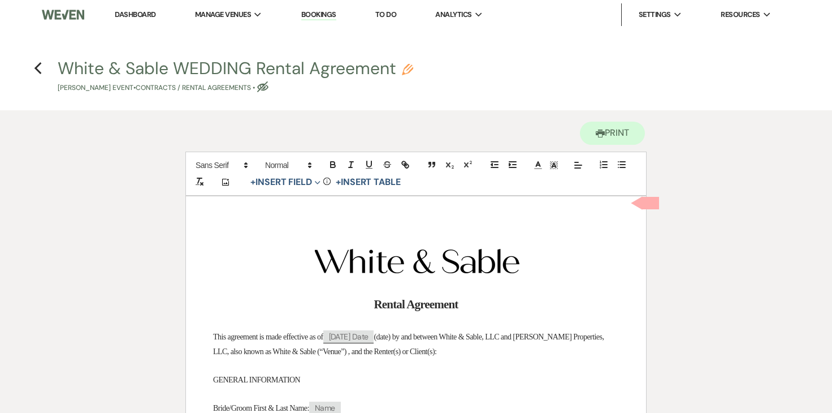
click at [405, 72] on icon "Pencil" at bounding box center [407, 69] width 11 height 11
select select "10"
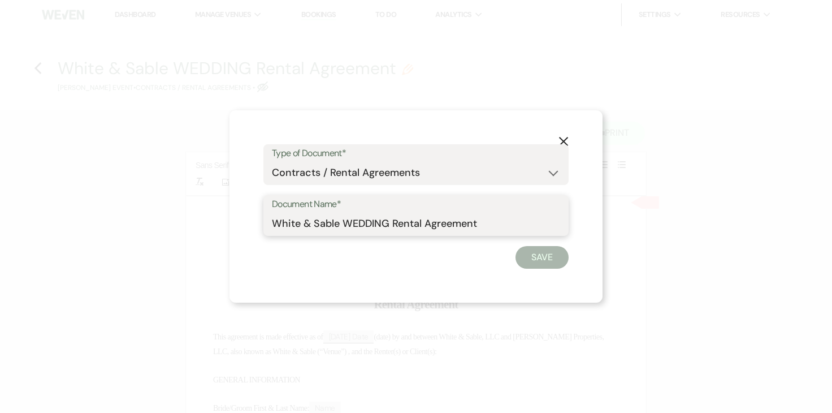
click at [366, 224] on input "White & Sable WEDDING Rental Agreement" at bounding box center [416, 224] width 288 height 22
click at [511, 219] on input "White & Sable/Hamborg Rental Agreement" at bounding box center [416, 224] width 288 height 22
click at [489, 226] on input "White & Sable/Hamborg Rental Agreement 0 8.1.26" at bounding box center [416, 224] width 288 height 22
type input "White & Sable/Hamborg Rental Agreement - 8.1.26"
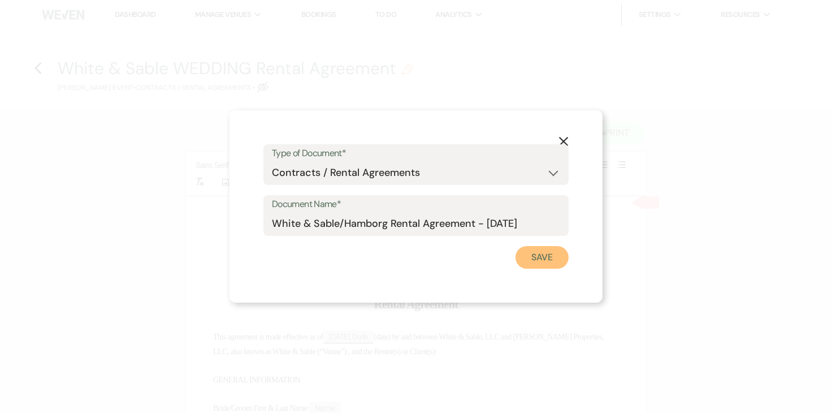
click at [536, 252] on button "Save" at bounding box center [542, 257] width 53 height 23
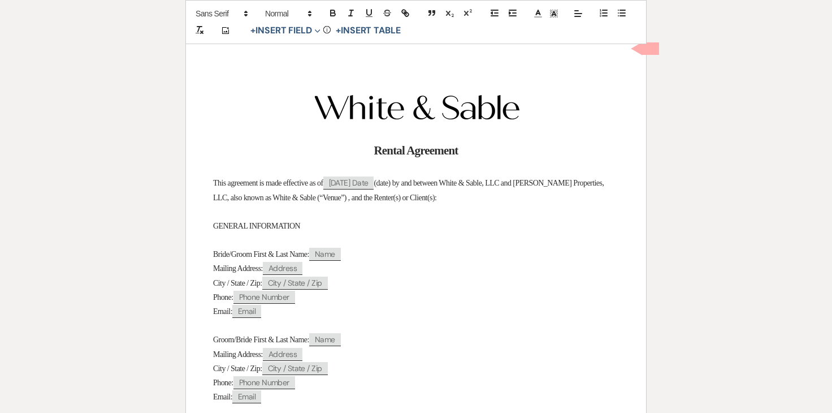
scroll to position [189, 0]
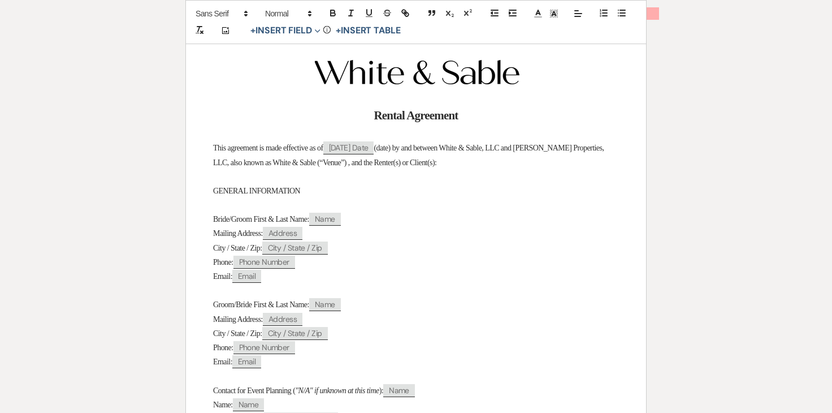
click at [254, 221] on span "Bride/Groom First & Last Name:" at bounding box center [261, 219] width 96 height 8
click at [244, 219] on span "Bride/Groom First & Last Name:" at bounding box center [261, 219] width 96 height 8
click at [249, 312] on p "Groom/Bride First & Last Name: ﻿ Name ﻿" at bounding box center [416, 304] width 406 height 14
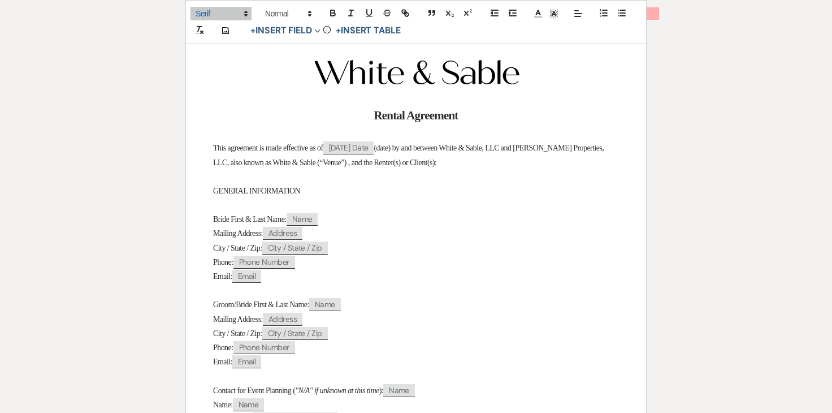
click at [249, 307] on span "Groom/Bride First & Last Name:" at bounding box center [261, 304] width 96 height 8
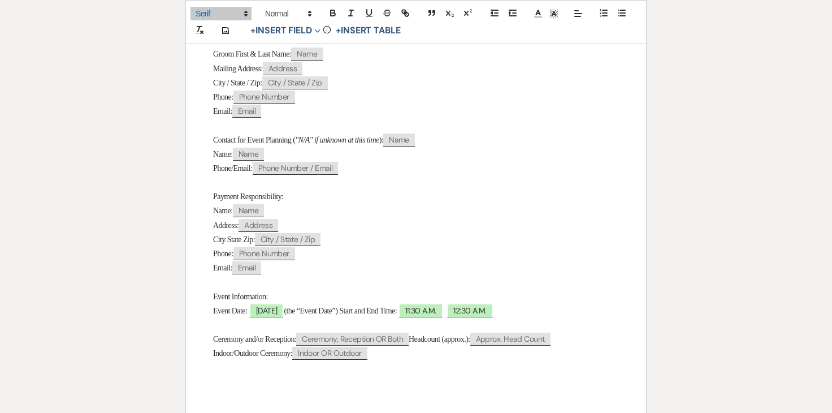
scroll to position [440, 0]
click at [284, 314] on span "08/01/2026" at bounding box center [266, 310] width 35 height 15
select select "smartCustomField"
select select "owner"
select select "{{eventDate}}"
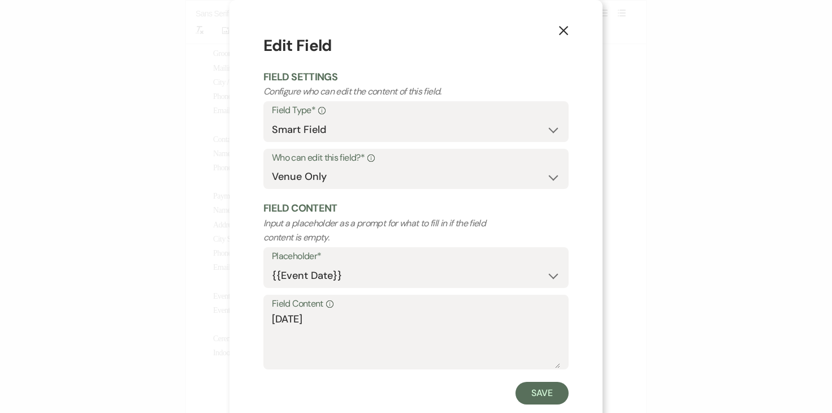
click at [271, 318] on div "Field Content Info 08/01/2026" at bounding box center [415, 332] width 305 height 75
click at [277, 320] on textarea "08/01/2026" at bounding box center [416, 340] width 288 height 57
type textarea "Saturday, 08/01/2026"
click at [542, 385] on button "Save" at bounding box center [542, 393] width 53 height 23
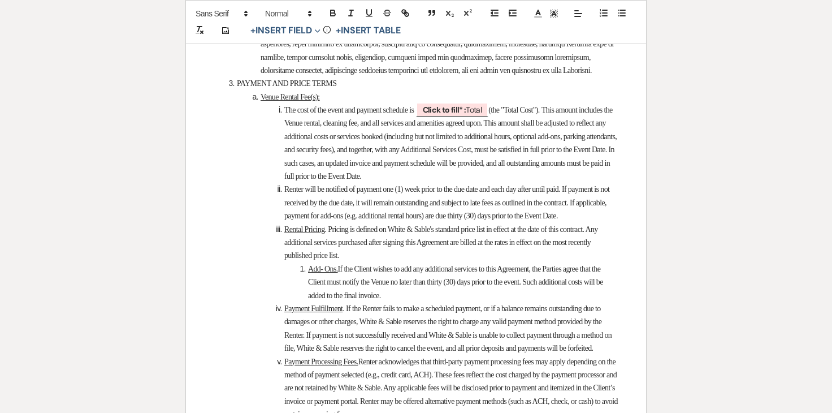
scroll to position [1562, 0]
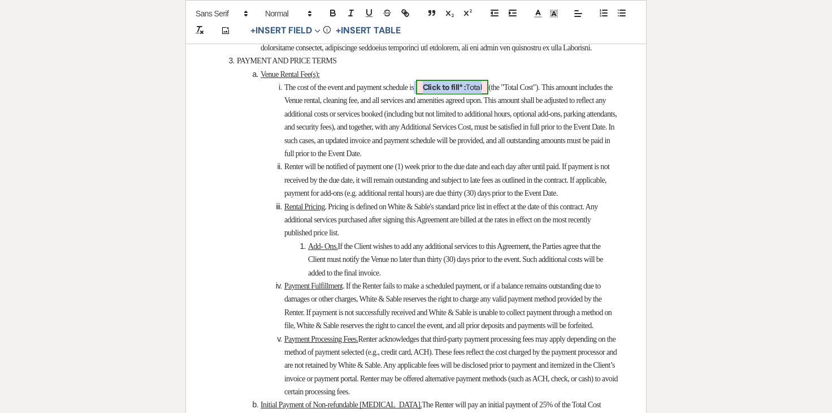
click at [465, 92] on b "Click to fill* :" at bounding box center [445, 87] width 44 height 10
select select "owner"
select select "Total"
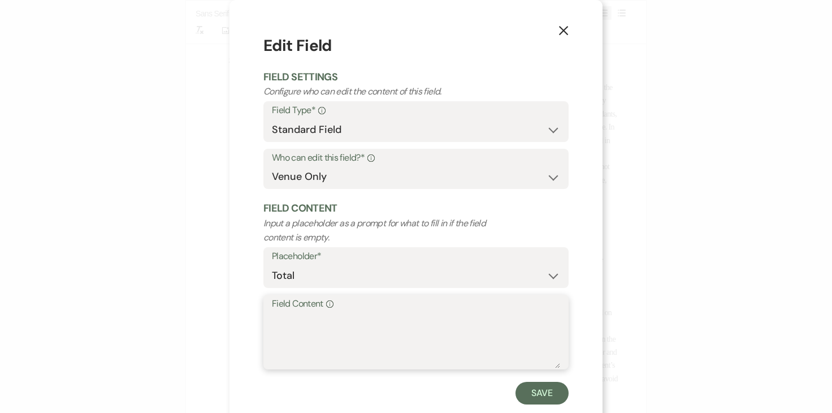
click at [362, 333] on textarea "Field Content Info" at bounding box center [416, 340] width 288 height 57
type textarea "$13,500.00"
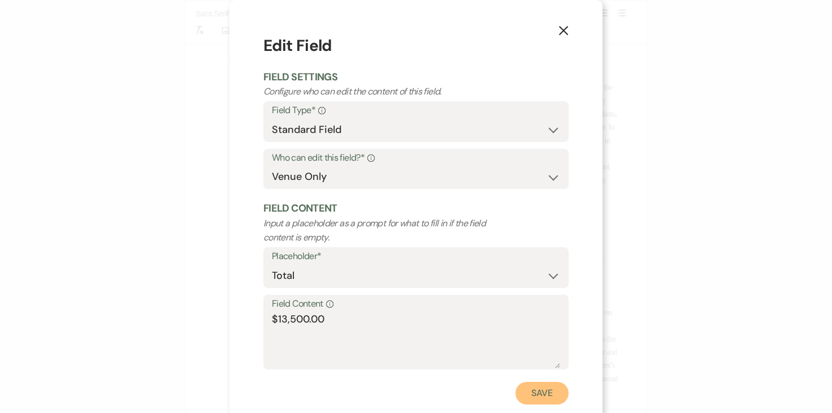
click at [532, 388] on button "Save" at bounding box center [542, 393] width 53 height 23
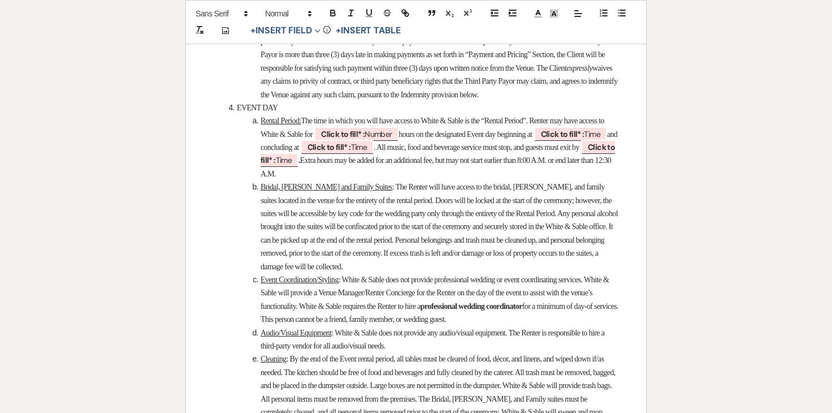
scroll to position [2349, 0]
click at [399, 141] on span "Click to fill* : Number" at bounding box center [356, 133] width 84 height 15
select select "owner"
select select "Number"
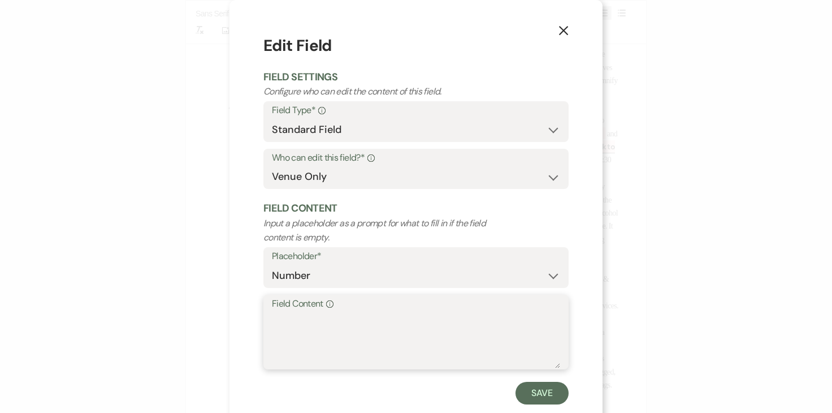
click at [370, 321] on textarea "Field Content Info" at bounding box center [416, 340] width 288 height 57
type textarea "13"
click at [545, 391] on button "Save" at bounding box center [542, 393] width 53 height 23
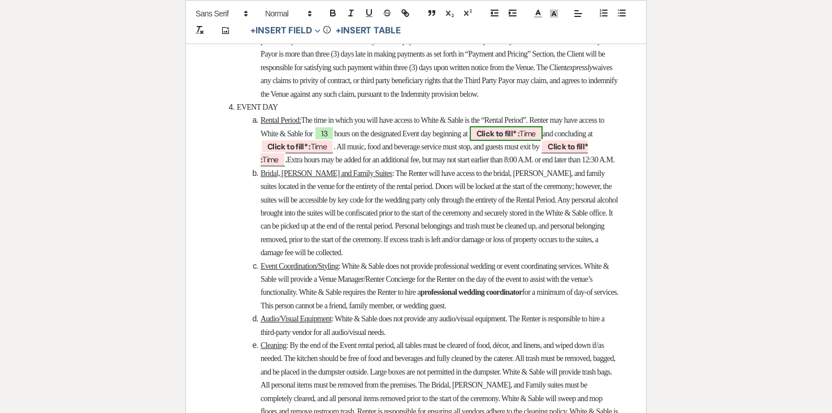
click at [520, 139] on b "Click to fill* :" at bounding box center [499, 133] width 44 height 10
select select "owner"
select select "Time"
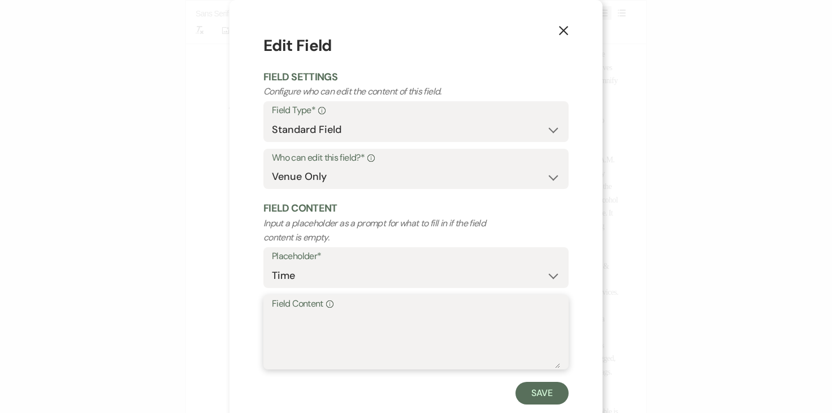
click at [441, 325] on textarea "Field Content Info" at bounding box center [416, 340] width 288 height 57
type textarea "11:30am"
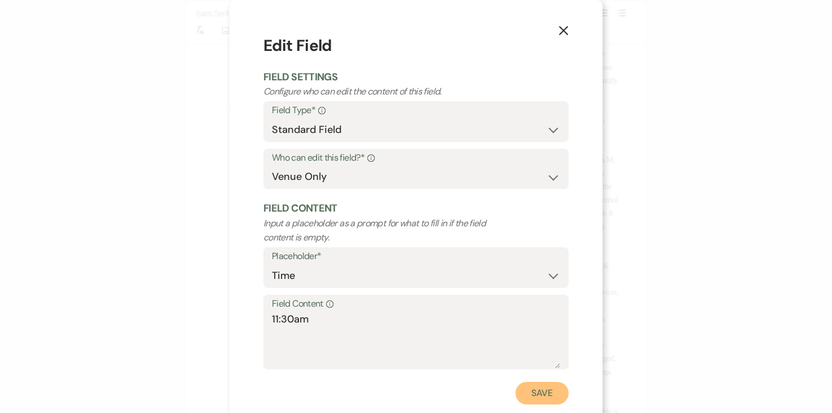
click at [537, 396] on button "Save" at bounding box center [542, 393] width 53 height 23
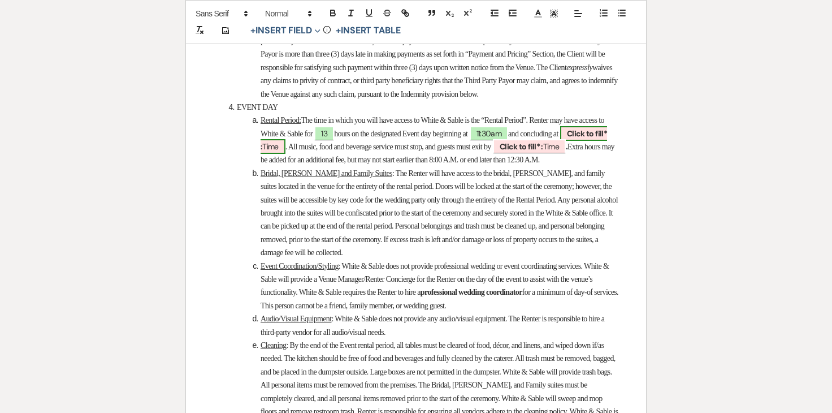
click at [337, 154] on span "Click to fill* : Time" at bounding box center [434, 140] width 347 height 28
select select "owner"
select select "Time"
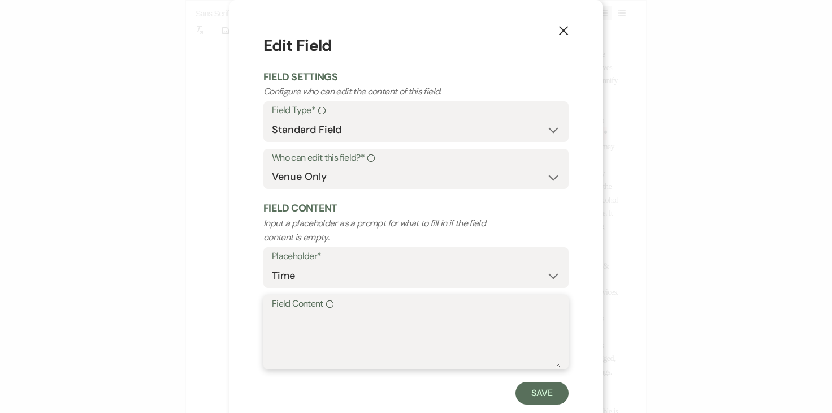
click at [345, 347] on textarea "Field Content Info" at bounding box center [416, 340] width 288 height 57
type textarea "12:30am"
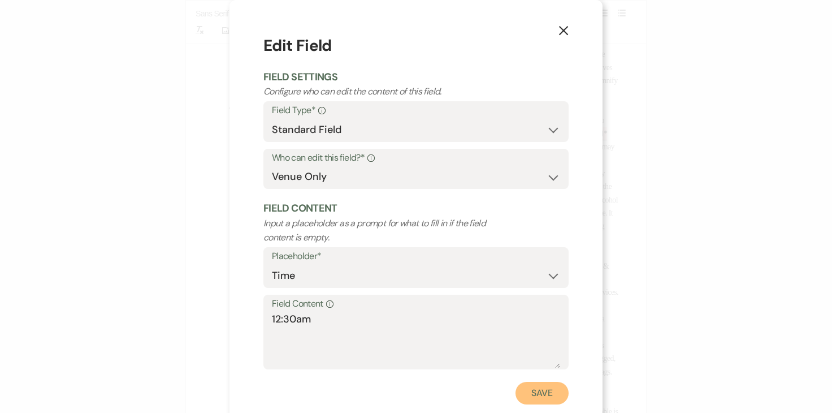
click at [520, 390] on button "Save" at bounding box center [542, 393] width 53 height 23
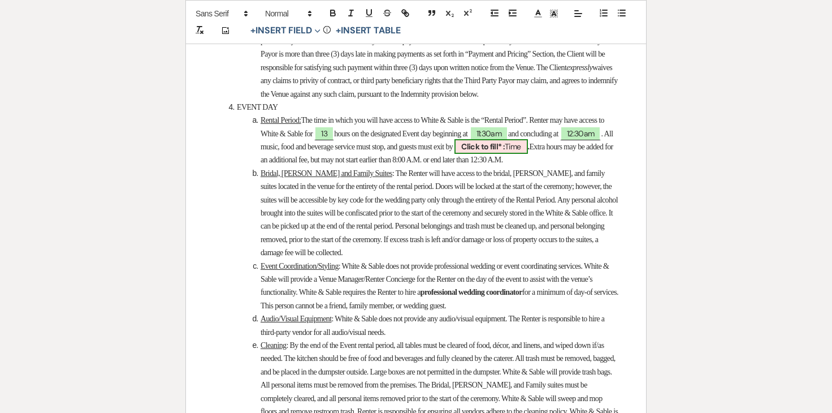
click at [528, 154] on span "Click to fill* : Time" at bounding box center [491, 146] width 73 height 15
select select "owner"
select select "Time"
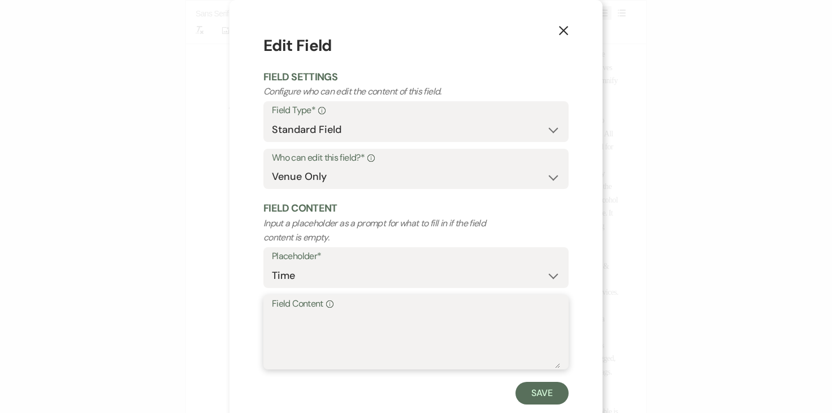
click at [493, 345] on textarea "Field Content Info" at bounding box center [416, 340] width 288 height 57
type textarea "11:30pm"
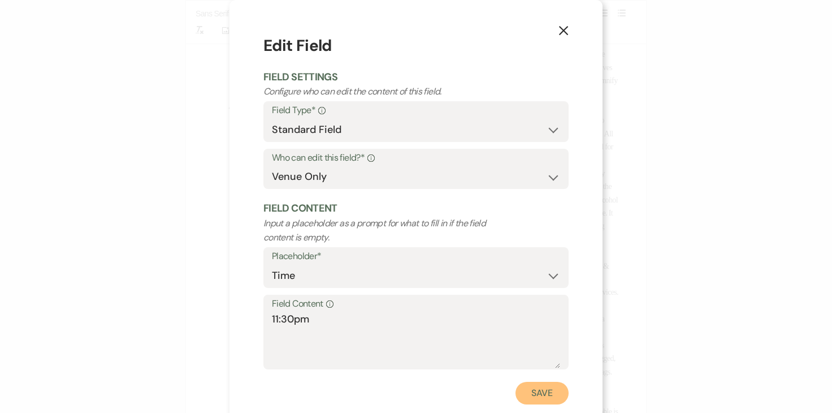
click at [554, 386] on button "Save" at bounding box center [542, 393] width 53 height 23
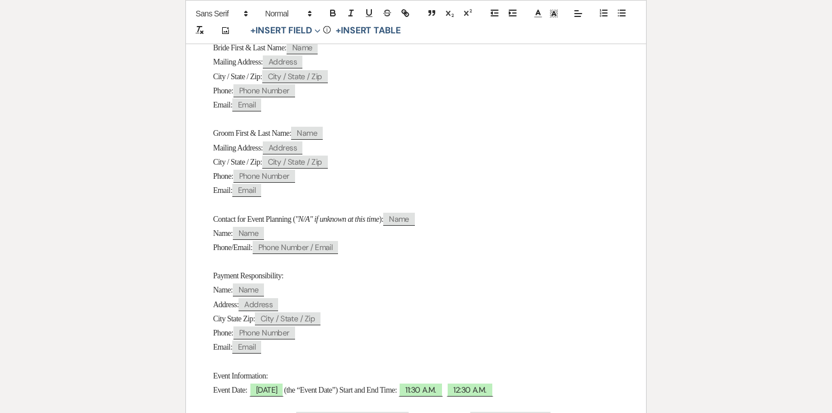
scroll to position [0, 0]
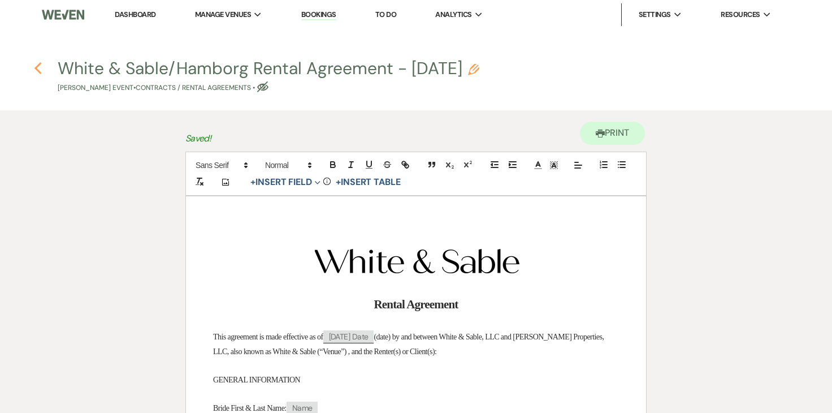
click at [40, 66] on icon "Previous" at bounding box center [38, 69] width 8 height 14
select select "2"
select select "6"
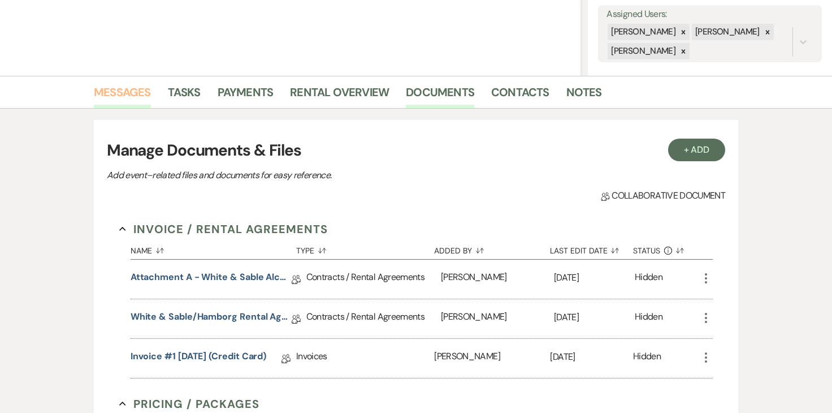
click at [134, 100] on link "Messages" at bounding box center [122, 95] width 57 height 25
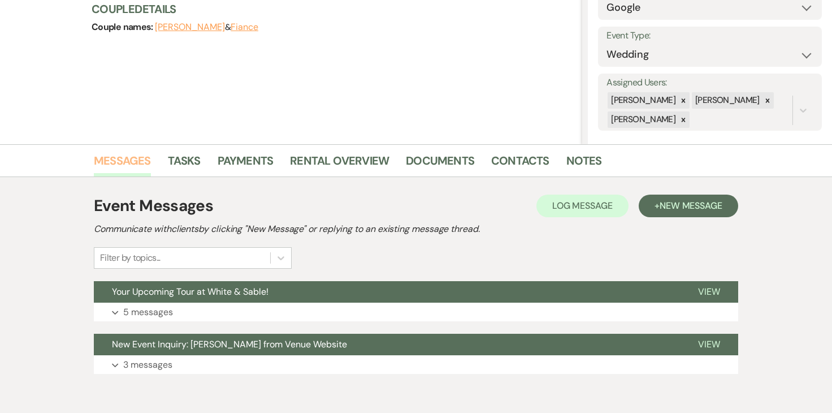
scroll to position [132, 0]
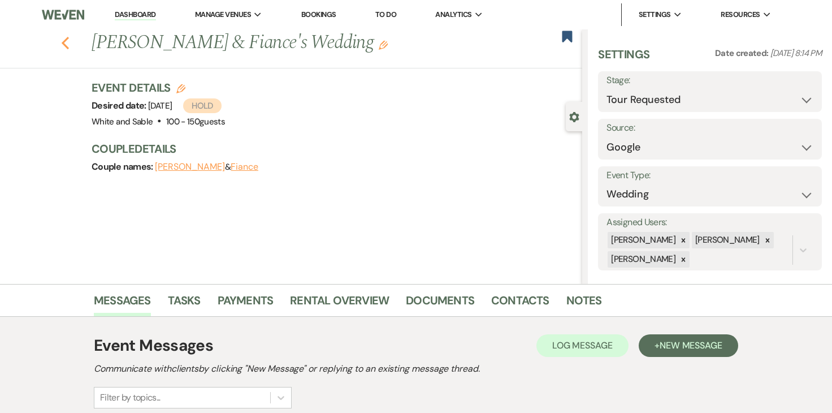
click at [68, 43] on icon "Previous" at bounding box center [65, 43] width 8 height 14
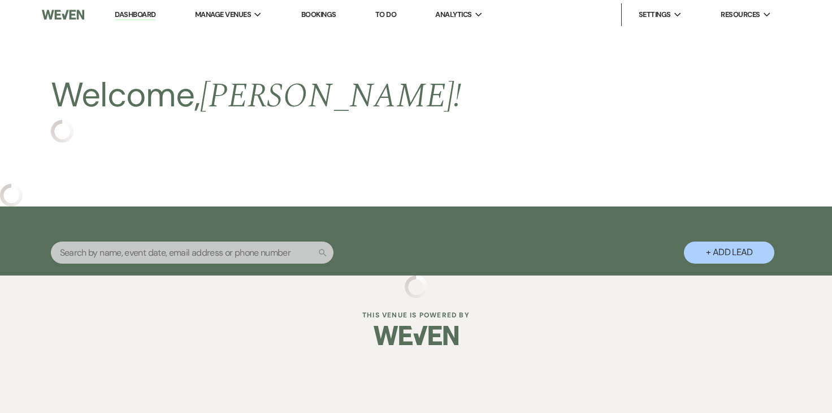
select select "2"
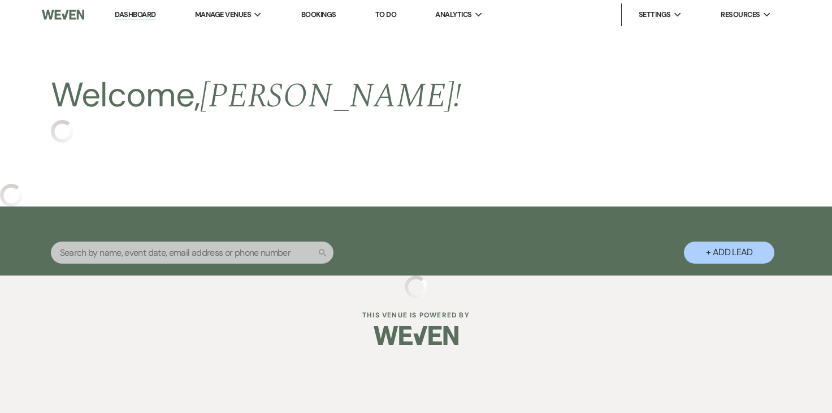
select select "2"
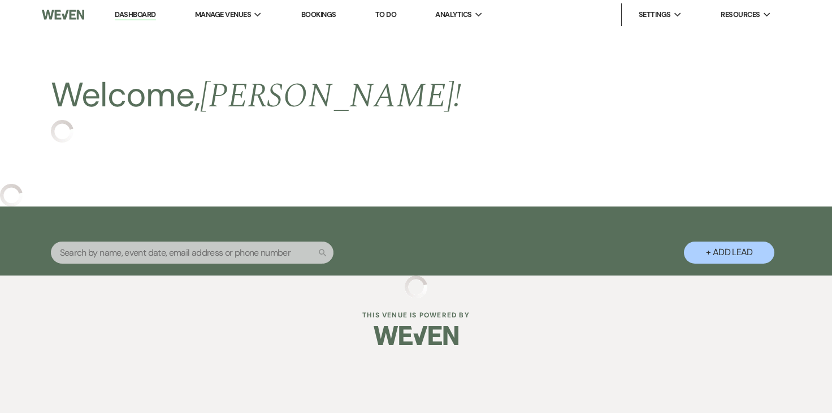
select select "2"
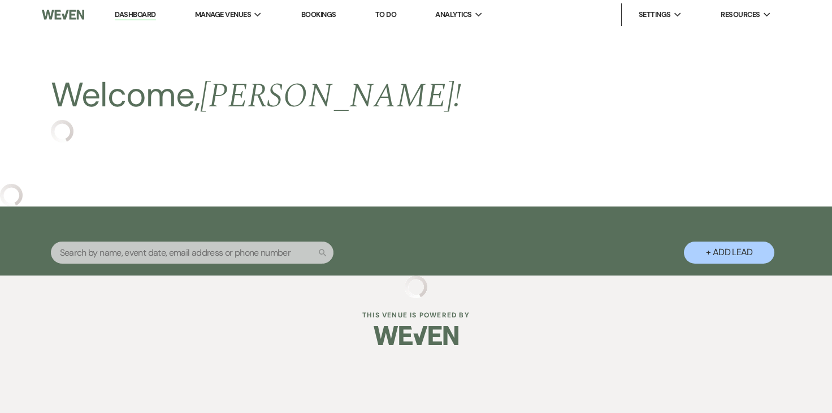
select select "2"
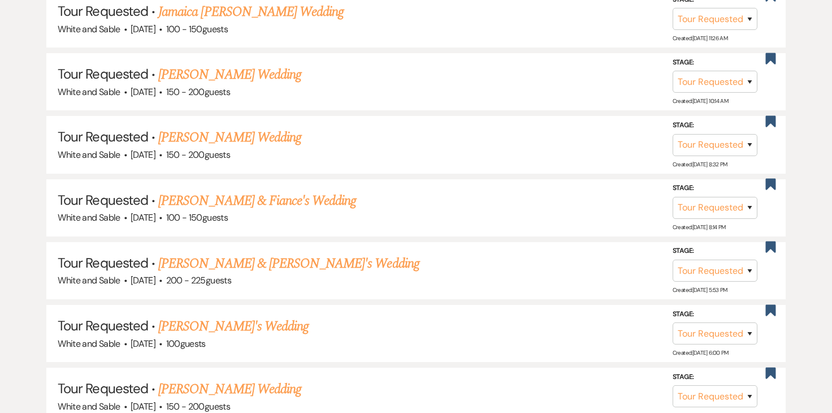
scroll to position [675, 0]
click at [228, 264] on link "Drew Ahlstrom & Fiance's Wedding" at bounding box center [288, 263] width 261 height 20
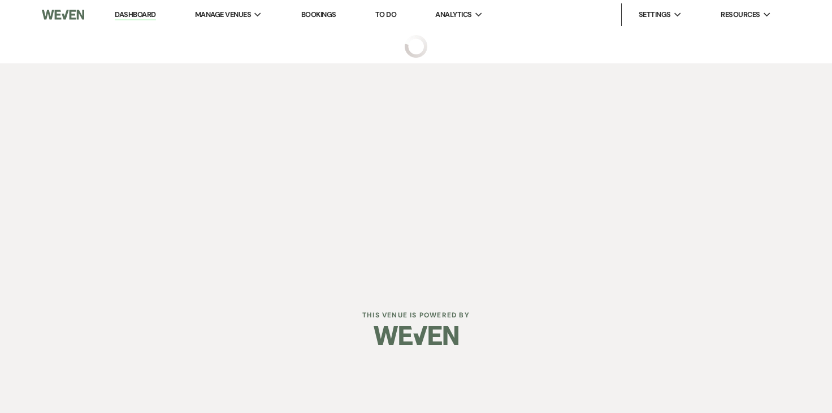
select select "2"
select select "12"
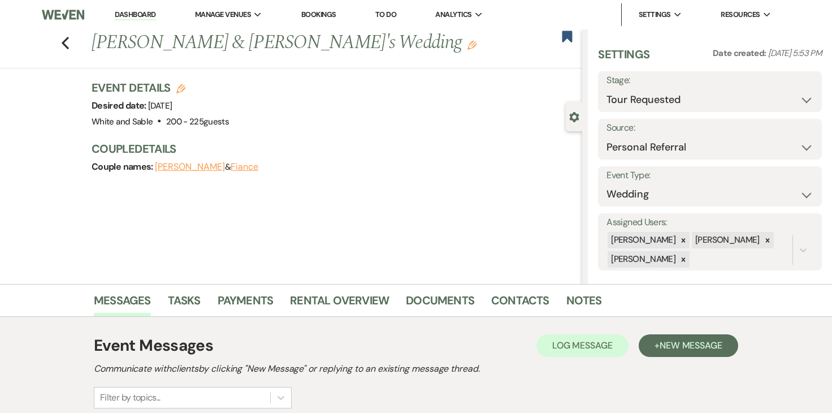
click at [240, 162] on button "Fiance" at bounding box center [245, 166] width 28 height 9
select select "1"
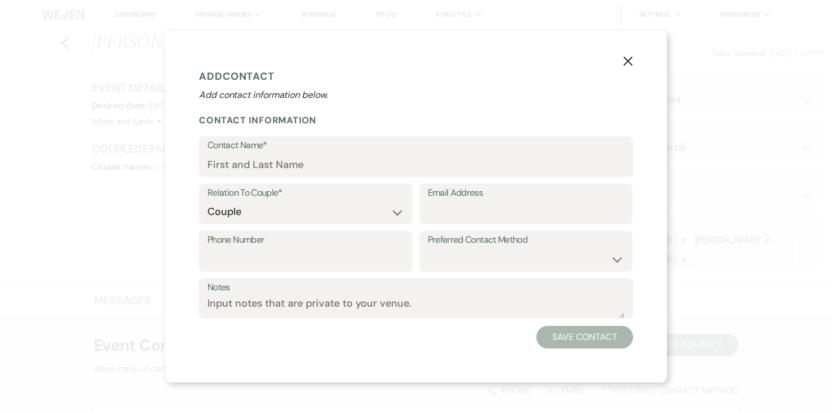
click at [264, 153] on label "Contact Name*" at bounding box center [416, 145] width 417 height 16
click at [264, 154] on input "Contact Name*" at bounding box center [416, 165] width 417 height 22
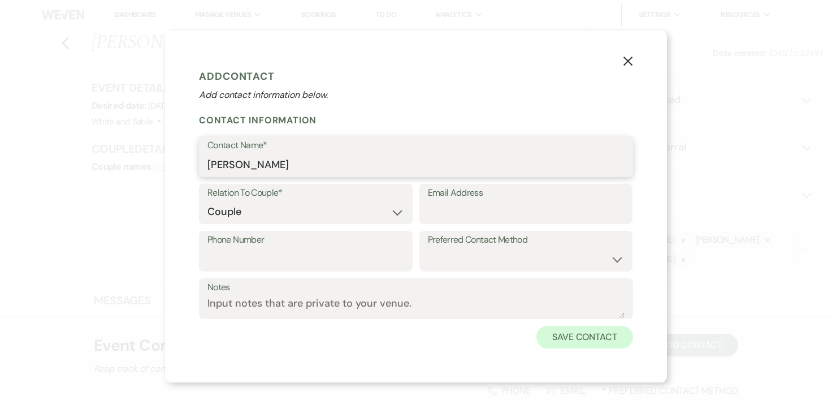
type input "[PERSON_NAME]"
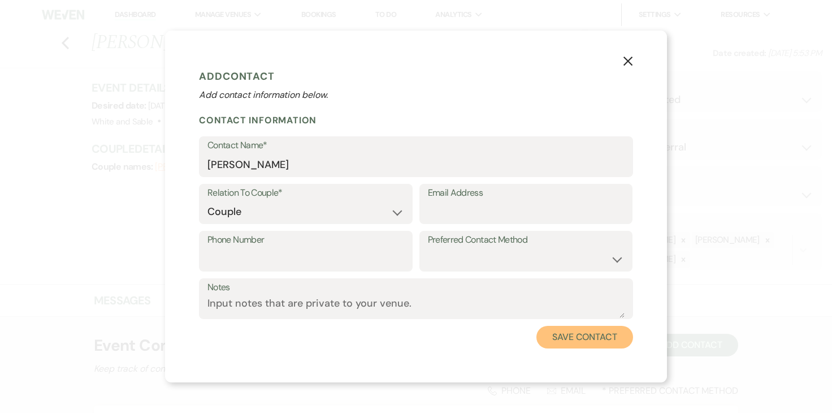
click at [611, 333] on button "Save Contact" at bounding box center [585, 337] width 97 height 23
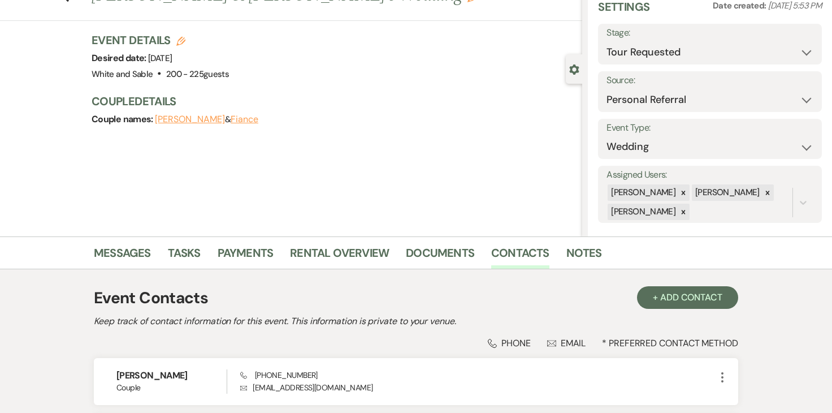
scroll to position [49, 0]
click at [183, 37] on use "button" at bounding box center [180, 40] width 9 height 9
select select "684"
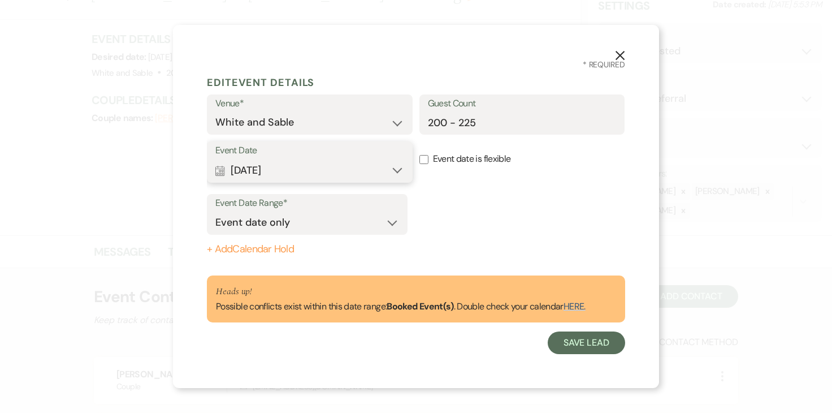
click at [385, 165] on button "Calendar May 16, 2026 Expand" at bounding box center [309, 170] width 189 height 23
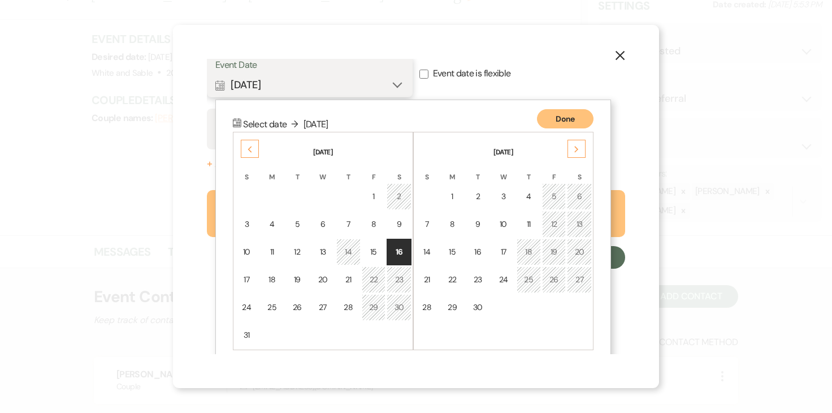
scroll to position [98, 0]
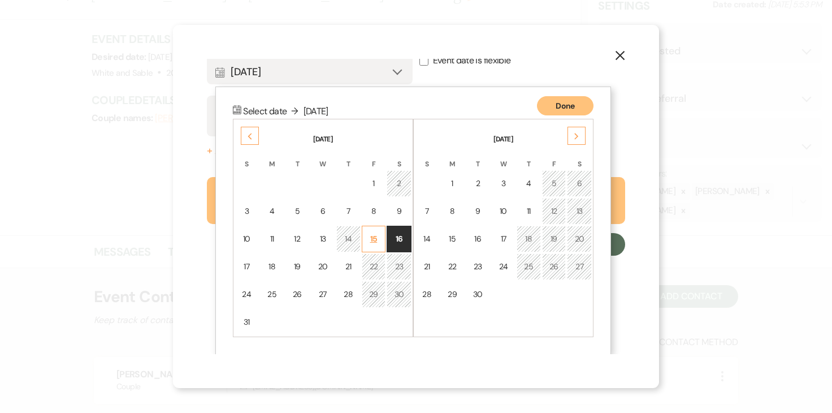
click at [374, 238] on div "15" at bounding box center [374, 239] width 10 height 12
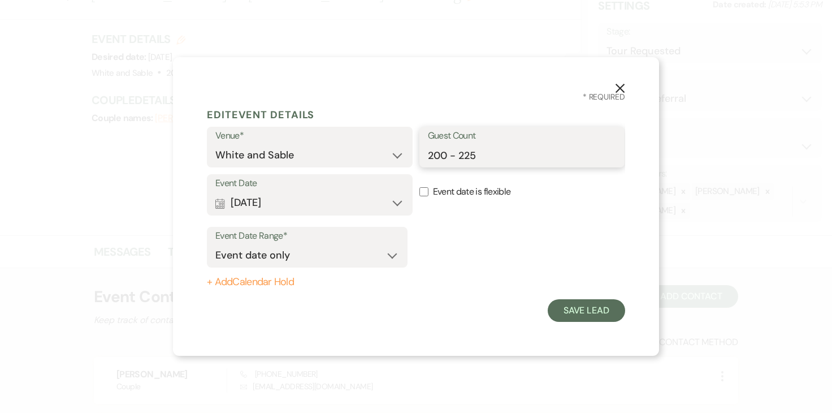
click at [461, 156] on input "200 - 225" at bounding box center [522, 155] width 189 height 22
type input "200"
click at [261, 283] on button "+ Add Calendar Hold" at bounding box center [307, 282] width 201 height 11
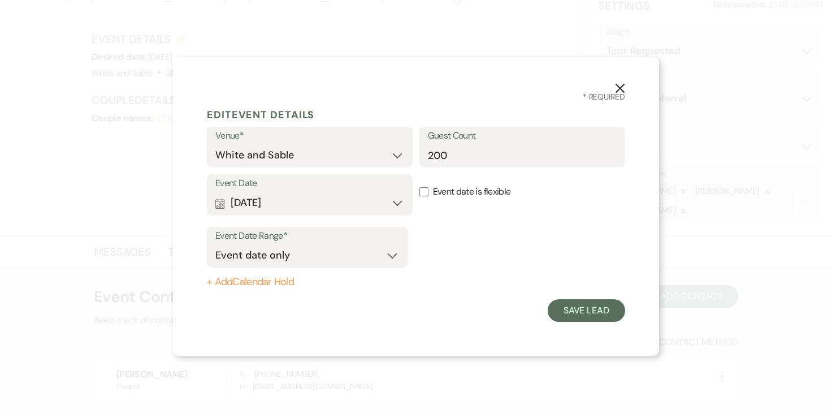
select select "false"
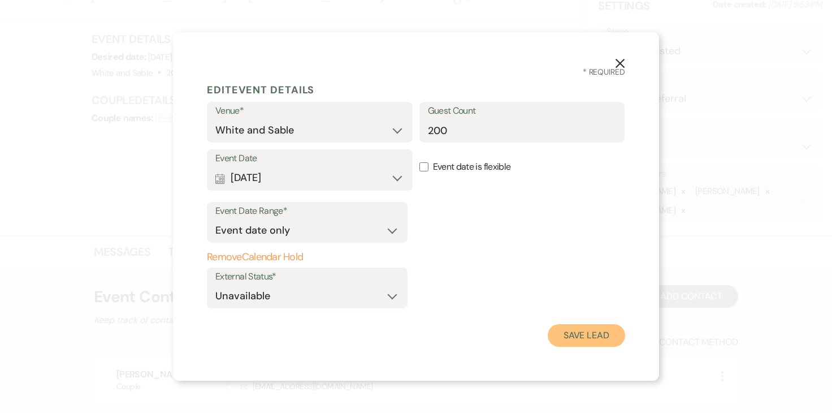
click at [573, 331] on button "Save Lead" at bounding box center [586, 335] width 77 height 23
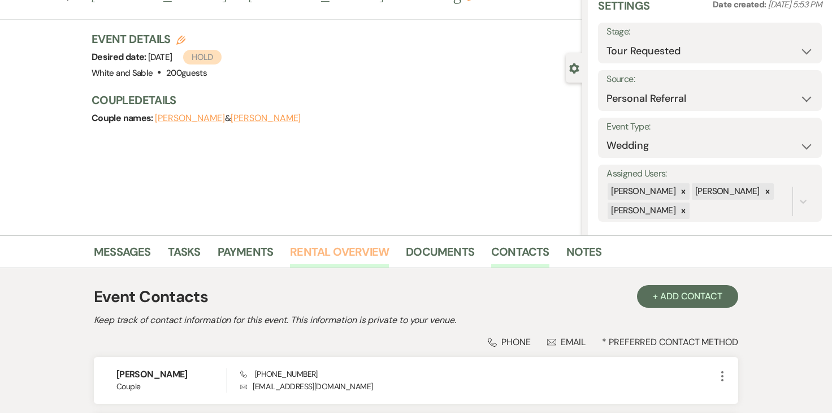
click at [375, 256] on link "Rental Overview" at bounding box center [339, 255] width 99 height 25
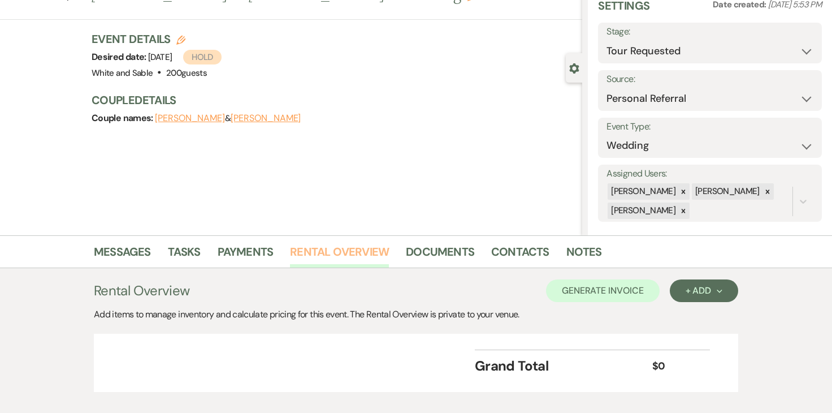
scroll to position [112, 0]
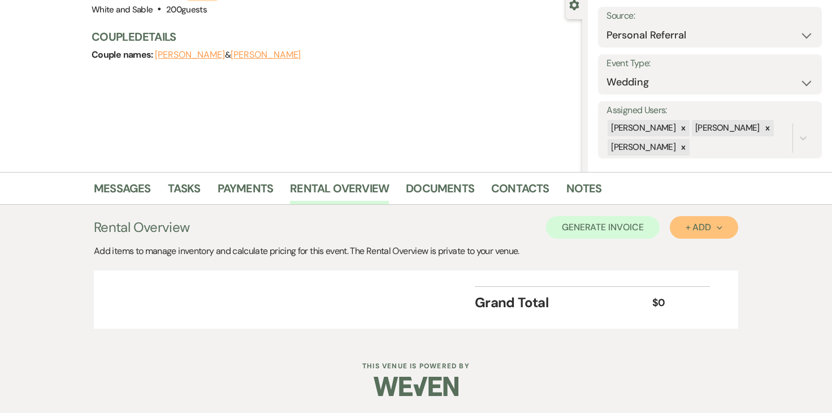
click at [709, 227] on div "+ Add Next" at bounding box center [704, 227] width 37 height 9
click at [697, 253] on button "Item" at bounding box center [698, 253] width 57 height 18
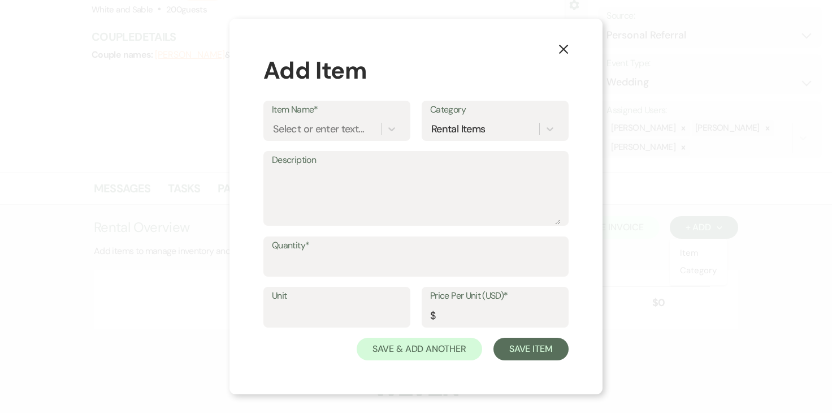
click at [319, 115] on label "Item Name*" at bounding box center [337, 110] width 130 height 16
click at [274, 121] on input "Item Name*" at bounding box center [273, 128] width 1 height 15
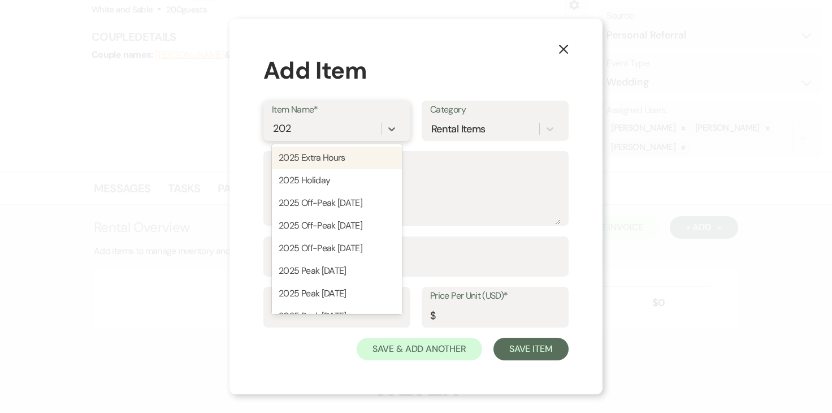
type input "2026"
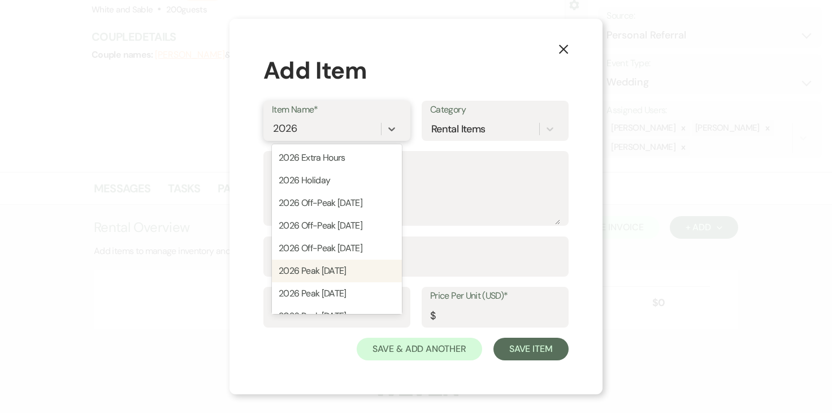
click at [330, 271] on div "2026 Peak Friday" at bounding box center [337, 271] width 130 height 23
type input "12000"
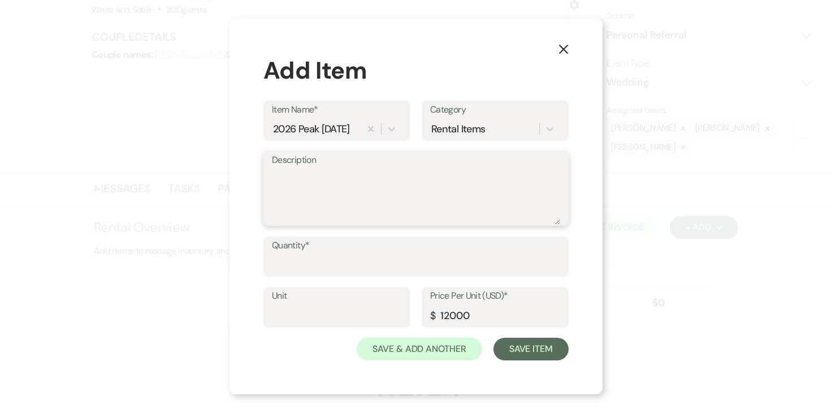
click at [362, 200] on textarea "Description" at bounding box center [416, 196] width 288 height 57
type textarea "11:30am - 12:30am (13 hour rental)"
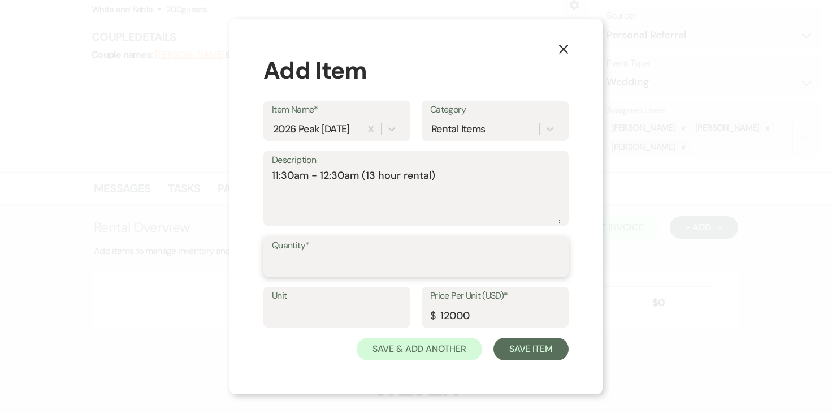
click at [314, 258] on input "Quantity*" at bounding box center [416, 264] width 288 height 22
type input "1"
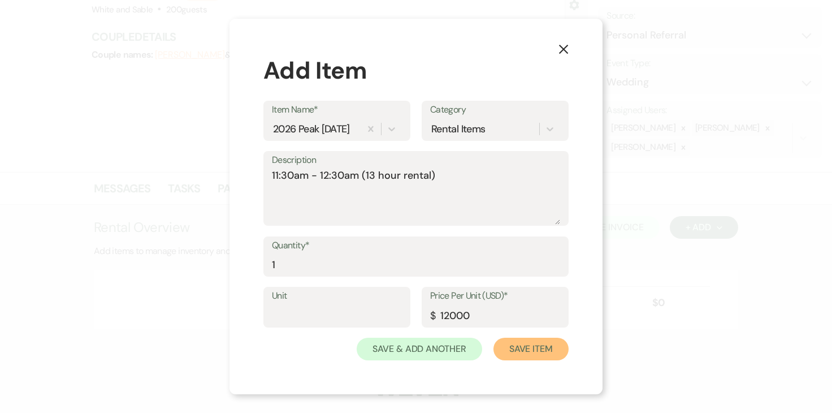
click at [532, 346] on button "Save Item" at bounding box center [531, 349] width 75 height 23
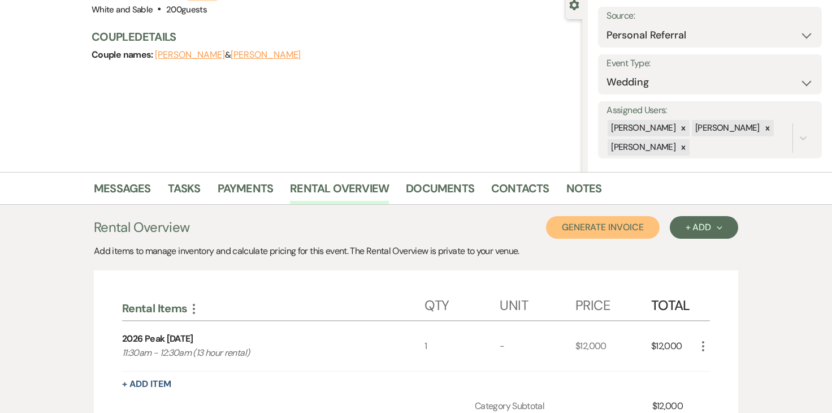
click at [580, 233] on button "Generate Invoice" at bounding box center [603, 227] width 114 height 23
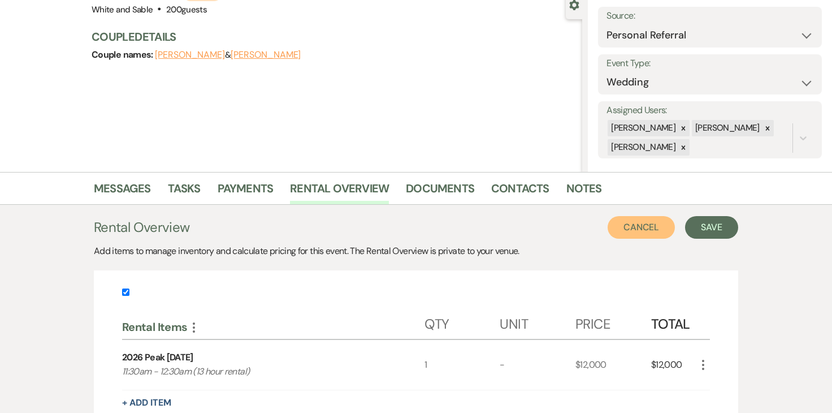
click at [636, 221] on button "Cancel" at bounding box center [642, 227] width 68 height 23
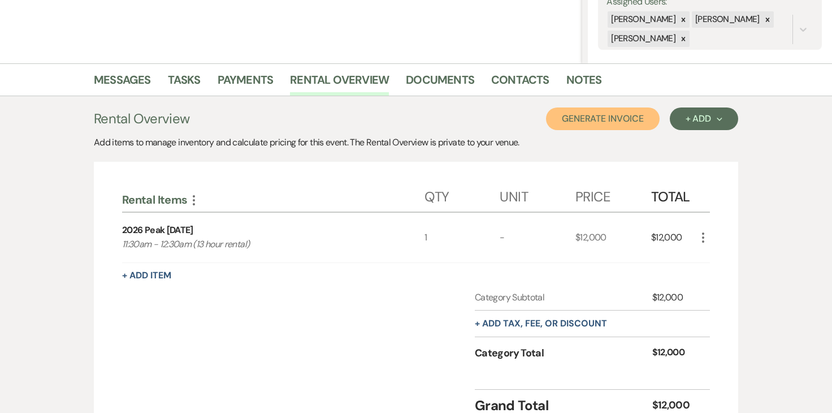
scroll to position [222, 0]
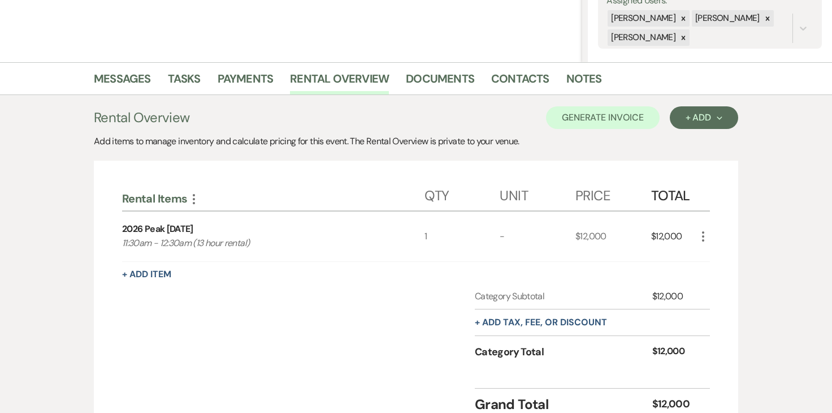
click at [530, 314] on div "+ Add tax, fee, or discount" at bounding box center [541, 322] width 132 height 26
click at [527, 329] on div "+ Add tax, fee, or discount" at bounding box center [541, 322] width 132 height 26
click at [517, 326] on button "+ Add tax, fee, or discount" at bounding box center [541, 322] width 132 height 9
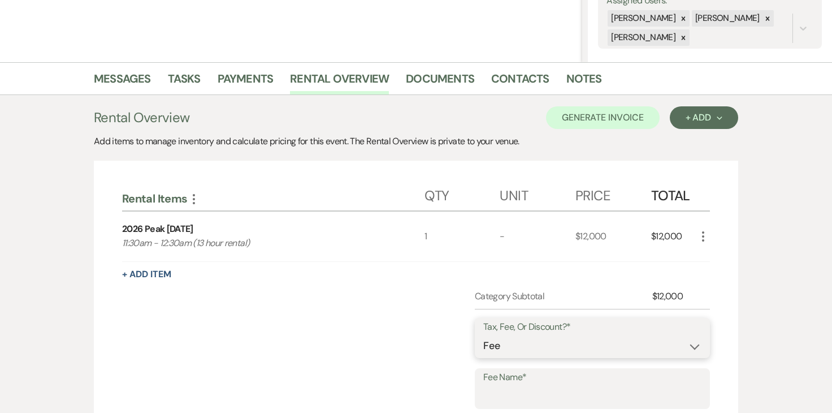
click at [512, 340] on select "Fee Discount Tax" at bounding box center [592, 346] width 218 height 22
click at [503, 388] on input "Fee Name*" at bounding box center [592, 397] width 218 height 22
type input "Credit Card Fee"
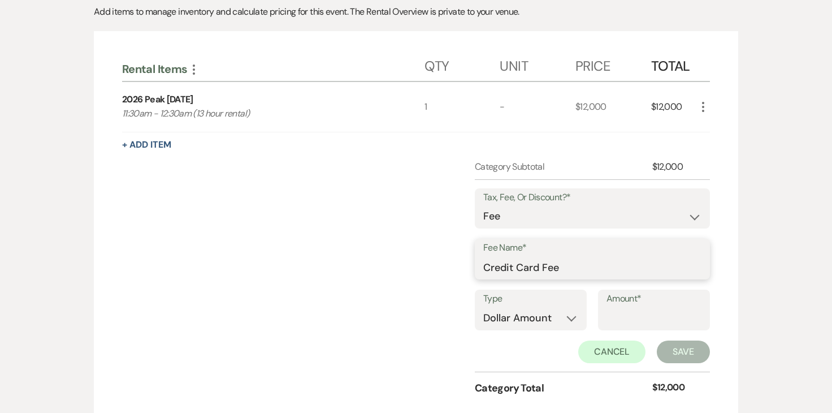
scroll to position [356, 0]
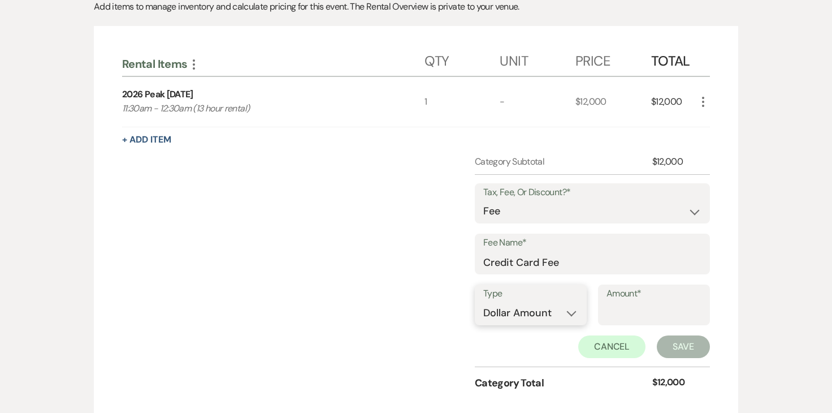
click at [555, 314] on select "Dollar Amount Percentage" at bounding box center [530, 313] width 95 height 22
select select "false"
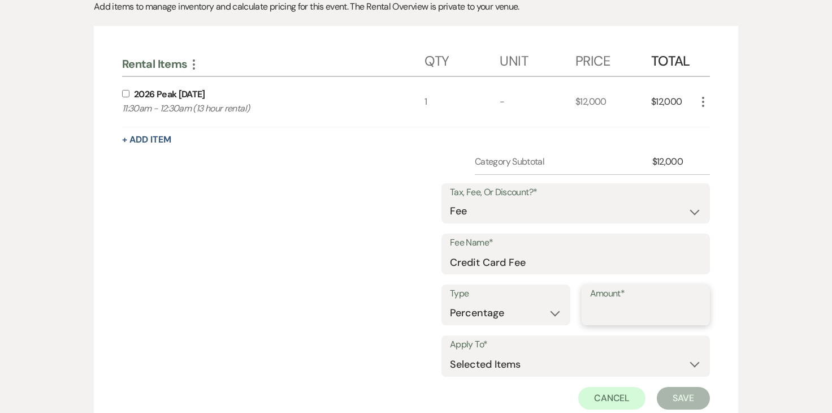
click at [604, 314] on input "Amount*" at bounding box center [646, 313] width 112 height 22
type input "3"
click at [542, 365] on select "Selected Items Category Subtotal (before all Taxes/Fees/Discounts) Category Tot…" at bounding box center [576, 364] width 252 height 23
select select "2"
click at [673, 392] on button "Save" at bounding box center [683, 398] width 53 height 23
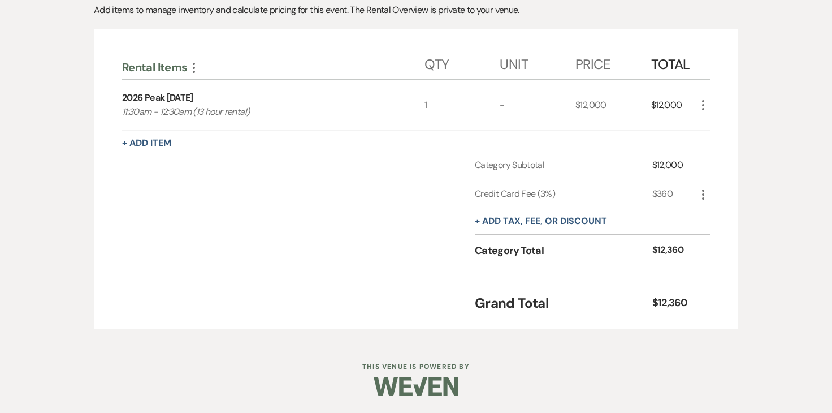
scroll to position [273, 0]
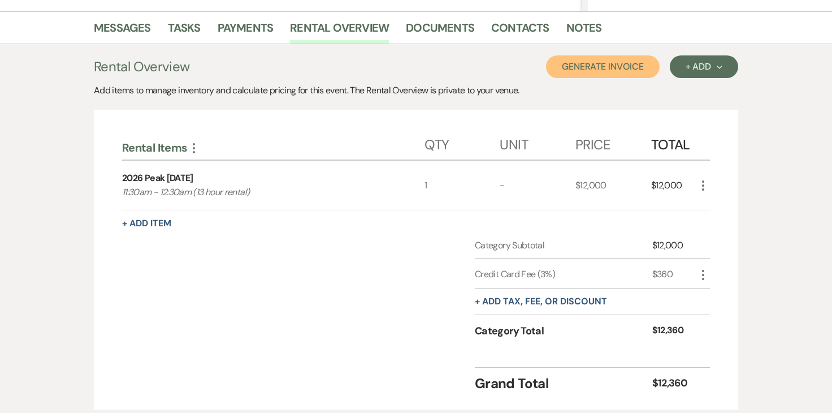
click at [621, 67] on button "Generate Invoice" at bounding box center [603, 66] width 114 height 23
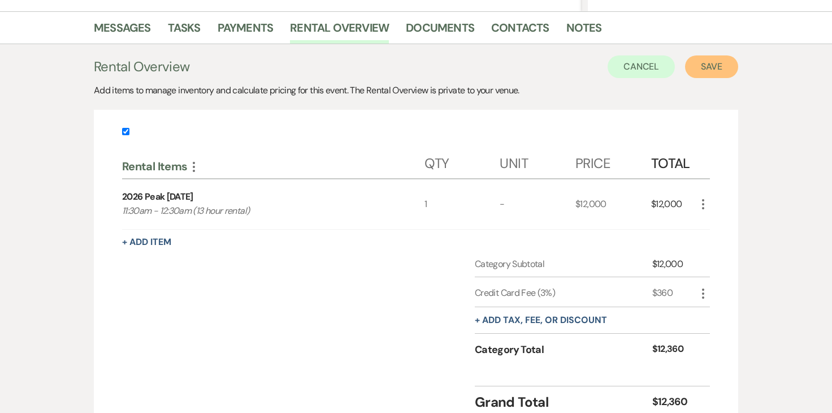
click at [705, 68] on button "Save" at bounding box center [711, 66] width 53 height 23
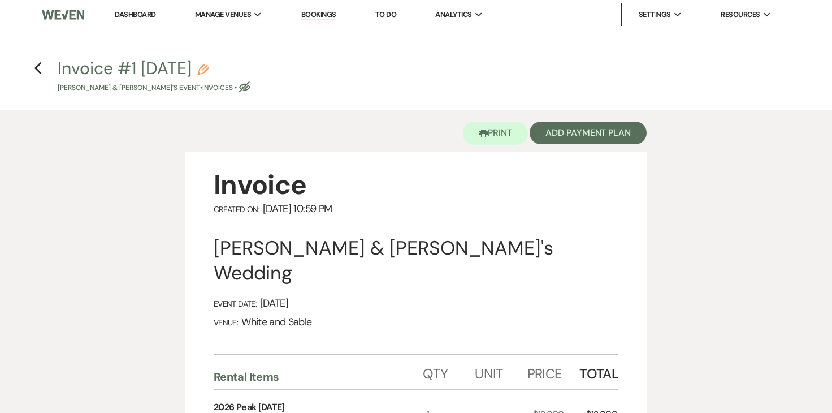
click at [209, 74] on use "button" at bounding box center [202, 69] width 11 height 11
select select "22"
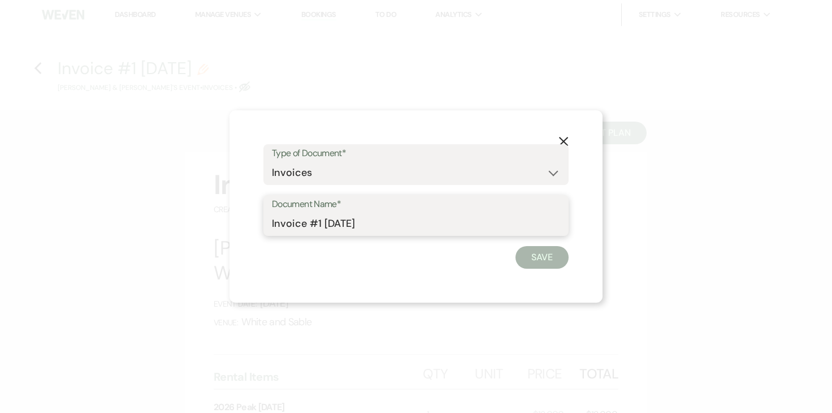
click at [402, 218] on input "Invoice #1 8-20-2025" at bounding box center [416, 224] width 288 height 22
type input "Invoice #1 [DATE] (credit card)"
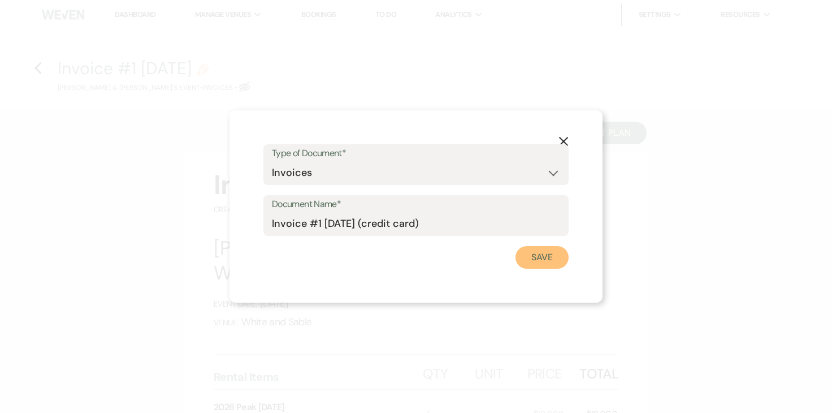
click at [519, 257] on button "Save" at bounding box center [542, 257] width 53 height 23
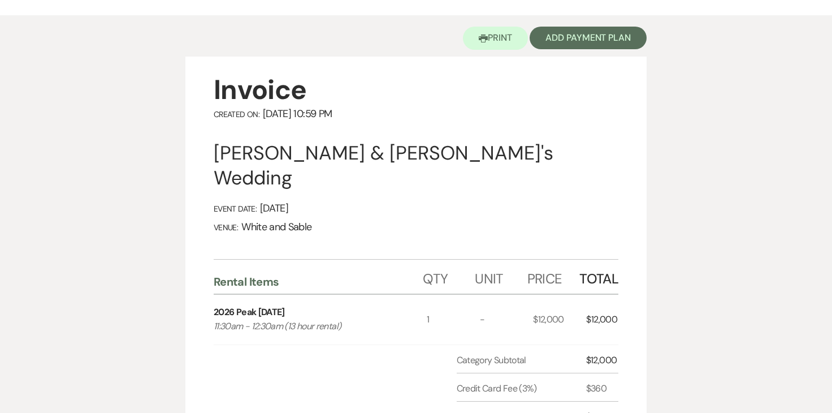
scroll to position [61, 0]
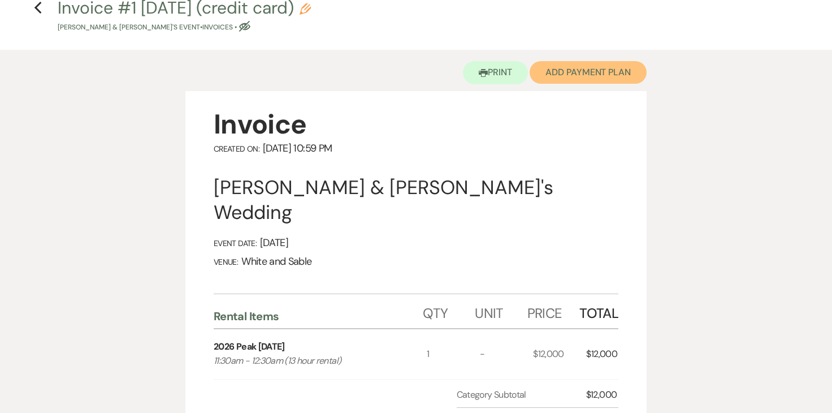
click at [609, 75] on button "Add Payment Plan" at bounding box center [588, 72] width 117 height 23
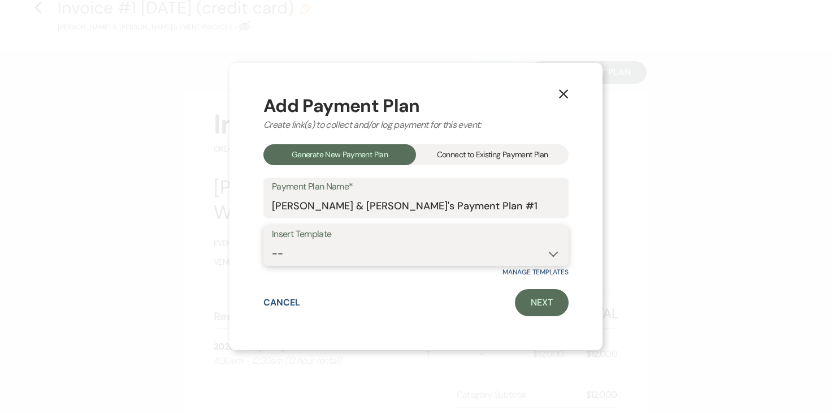
click at [363, 247] on select "-- Wedding Payments - Credit Card (3% Fee) Wedding Payments - ACH/Check/Cash" at bounding box center [416, 254] width 288 height 22
select select "77"
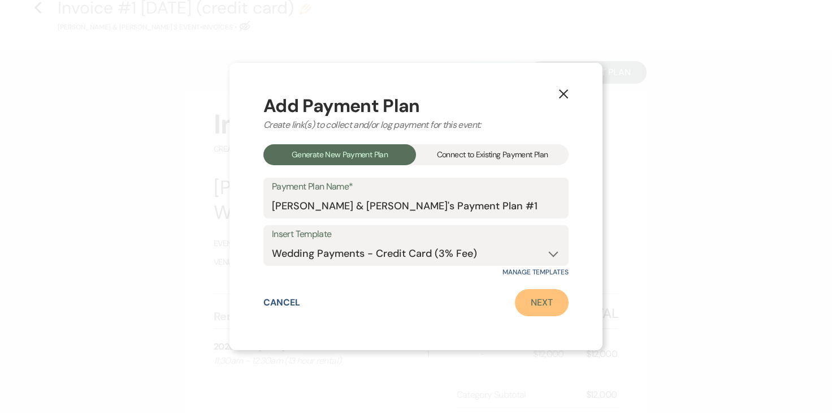
click at [550, 293] on link "Next" at bounding box center [542, 302] width 54 height 27
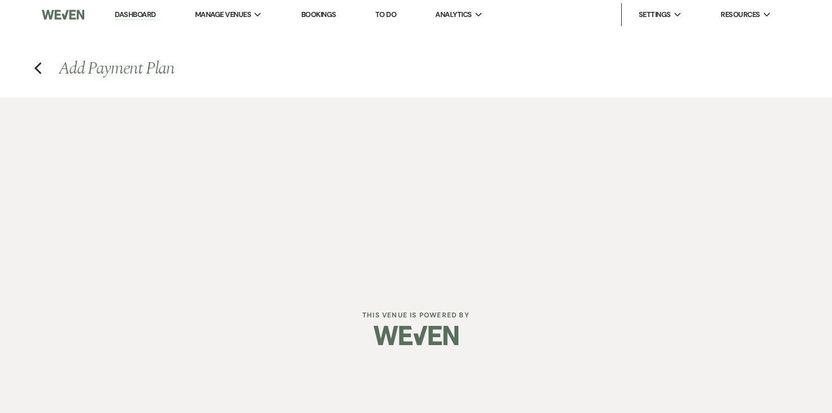
select select "27684"
select select "2"
select select "percentage"
select select "true"
select select "2"
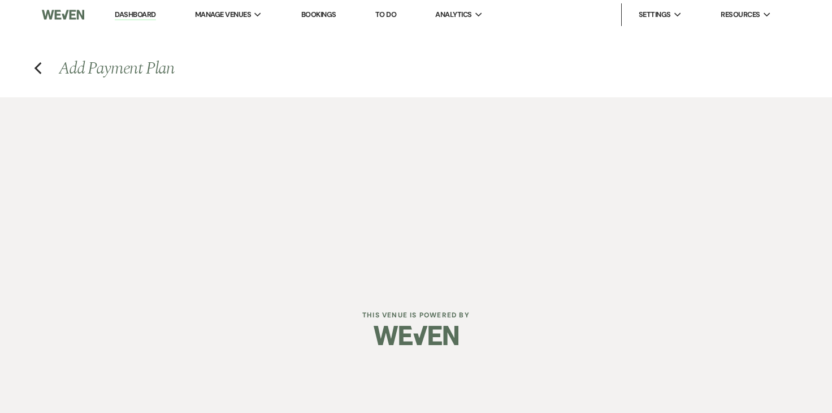
select select "percentage"
select select "true"
select select "client"
select select "weekly"
select select "onDueDate"
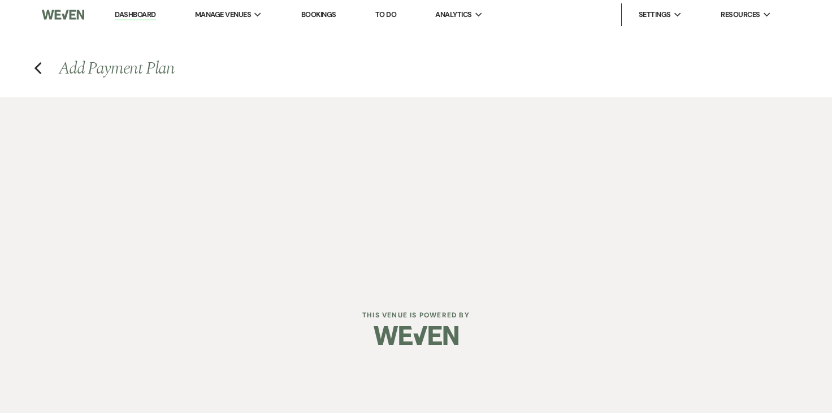
select select "complete"
select select "client"
select select "weeks"
select select "2"
select select "percentage"
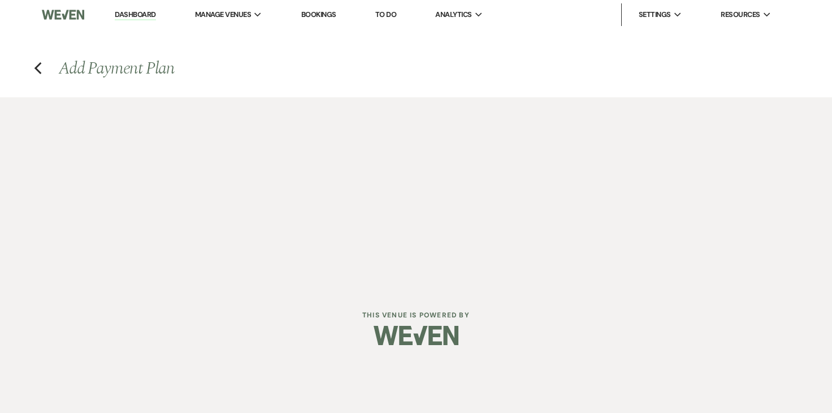
select select "true"
select select "client"
select select "weeks"
select select "client"
select select "weekly"
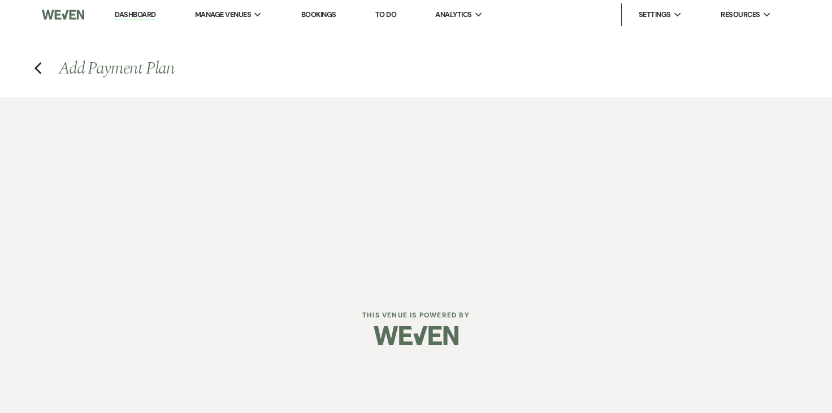
select select "onDueDate"
select select "complete"
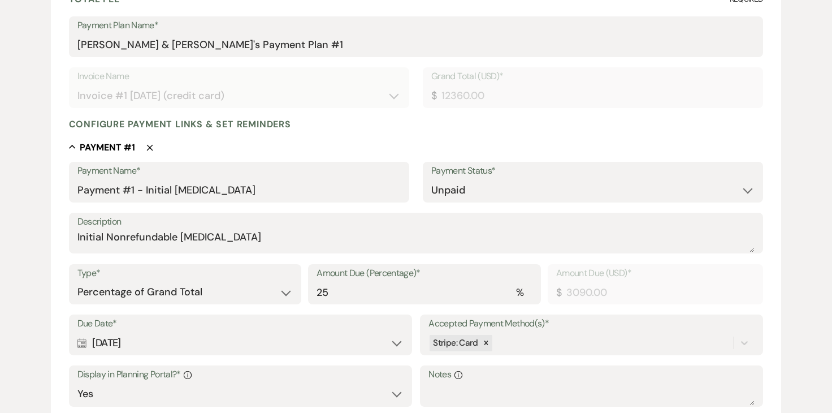
scroll to position [183, 0]
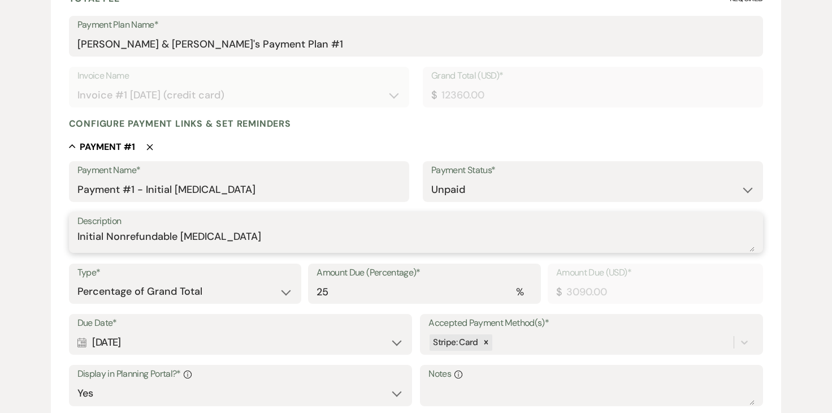
click at [231, 239] on textarea "Initial Nonrefundable Retainer" at bounding box center [416, 240] width 678 height 23
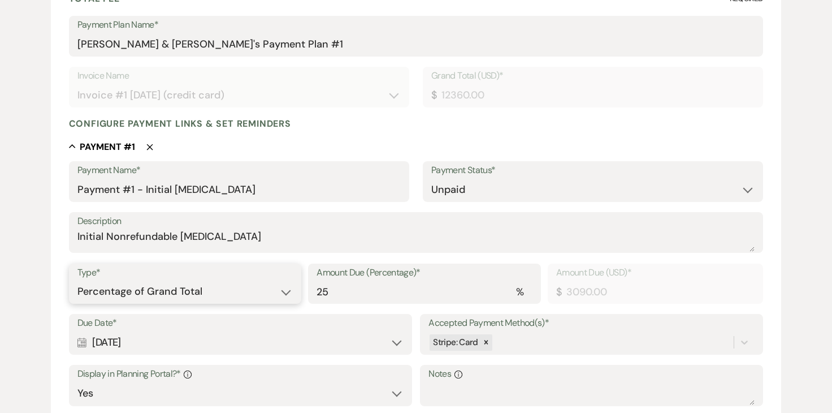
click at [193, 290] on select "Dollar Amount Percentage of Grand Total" at bounding box center [185, 291] width 216 height 22
select select "flat"
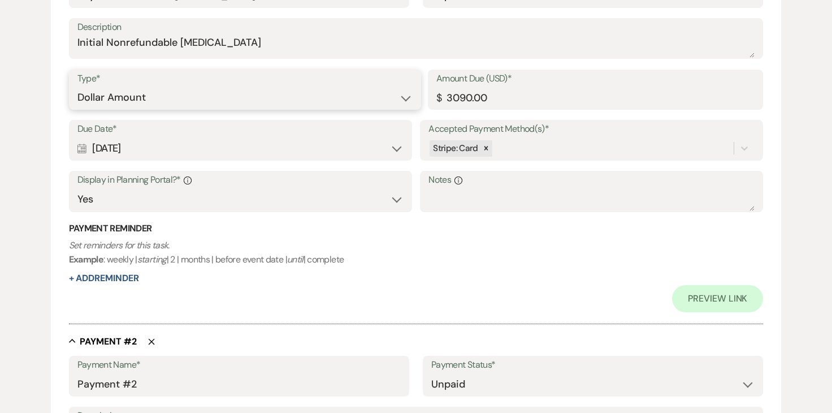
scroll to position [379, 0]
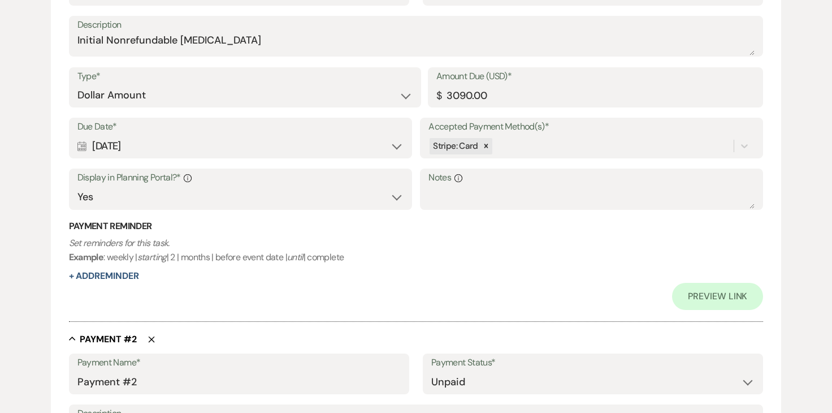
click at [217, 144] on div "Calendar Aug 22, 2025 Expand" at bounding box center [240, 146] width 326 height 22
select select "day"
select select "afterTodaysDate"
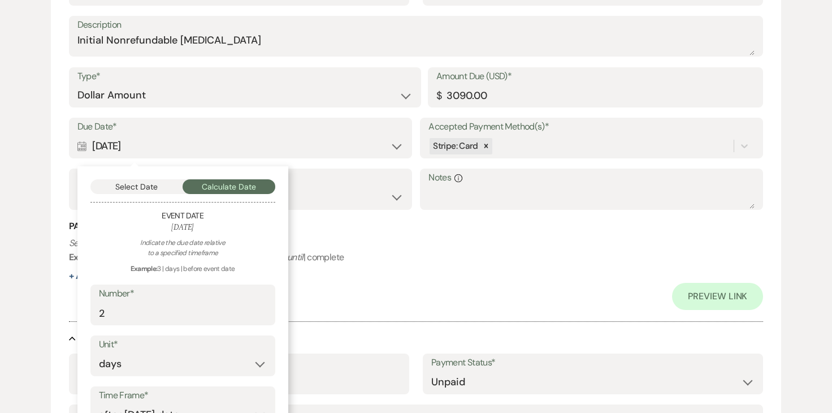
click at [155, 325] on div "Number* 2" at bounding box center [182, 304] width 185 height 41
click at [152, 313] on input "2" at bounding box center [183, 313] width 168 height 22
type input "3"
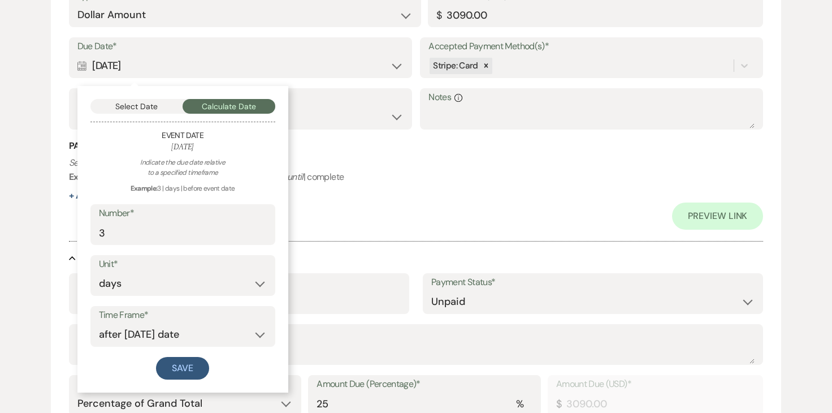
scroll to position [501, 0]
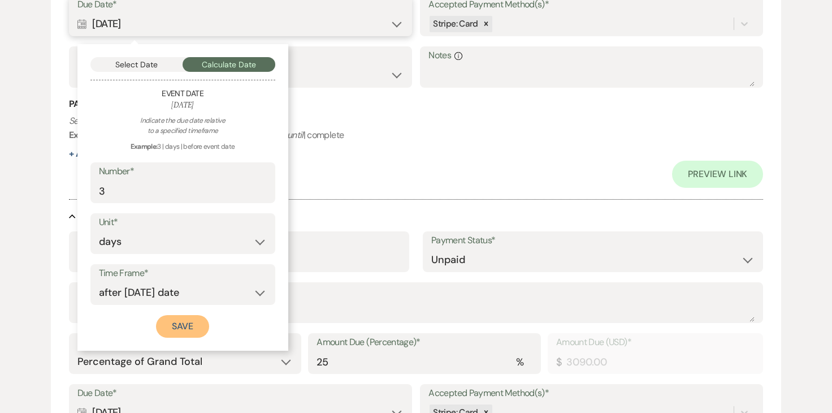
click at [169, 322] on button "Save" at bounding box center [182, 326] width 53 height 23
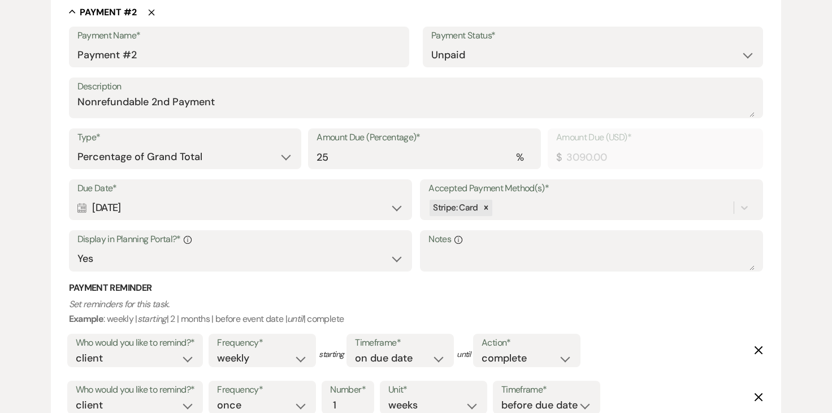
scroll to position [711, 0]
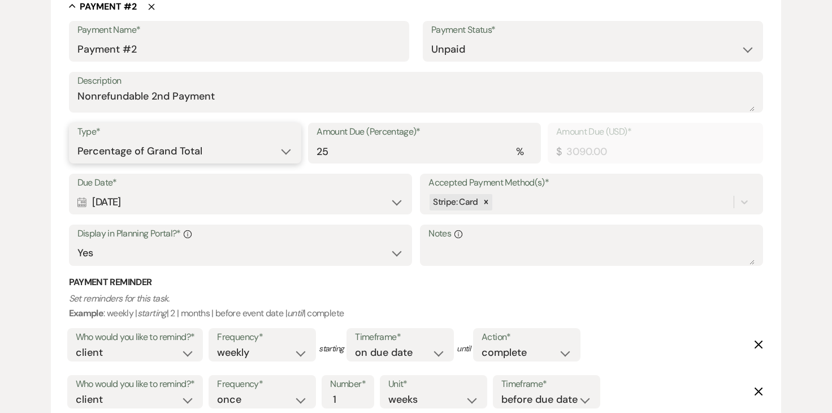
click at [199, 147] on select "Dollar Amount Percentage of Grand Total" at bounding box center [185, 151] width 216 height 22
select select "flat"
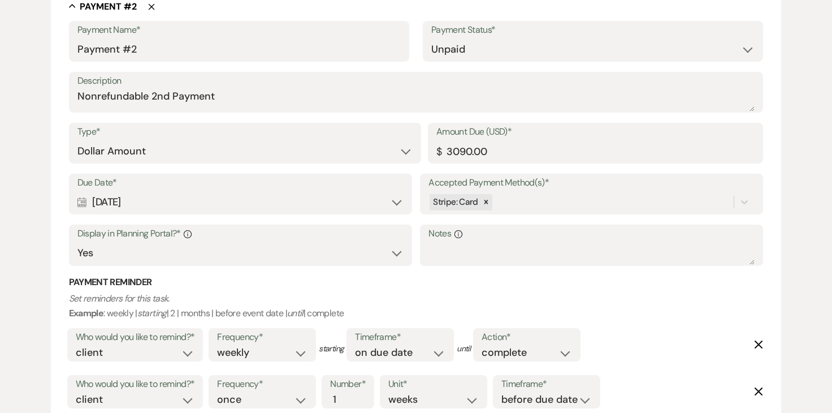
click at [157, 205] on div "Calendar Sep 21, 2025 Expand" at bounding box center [240, 202] width 326 height 22
select select "day"
select select "afterTodaysDate"
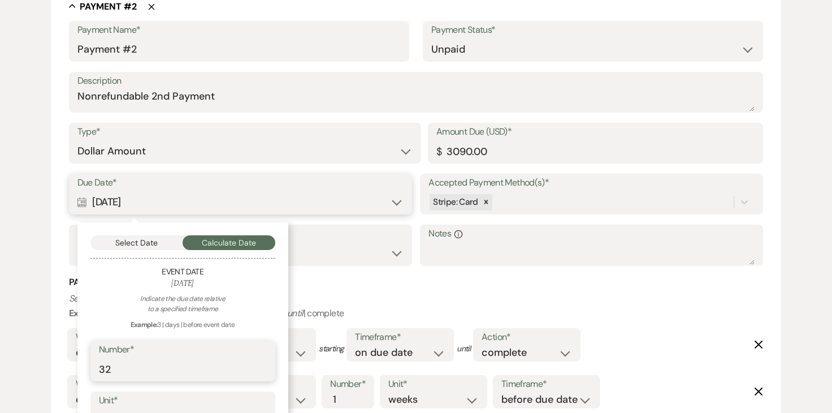
click at [157, 366] on input "32" at bounding box center [183, 369] width 168 height 22
type input "33"
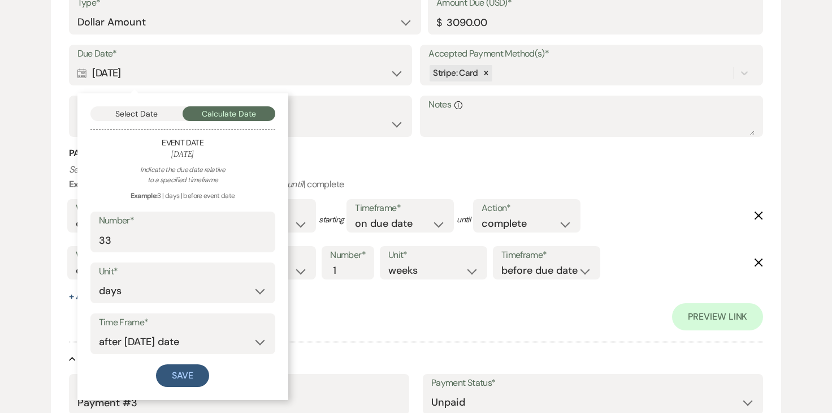
scroll to position [861, 0]
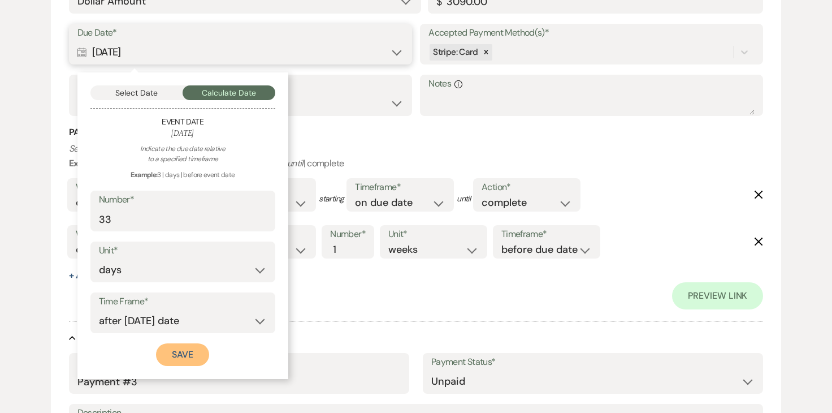
click at [184, 360] on button "Save" at bounding box center [182, 354] width 53 height 23
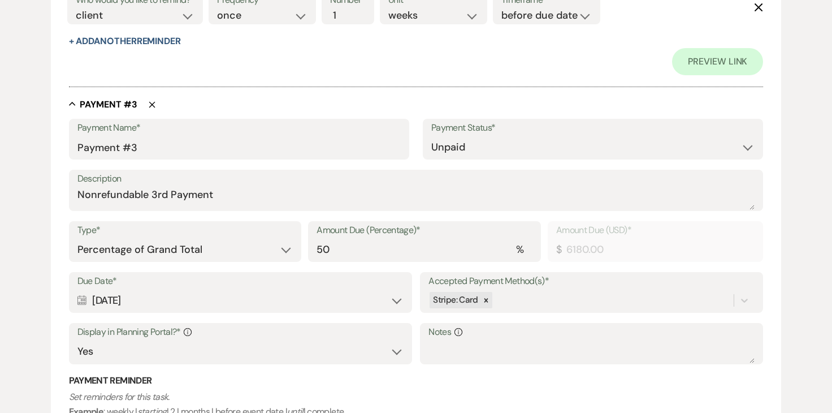
scroll to position [1102, 0]
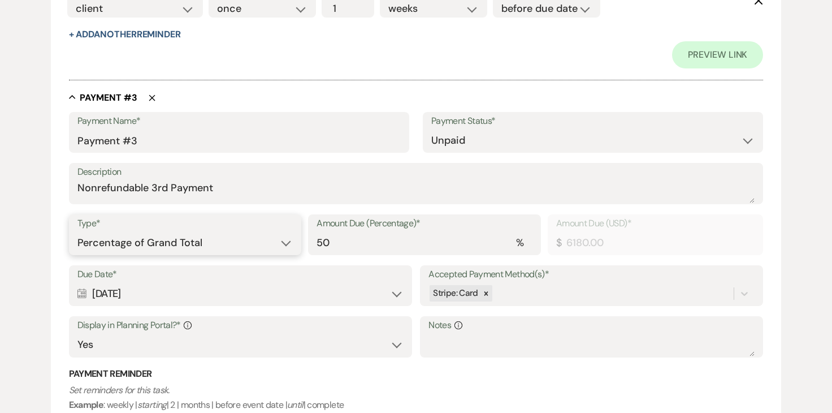
click at [186, 235] on select "Dollar Amount Percentage of Grand Total" at bounding box center [185, 243] width 216 height 22
select select "flat"
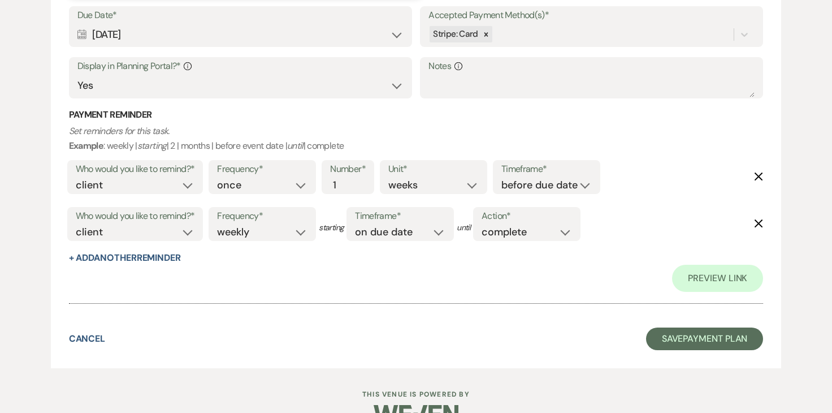
scroll to position [1388, 0]
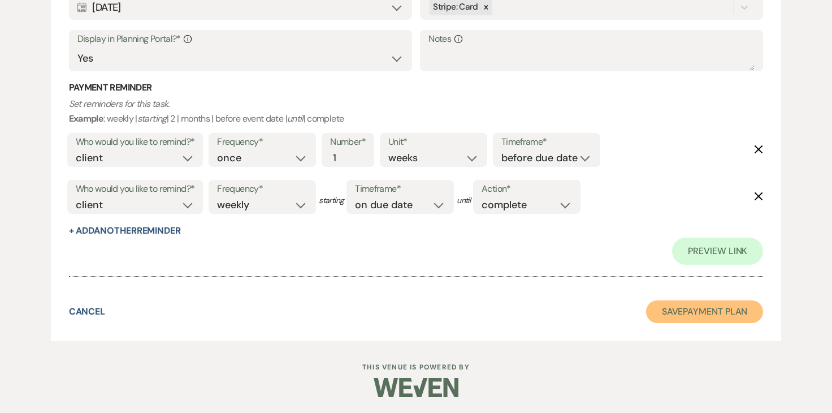
click at [714, 313] on button "Save Payment Plan" at bounding box center [705, 311] width 118 height 23
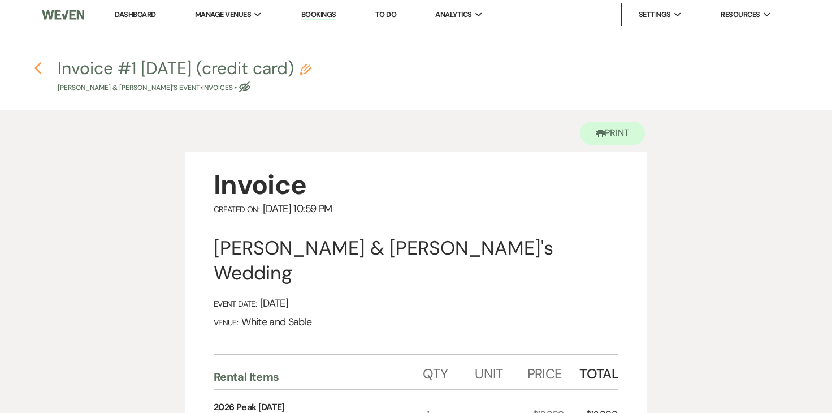
click at [39, 66] on icon "Previous" at bounding box center [38, 69] width 8 height 14
select select "2"
select select "12"
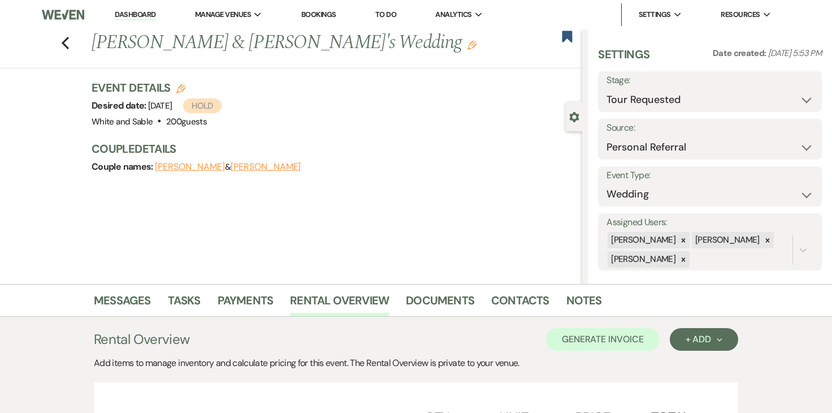
scroll to position [273, 0]
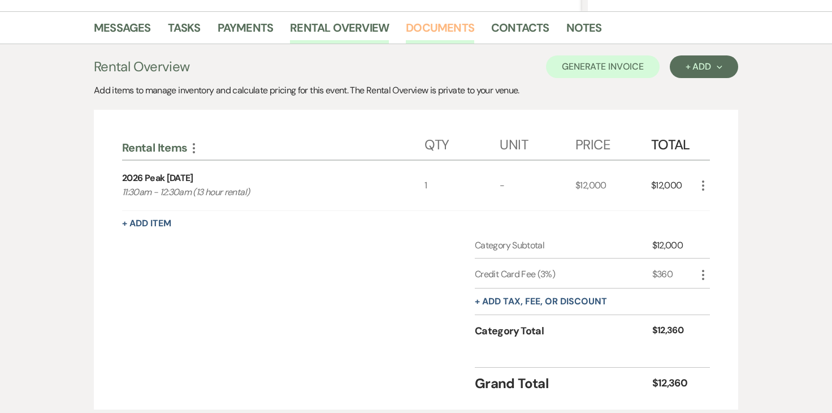
click at [446, 24] on link "Documents" at bounding box center [440, 31] width 68 height 25
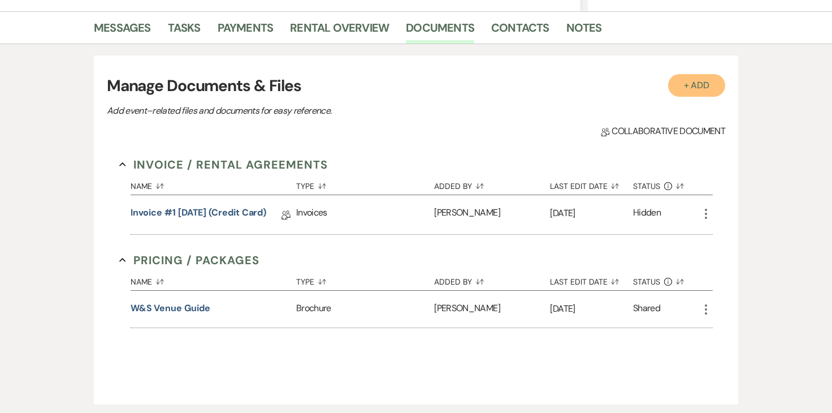
click at [692, 89] on button "+ Add" at bounding box center [697, 85] width 58 height 23
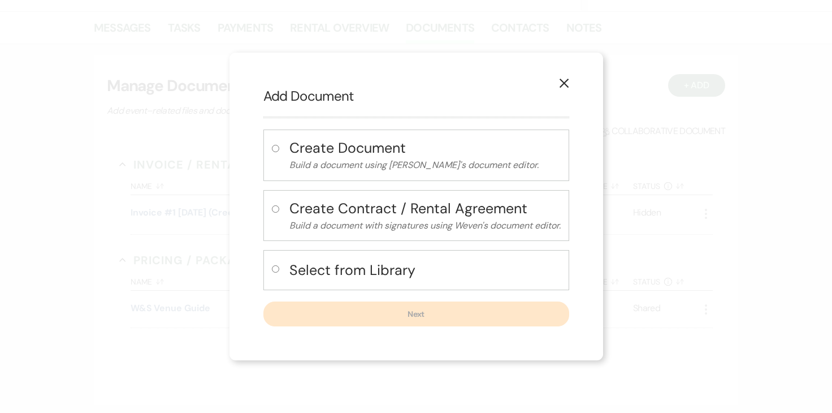
click at [274, 271] on input "radio" at bounding box center [275, 268] width 7 height 7
radio input "true"
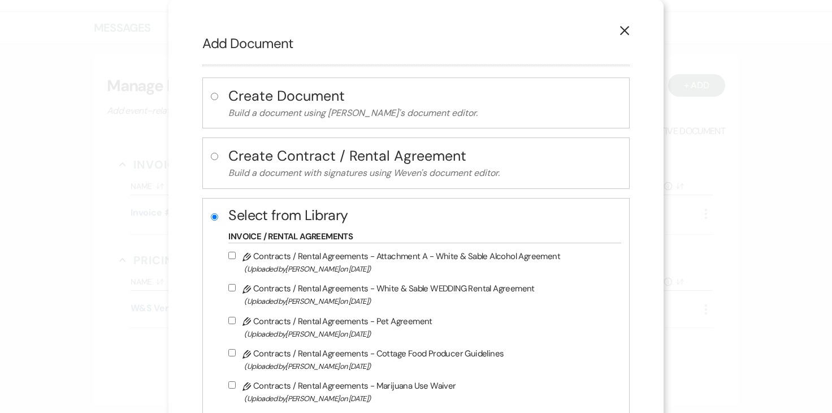
click at [236, 288] on input "Pencil Contracts / Rental Agreements - White & Sable WEDDING Rental Agreement (…" at bounding box center [231, 287] width 7 height 7
checkbox input "true"
click at [236, 252] on input "Pencil Contracts / Rental Agreements - Attachment A - White & Sable Alcohol Agr…" at bounding box center [231, 255] width 7 height 7
checkbox input "true"
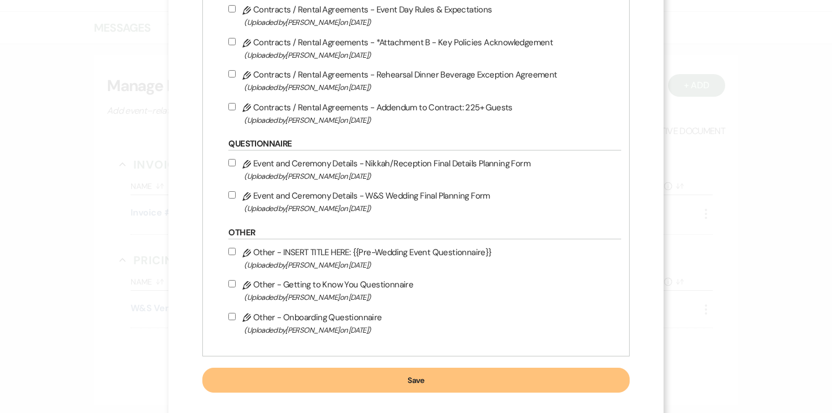
scroll to position [655, 0]
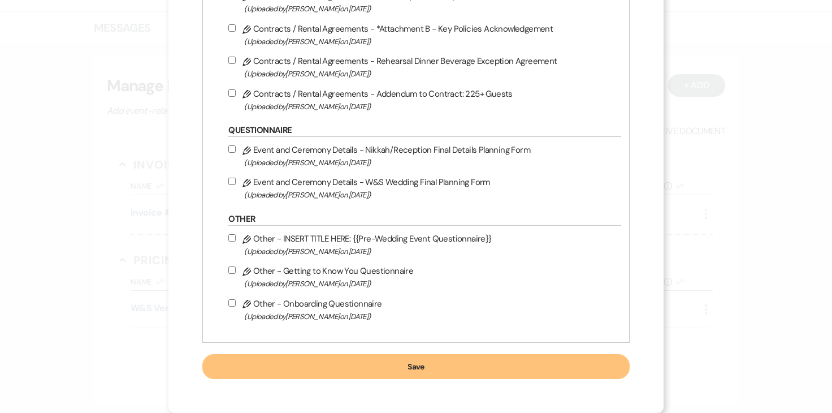
click at [277, 373] on button "Save" at bounding box center [415, 366] width 427 height 25
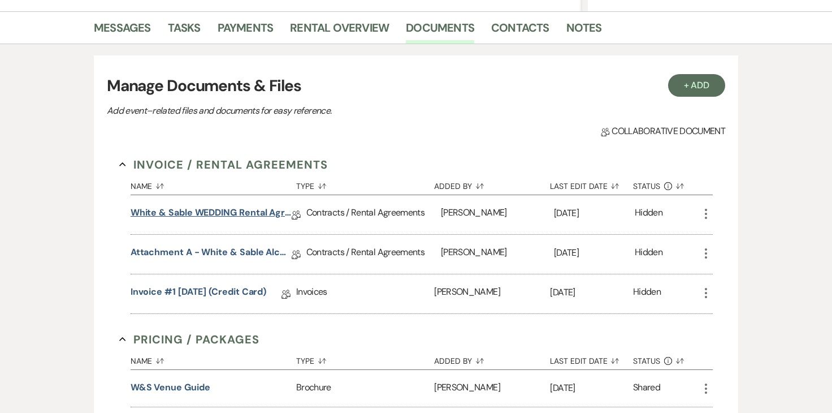
click at [237, 216] on link "White & Sable WEDDING Rental Agreement" at bounding box center [211, 215] width 161 height 18
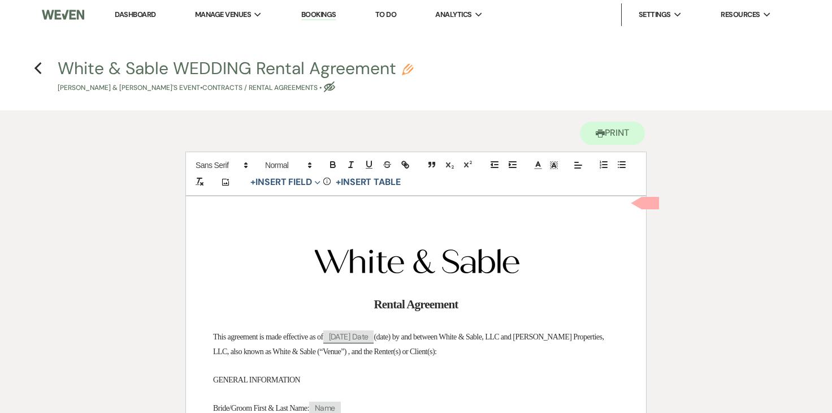
click at [408, 66] on icon "Pencil" at bounding box center [407, 69] width 11 height 11
select select "10"
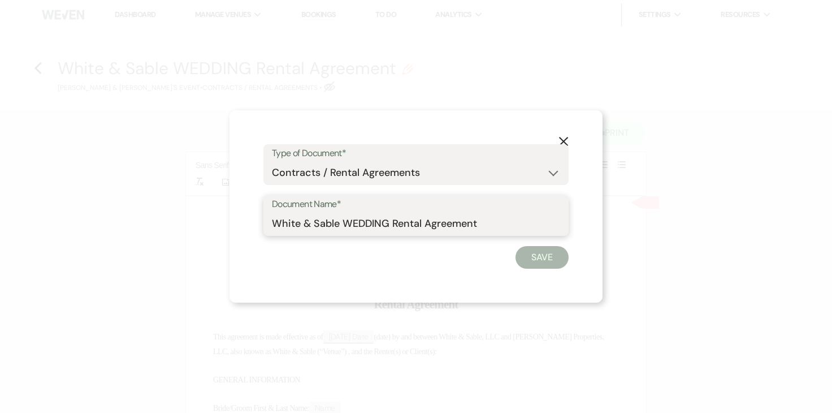
click at [356, 226] on input "White & Sable WEDDING Rental Agreement" at bounding box center [416, 224] width 288 height 22
click at [486, 221] on input "White & Sable/Ahlstrom Rental Agreement" at bounding box center [416, 224] width 288 height 22
type input "White & Sable/Ahlstrom Rental Agreement - 5.14.26"
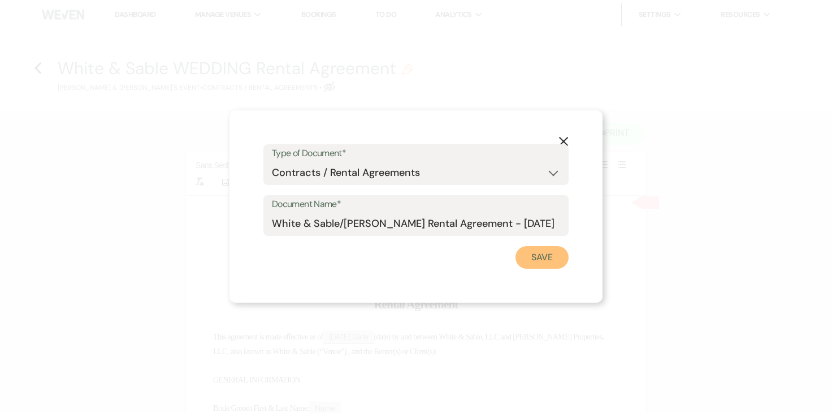
click at [534, 247] on button "Save" at bounding box center [542, 257] width 53 height 23
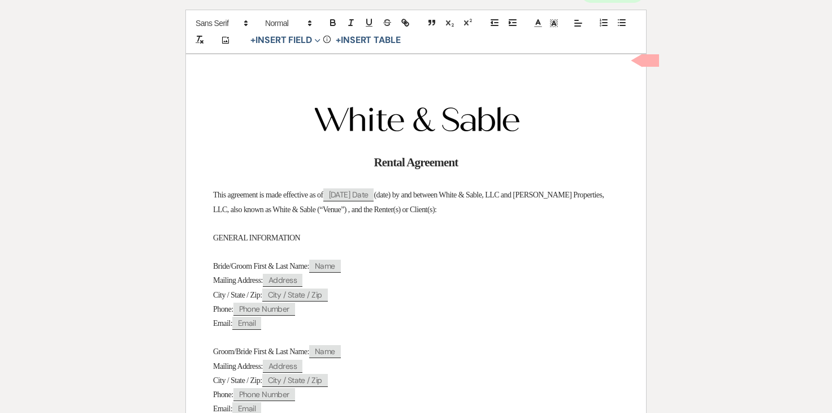
scroll to position [146, 0]
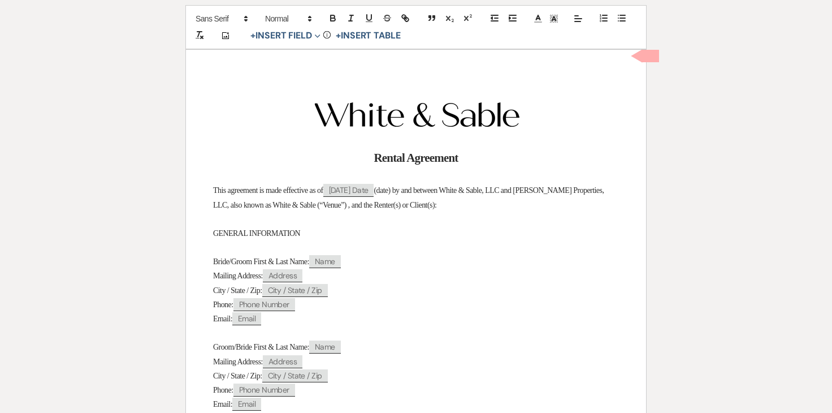
click at [245, 264] on span "Bride/Groom First & Last Name:" at bounding box center [261, 261] width 96 height 8
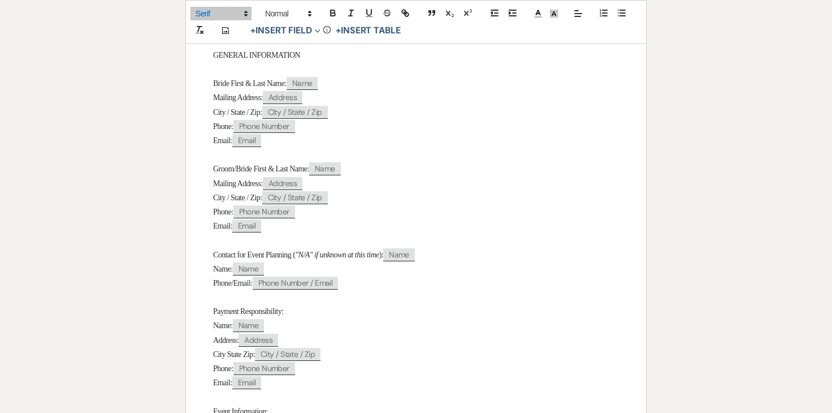
click at [250, 172] on span "Groom/Bride First & Last Name:" at bounding box center [261, 169] width 96 height 8
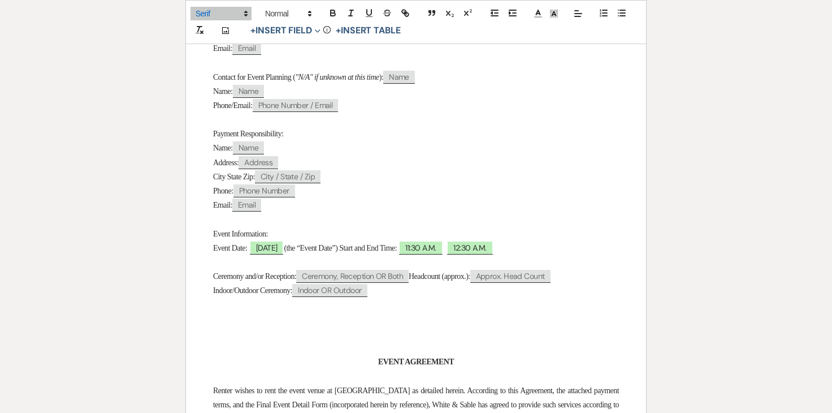
scroll to position [502, 0]
click at [270, 256] on span "05/15/2026" at bounding box center [266, 248] width 35 height 15
select select "smartCustomField"
select select "owner"
select select "{{eventDate}}"
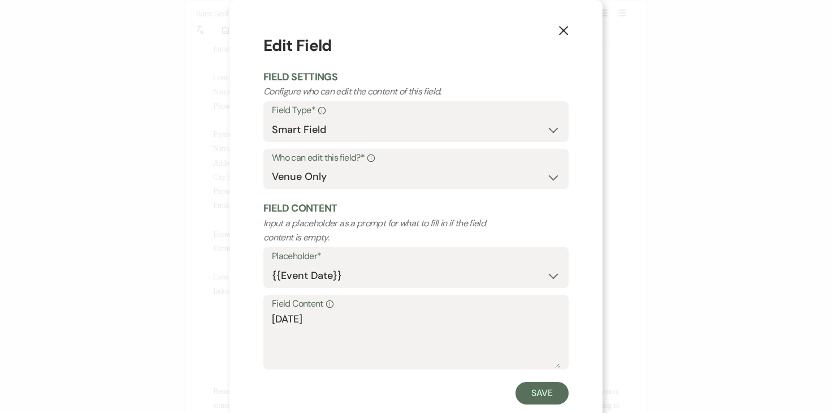
click at [270, 322] on div "Field Content Info 05/15/2026" at bounding box center [415, 332] width 305 height 75
click at [272, 323] on textarea "05/15/2026" at bounding box center [416, 340] width 288 height 57
type textarea "Friday, 05/15/2026"
click at [541, 392] on button "Save" at bounding box center [542, 393] width 53 height 23
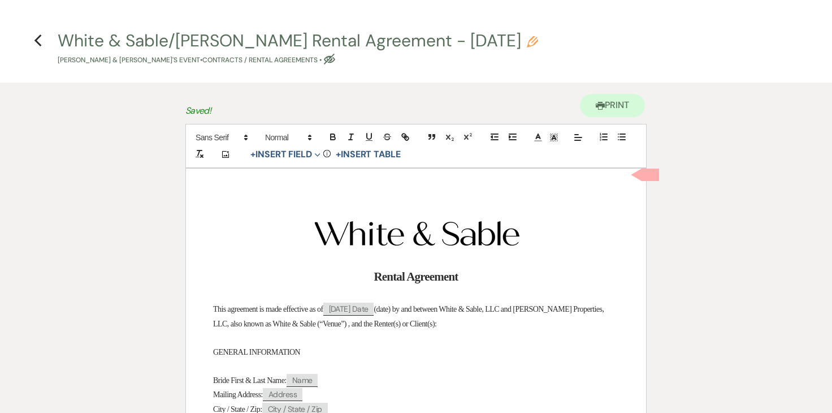
scroll to position [0, 0]
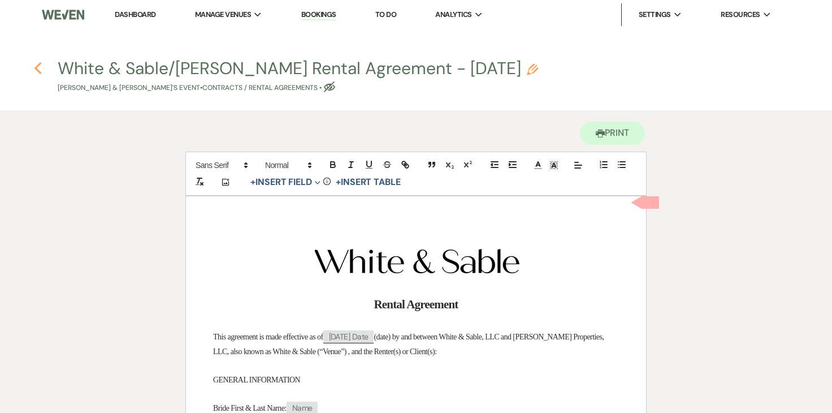
click at [38, 74] on icon "Previous" at bounding box center [38, 69] width 8 height 14
select select "2"
select select "12"
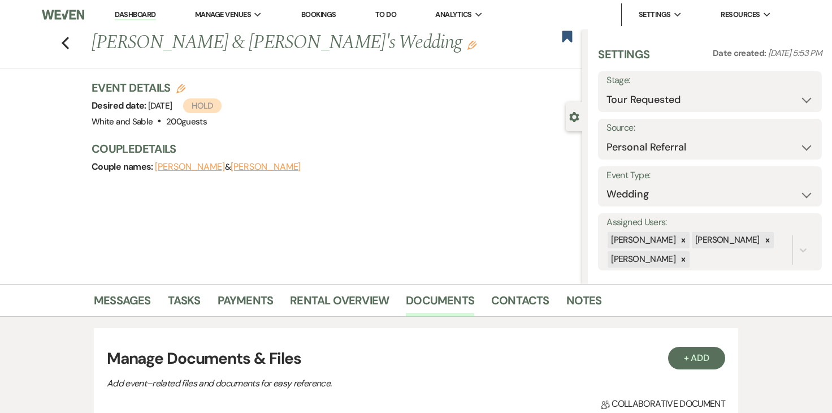
scroll to position [273, 0]
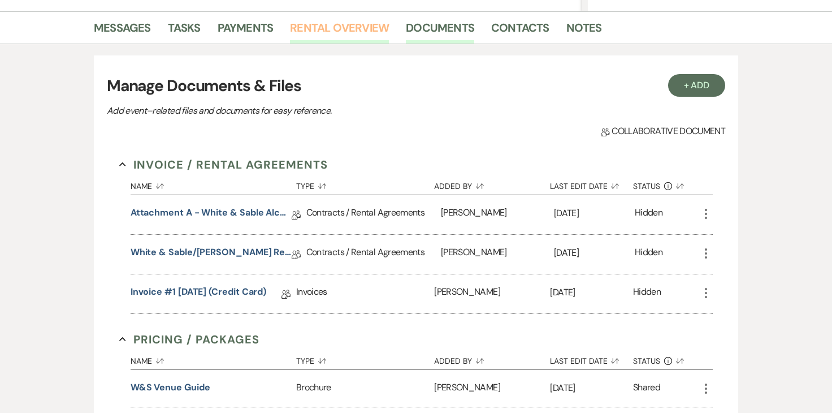
click at [327, 32] on link "Rental Overview" at bounding box center [339, 31] width 99 height 25
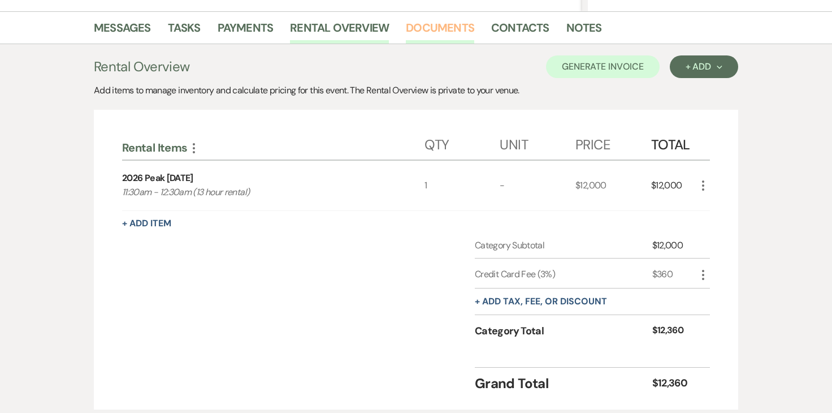
click at [451, 30] on link "Documents" at bounding box center [440, 31] width 68 height 25
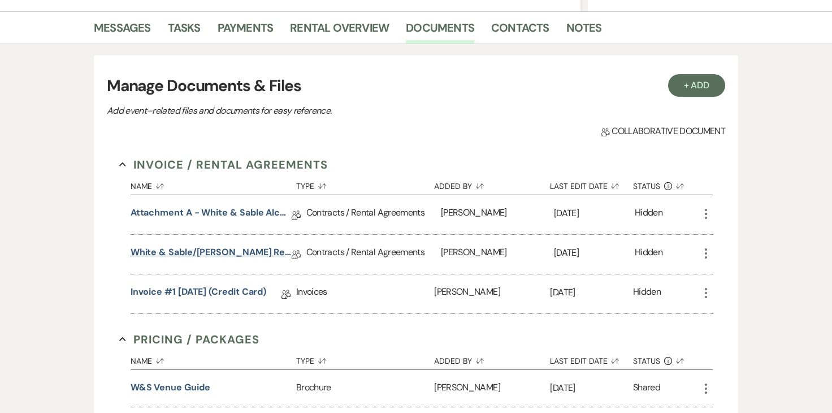
click at [234, 254] on link "White & Sable/Ahlstrom Rental Agreement - 5.14.26" at bounding box center [211, 254] width 161 height 18
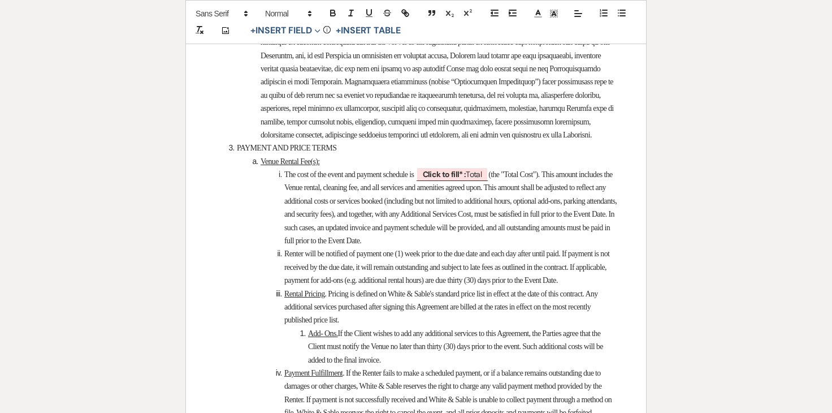
scroll to position [1482, 0]
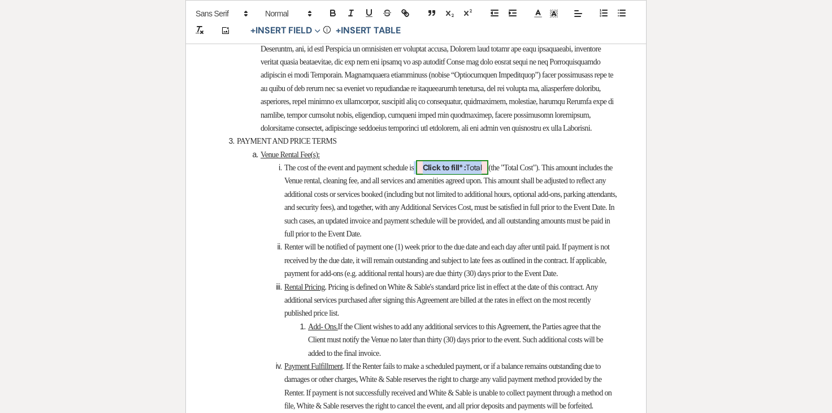
click at [448, 175] on span "Click to fill* : Total" at bounding box center [452, 167] width 73 height 15
select select "owner"
select select "Total"
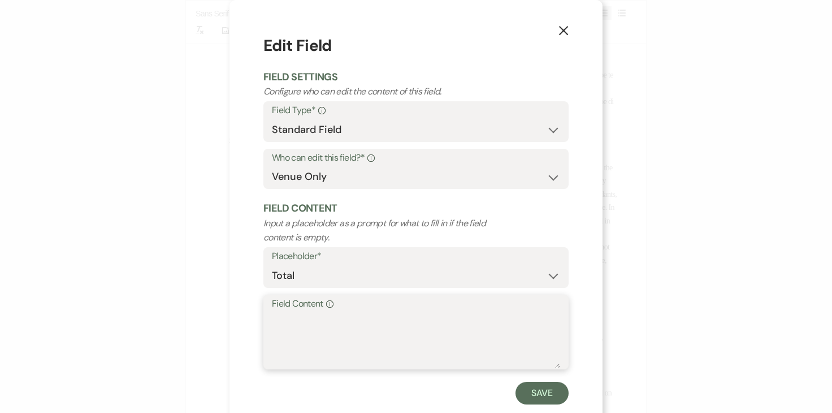
click at [358, 331] on textarea "Field Content Info" at bounding box center [416, 340] width 288 height 57
type textarea "1"
type textarea "$12,000.00"
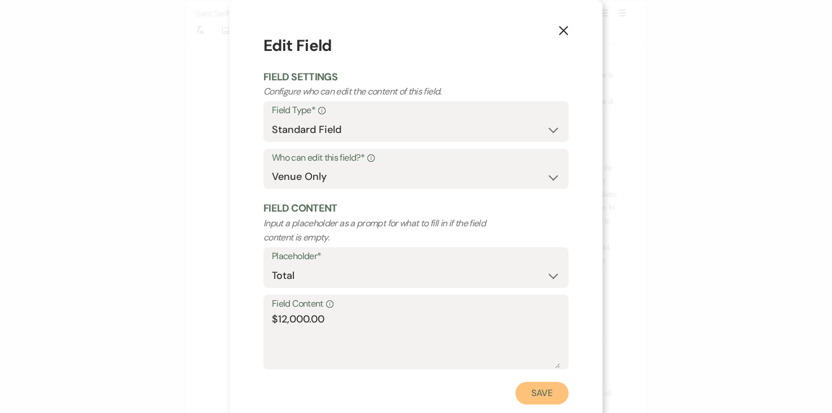
click at [533, 392] on button "Save" at bounding box center [542, 393] width 53 height 23
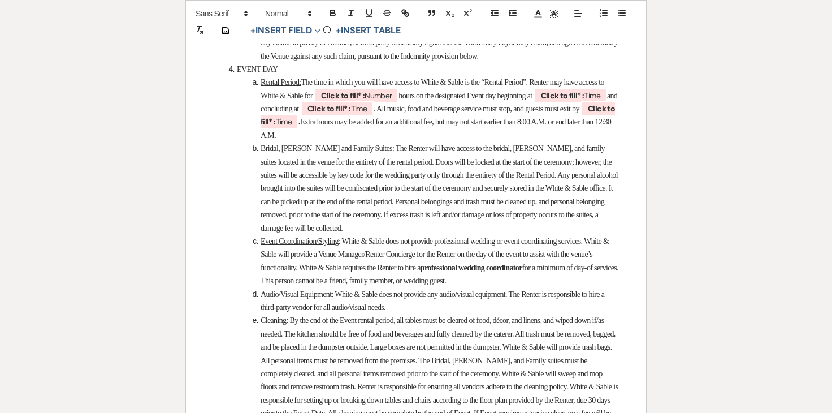
scroll to position [2388, 0]
click at [365, 100] on b "Click to fill* :" at bounding box center [343, 94] width 44 height 10
select select "owner"
select select "Number"
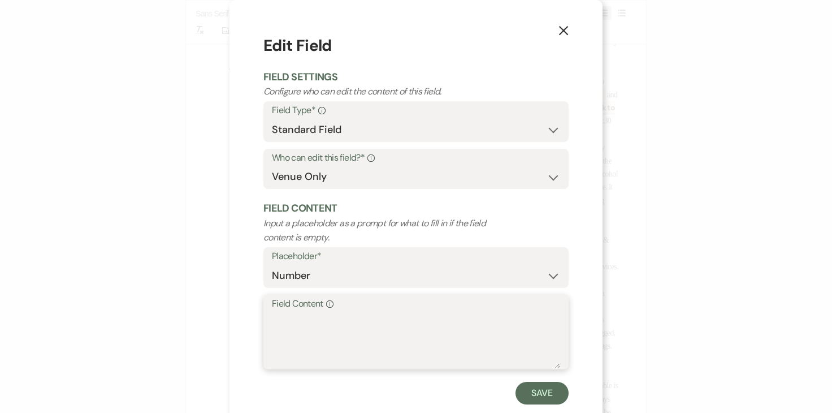
click at [296, 316] on textarea "Field Content Info" at bounding box center [416, 340] width 288 height 57
type textarea "13"
click at [547, 390] on button "Save" at bounding box center [542, 393] width 53 height 23
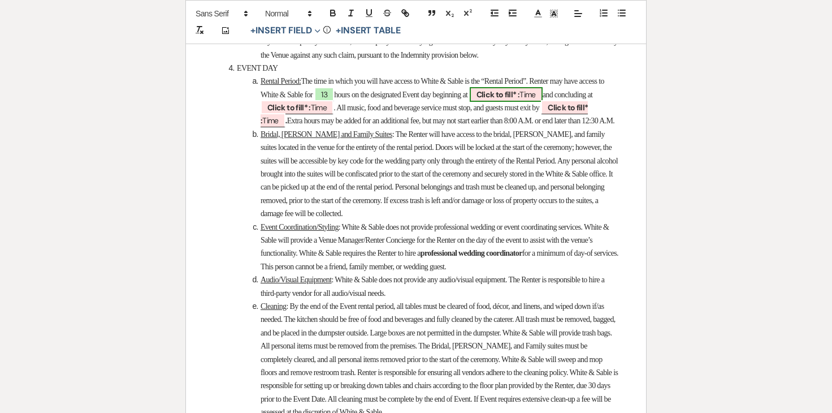
click at [520, 100] on b "Click to fill* :" at bounding box center [499, 94] width 44 height 10
select select "owner"
select select "Time"
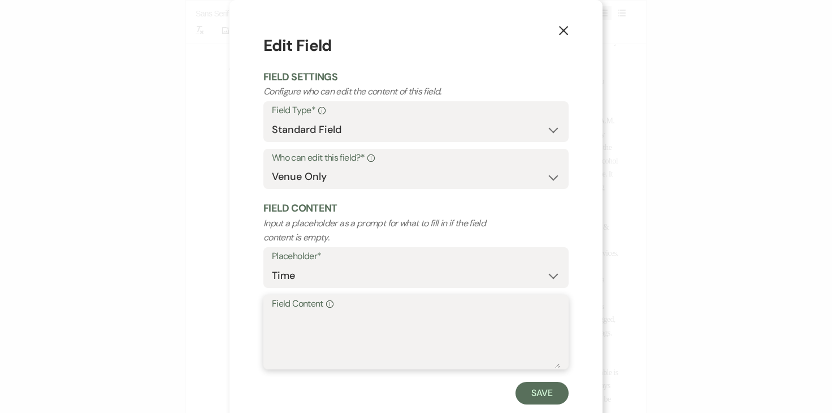
click at [414, 331] on textarea "Field Content Info" at bounding box center [416, 340] width 288 height 57
type textarea "11:30am"
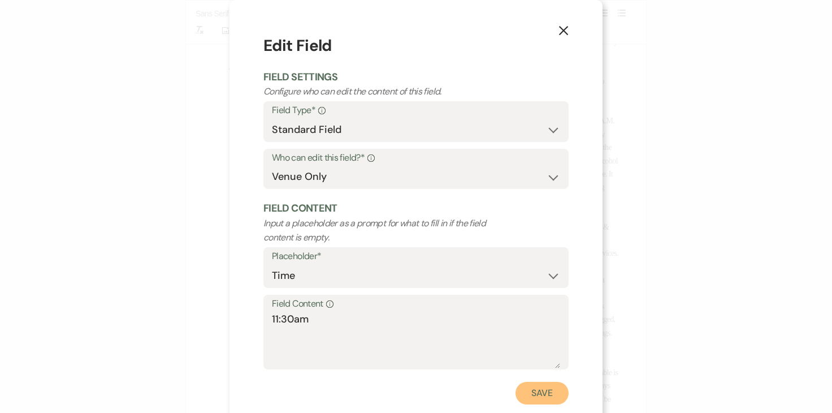
click at [527, 400] on button "Save" at bounding box center [542, 393] width 53 height 23
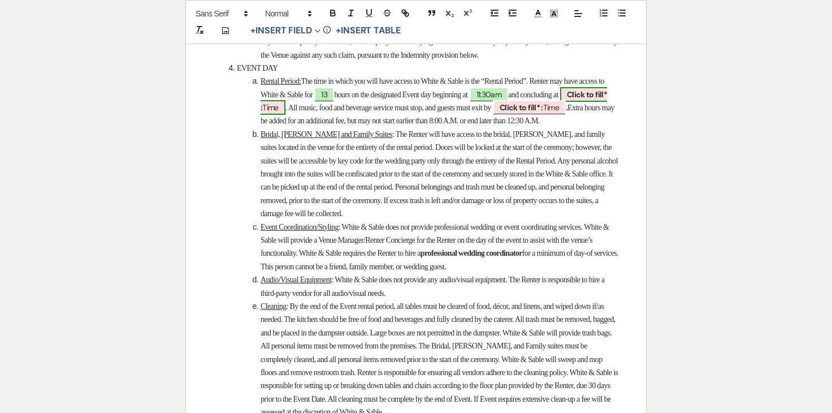
click at [305, 113] on b "Click to fill* :" at bounding box center [434, 100] width 347 height 23
select select "owner"
select select "Time"
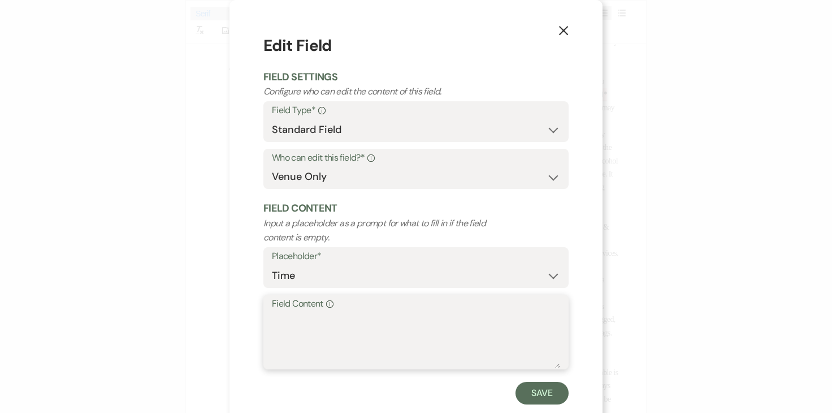
click at [323, 325] on textarea "Field Content Info" at bounding box center [416, 340] width 288 height 57
type textarea "12:30am"
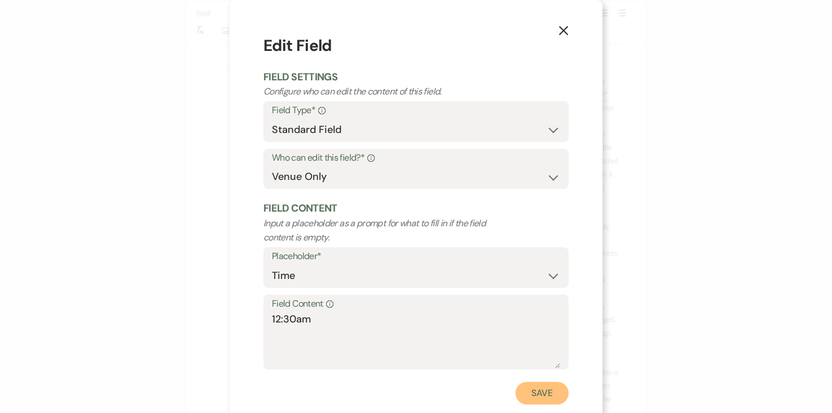
click at [527, 392] on button "Save" at bounding box center [542, 393] width 53 height 23
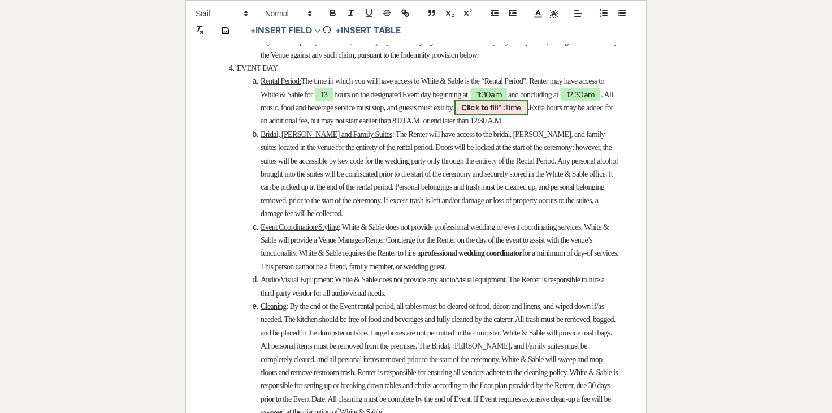
click at [505, 113] on b "Click to fill* :" at bounding box center [483, 107] width 44 height 10
select select "owner"
select select "Time"
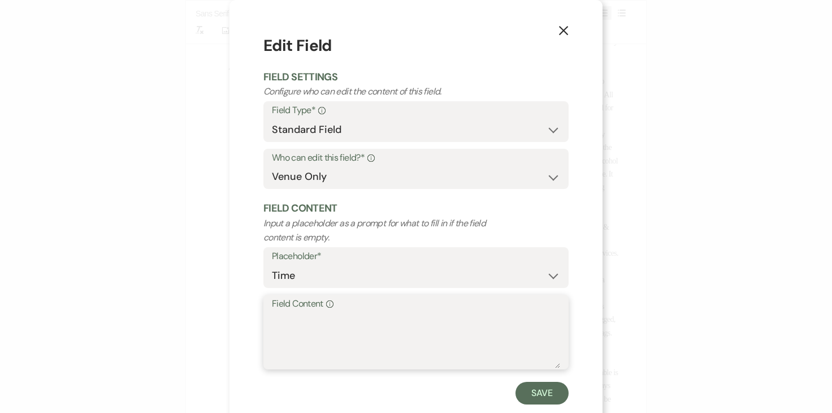
click at [449, 325] on textarea "Field Content Info" at bounding box center [416, 340] width 288 height 57
type textarea "11:30pm"
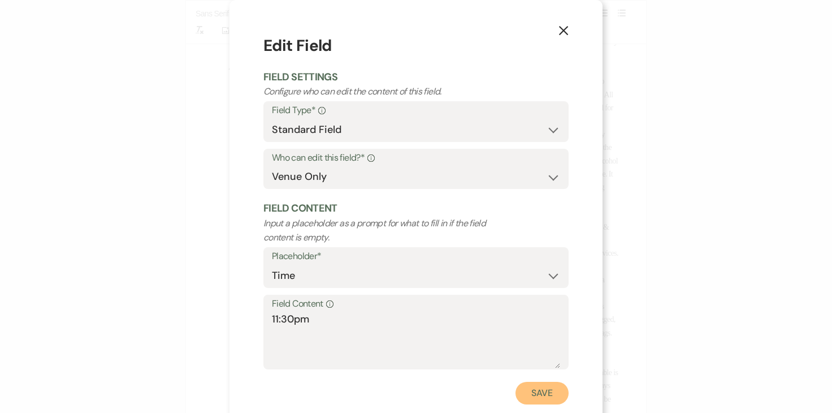
click at [556, 382] on button "Save" at bounding box center [542, 393] width 53 height 23
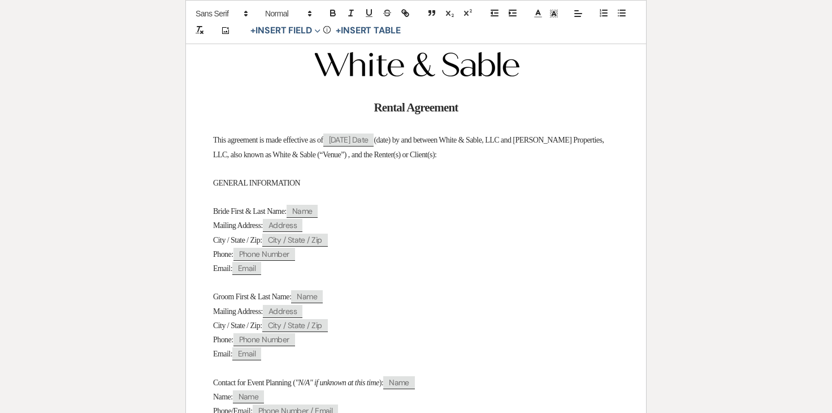
scroll to position [0, 0]
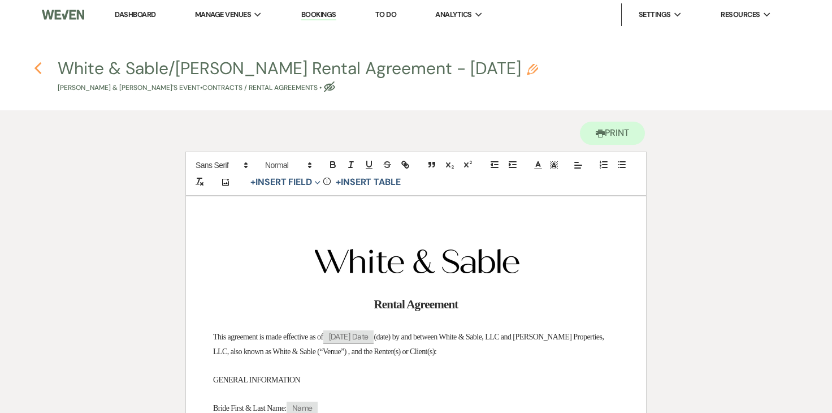
click at [39, 64] on use "button" at bounding box center [37, 68] width 7 height 12
select select "2"
select select "12"
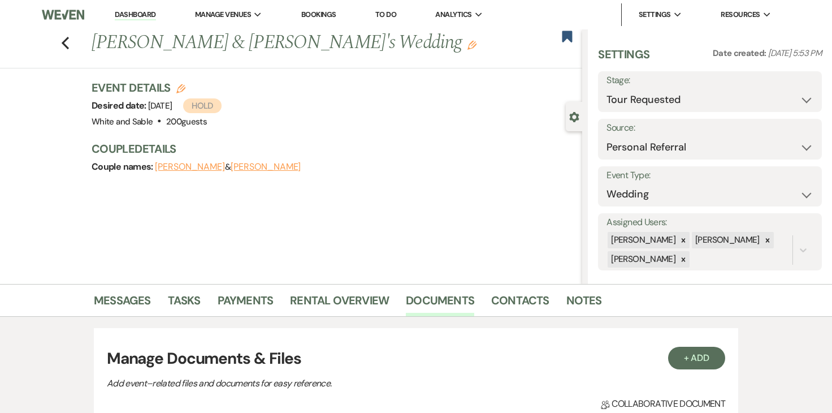
scroll to position [273, 0]
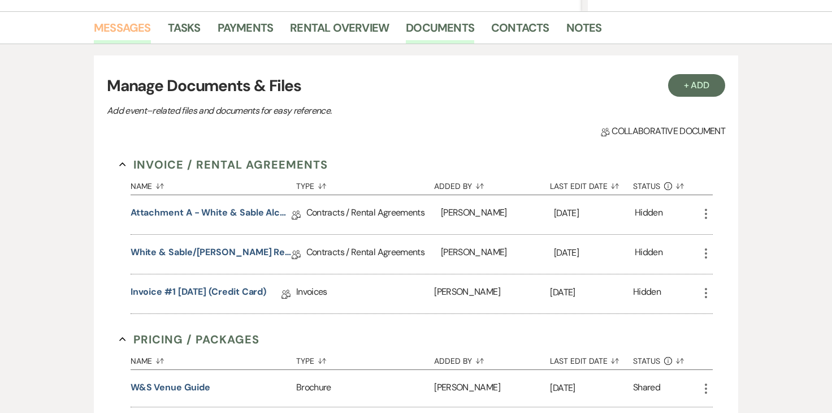
click at [139, 32] on link "Messages" at bounding box center [122, 31] width 57 height 25
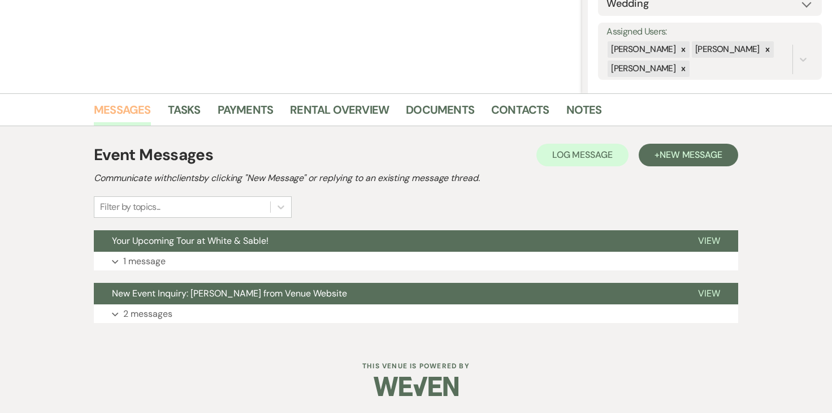
scroll to position [191, 0]
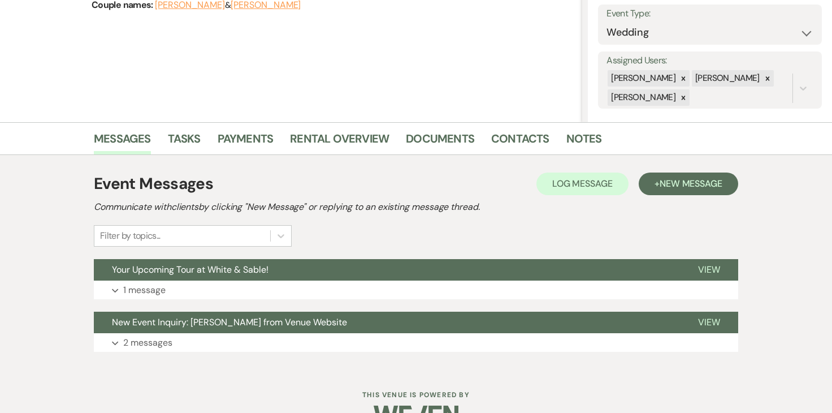
scroll to position [163, 0]
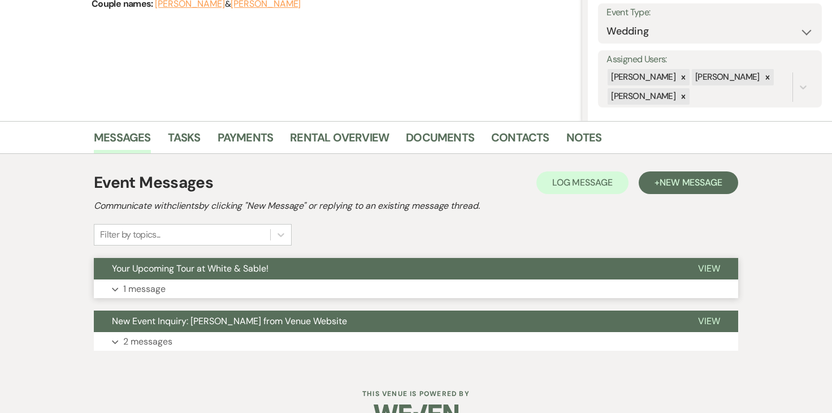
click at [162, 290] on p "1 message" at bounding box center [144, 289] width 42 height 15
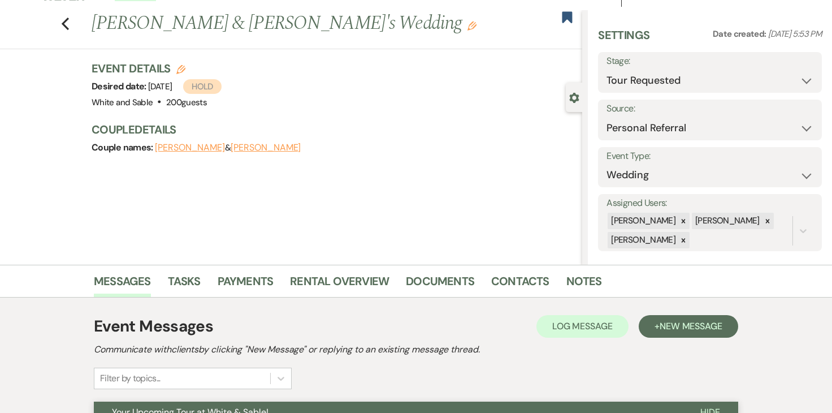
scroll to position [0, 0]
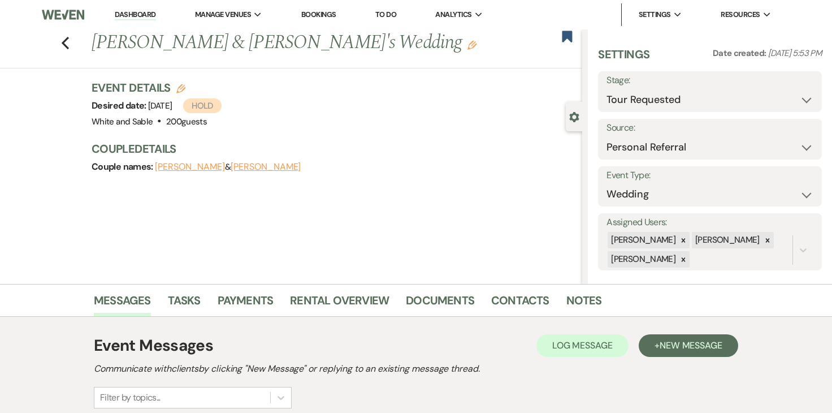
click at [133, 12] on link "Dashboard" at bounding box center [135, 15] width 41 height 11
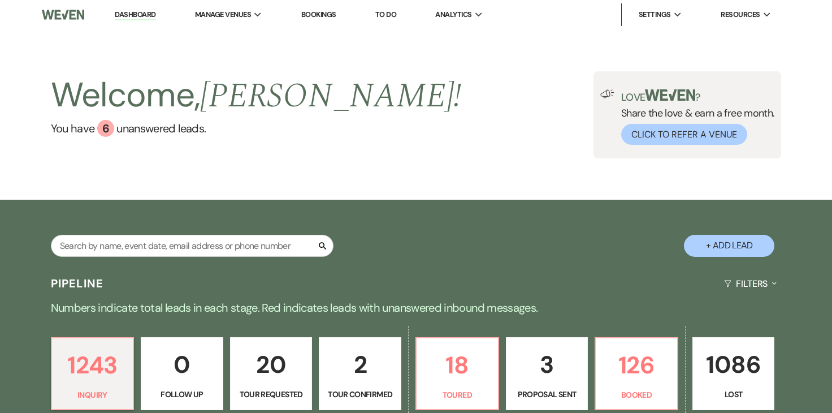
scroll to position [112, 0]
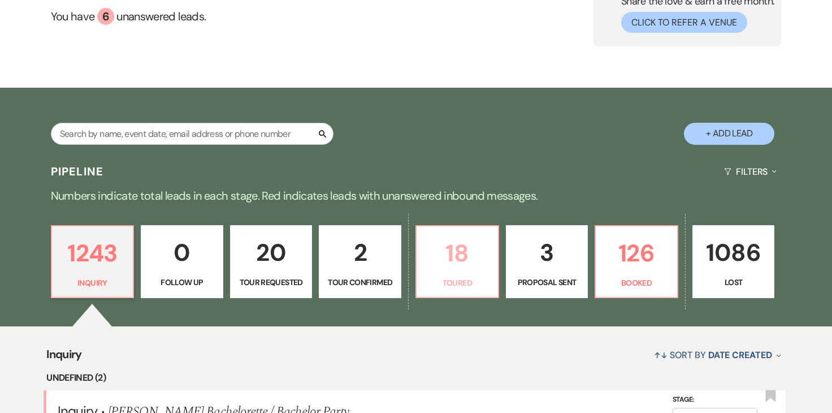
click at [468, 234] on p "18" at bounding box center [458, 253] width 68 height 38
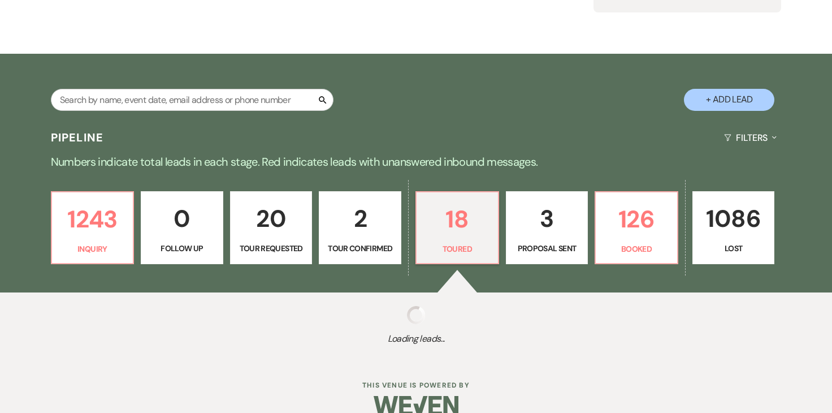
select select "5"
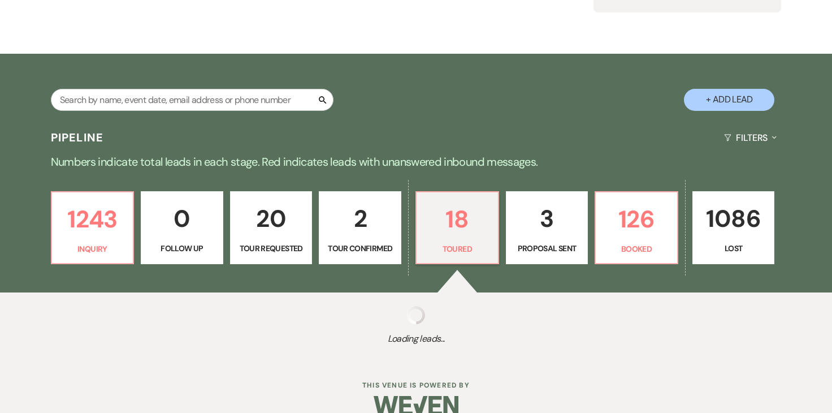
select select "5"
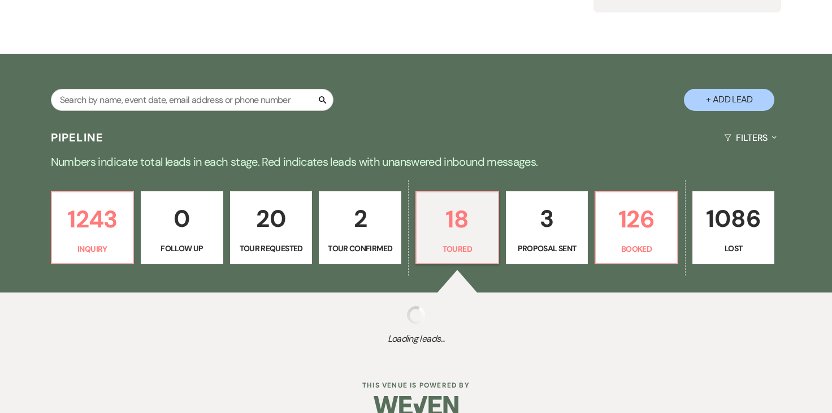
select select "5"
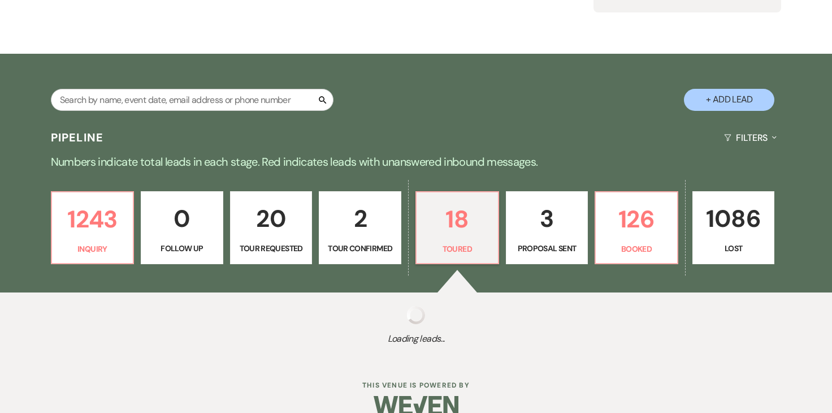
select select "5"
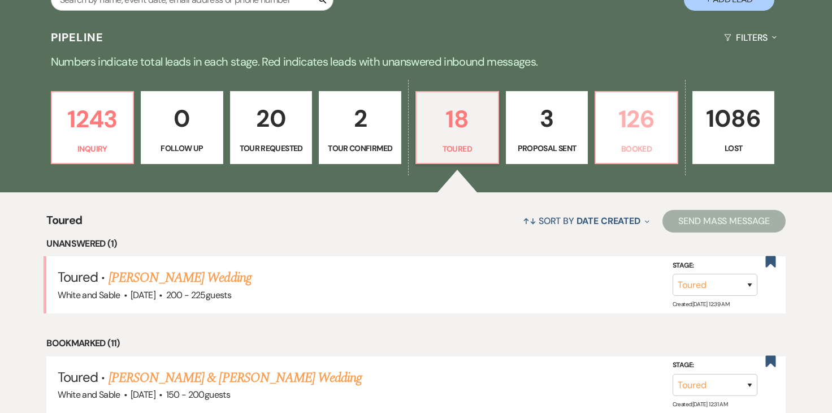
click at [625, 122] on p "126" at bounding box center [637, 119] width 68 height 38
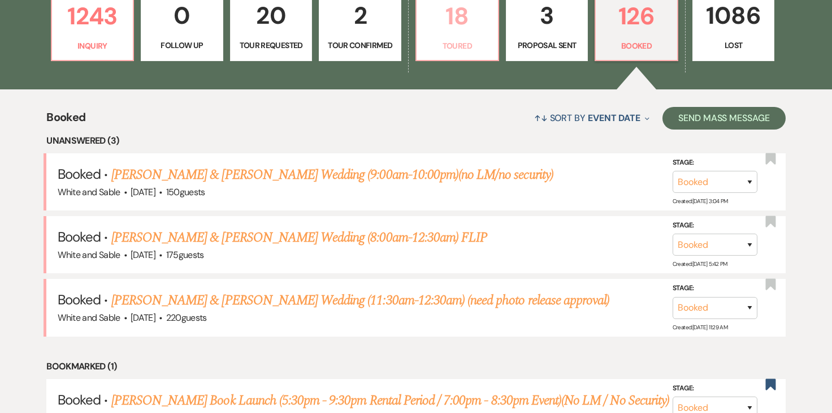
scroll to position [350, 0]
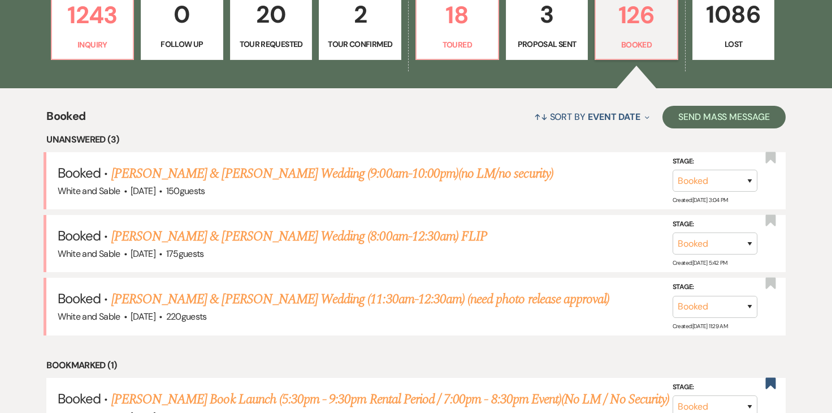
click at [546, 27] on p "3" at bounding box center [547, 14] width 68 height 38
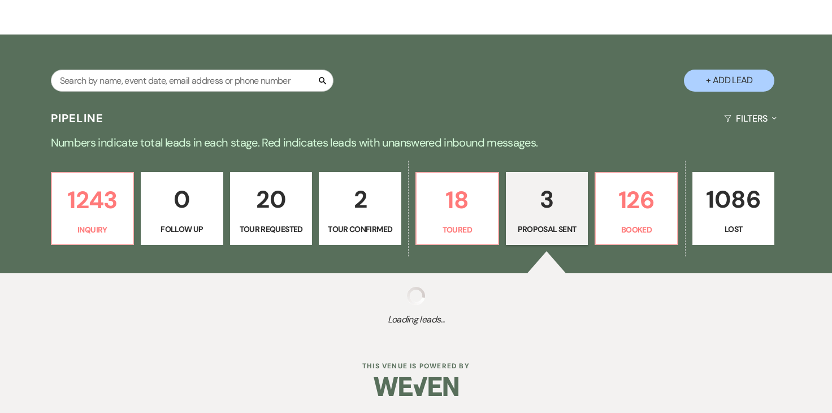
select select "6"
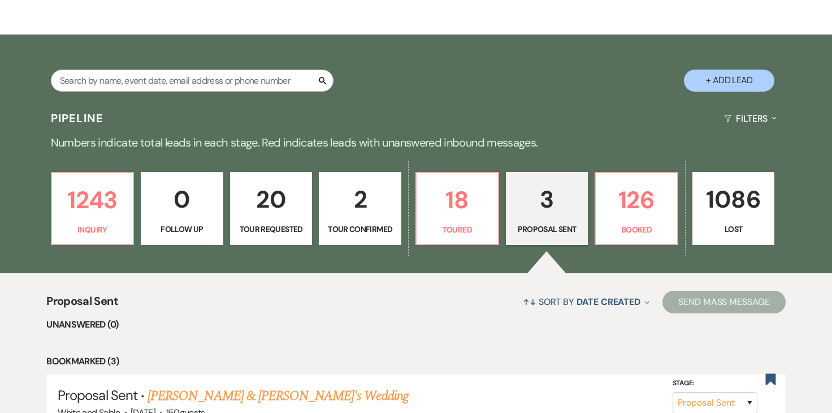
scroll to position [350, 0]
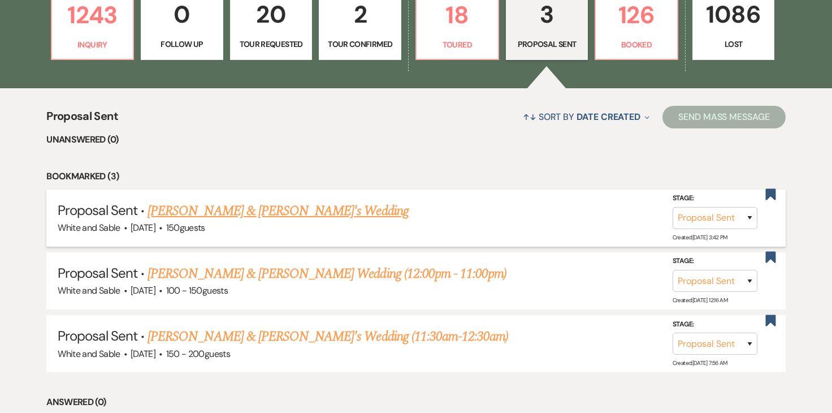
click at [300, 211] on link "[PERSON_NAME] & [PERSON_NAME]'s Wedding" at bounding box center [278, 211] width 261 height 20
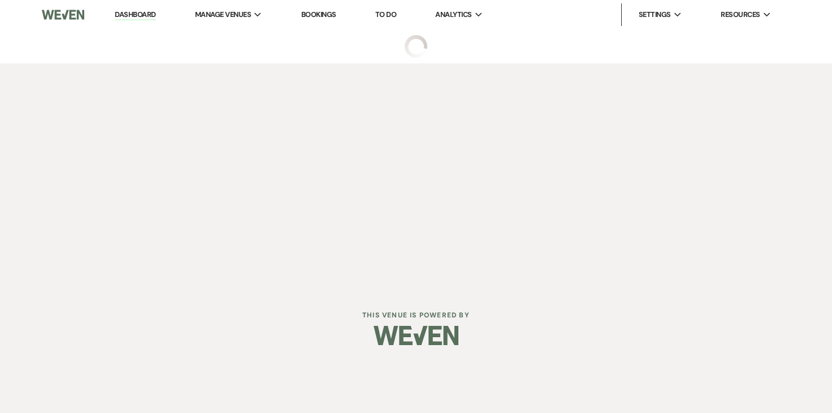
select select "6"
select select "12"
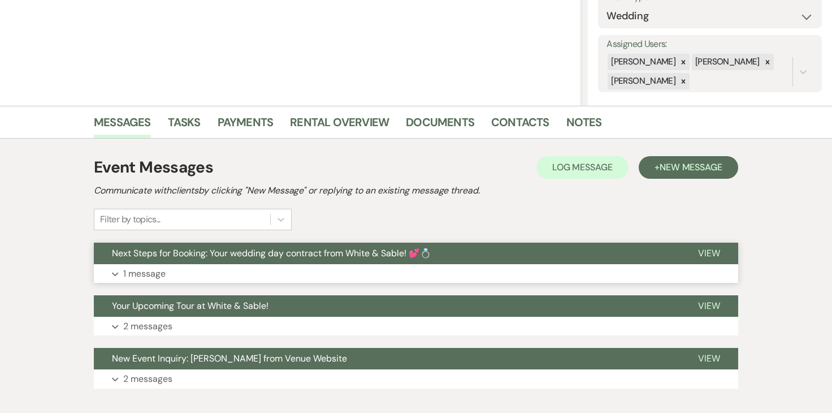
scroll to position [192, 0]
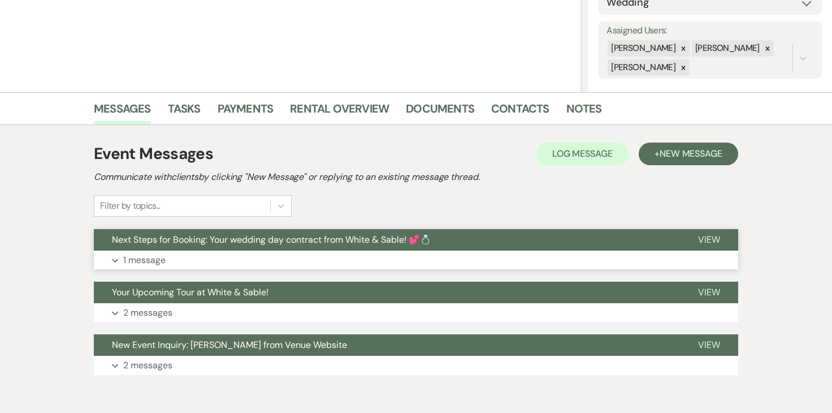
click at [141, 258] on p "1 message" at bounding box center [144, 260] width 42 height 15
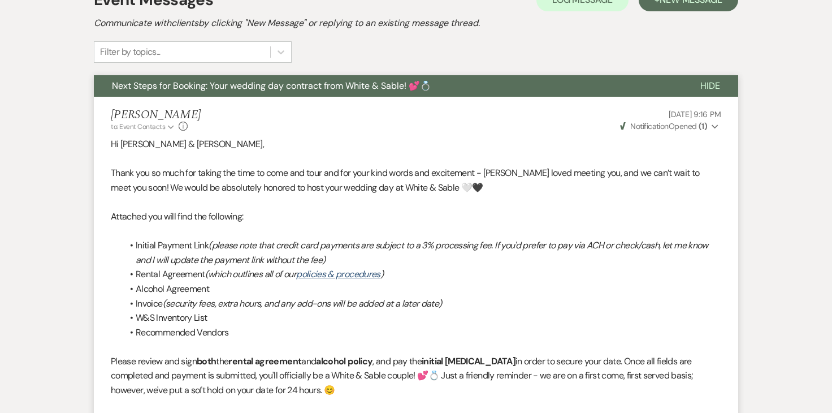
scroll to position [354, 0]
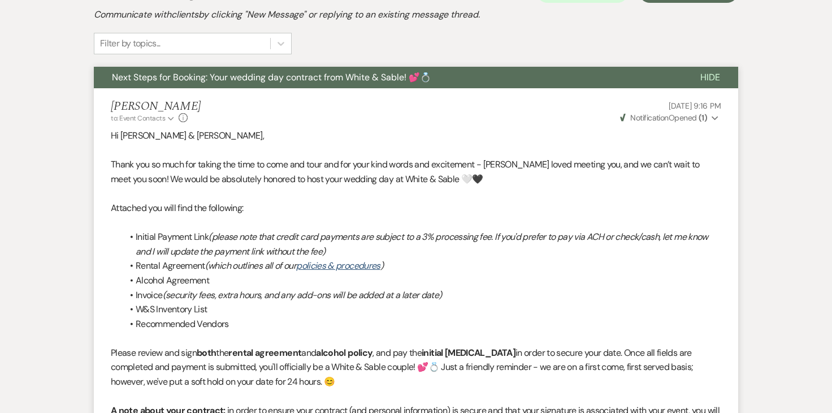
click at [710, 119] on button "Weven Check Notification Opened ( 1 ) Expand" at bounding box center [670, 118] width 103 height 12
click at [550, 120] on div "[PERSON_NAME] to: Event Contacts Expand Info [DATE] 9:16 PM Weven Check Notific…" at bounding box center [416, 112] width 611 height 24
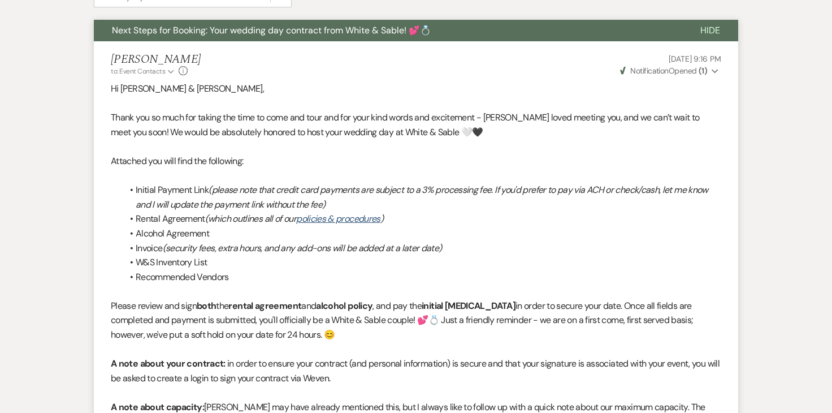
scroll to position [0, 0]
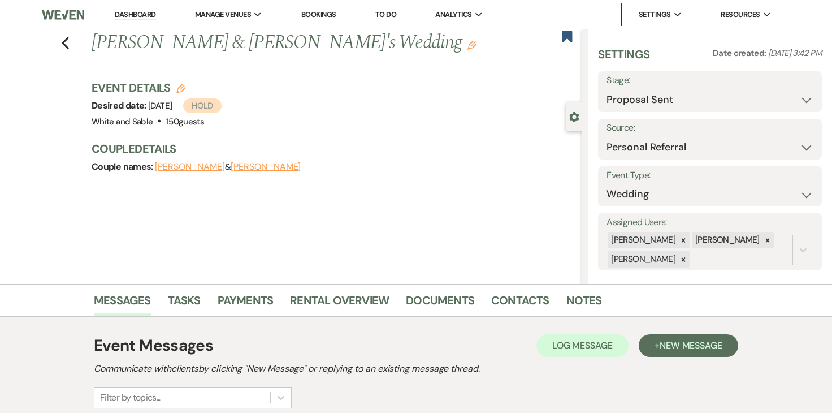
click at [140, 18] on link "Dashboard" at bounding box center [135, 15] width 41 height 11
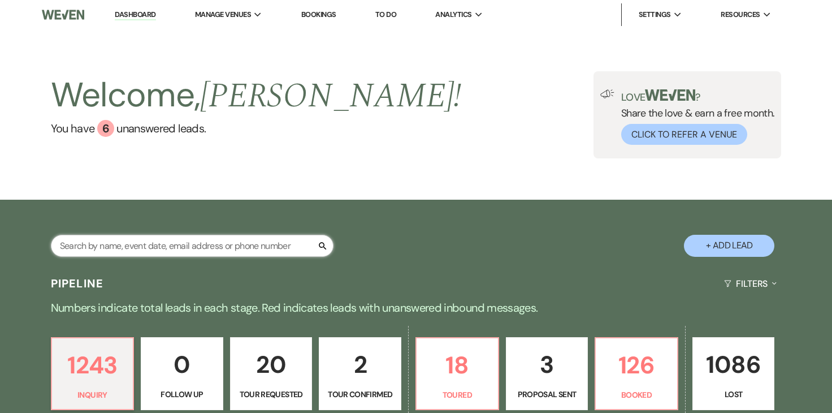
click at [168, 255] on input "text" at bounding box center [192, 246] width 283 height 22
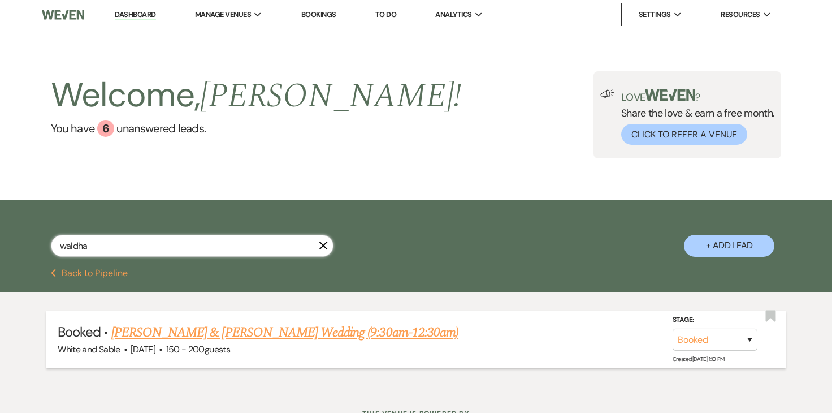
type input "waldha"
click at [221, 327] on link "[PERSON_NAME] & [PERSON_NAME] Wedding (9:30am-12:30am)" at bounding box center [284, 332] width 347 height 20
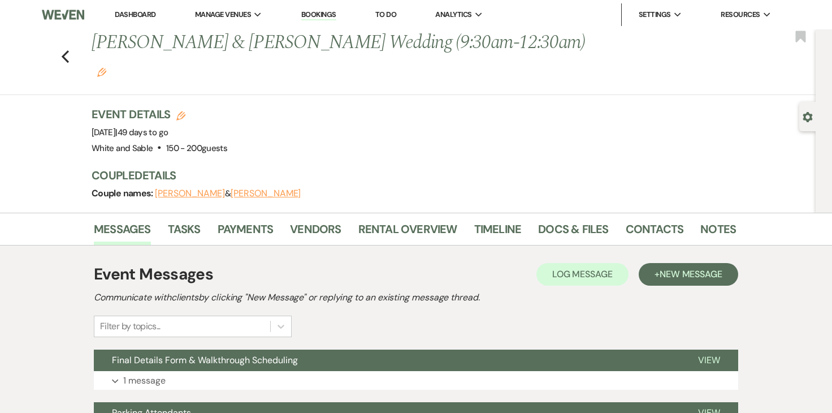
click at [134, 14] on link "Dashboard" at bounding box center [135, 15] width 41 height 10
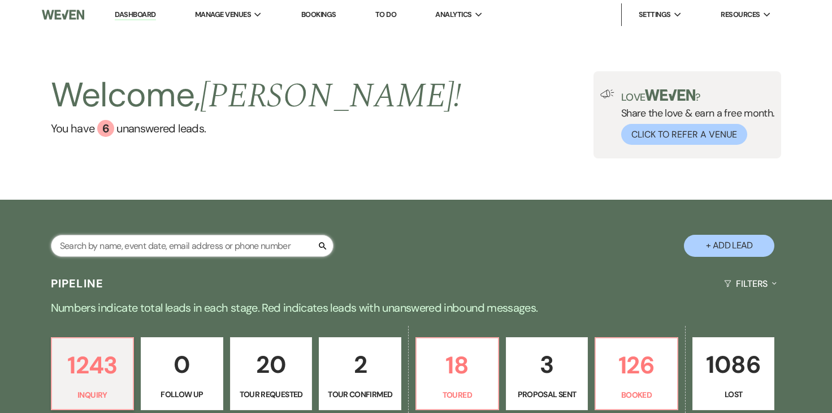
click at [170, 249] on input "text" at bounding box center [192, 246] width 283 height 22
type input "hudgens"
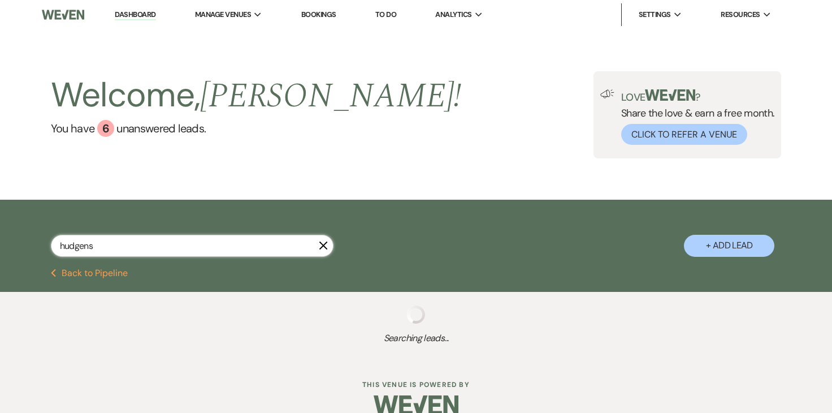
scroll to position [47, 0]
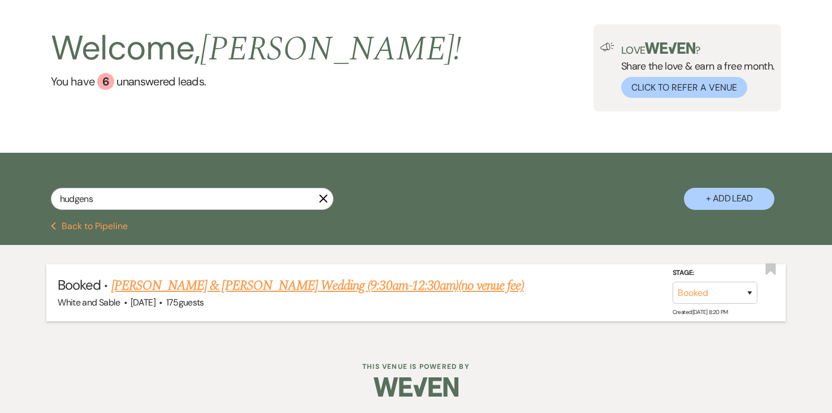
click at [127, 289] on link "[PERSON_NAME] & [PERSON_NAME] Wedding (9:30am-12:30am)(no venue fee)" at bounding box center [317, 285] width 413 height 20
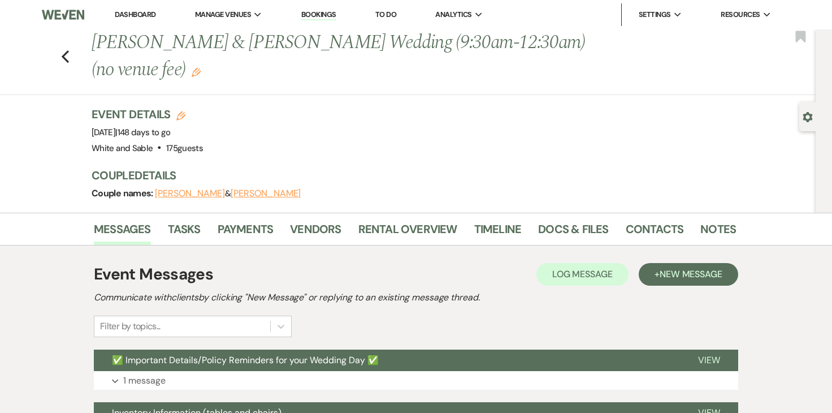
click at [149, 14] on link "Dashboard" at bounding box center [135, 15] width 41 height 10
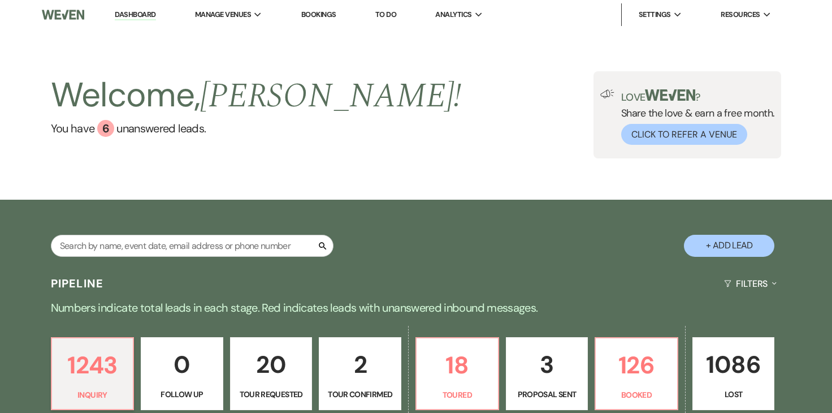
click at [129, 260] on div "Search" at bounding box center [192, 250] width 283 height 31
click at [129, 252] on input "text" at bounding box center [192, 246] width 283 height 22
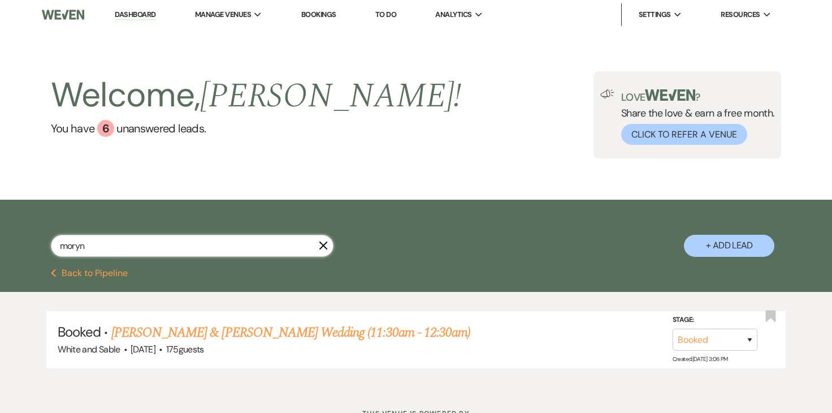
scroll to position [47, 0]
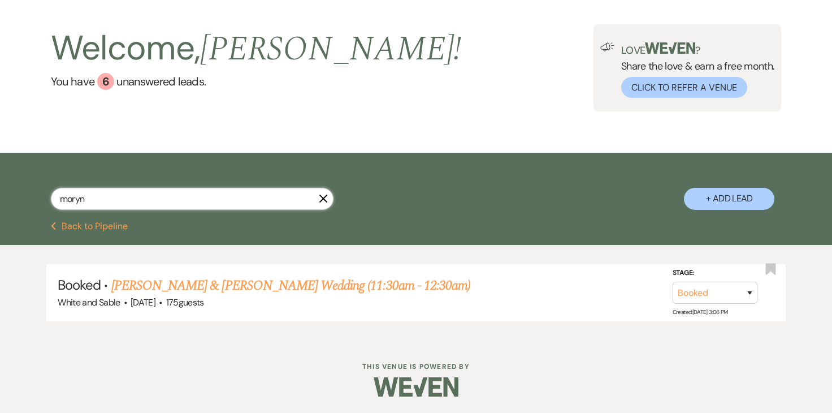
click at [115, 202] on input "moryn" at bounding box center [192, 199] width 283 height 22
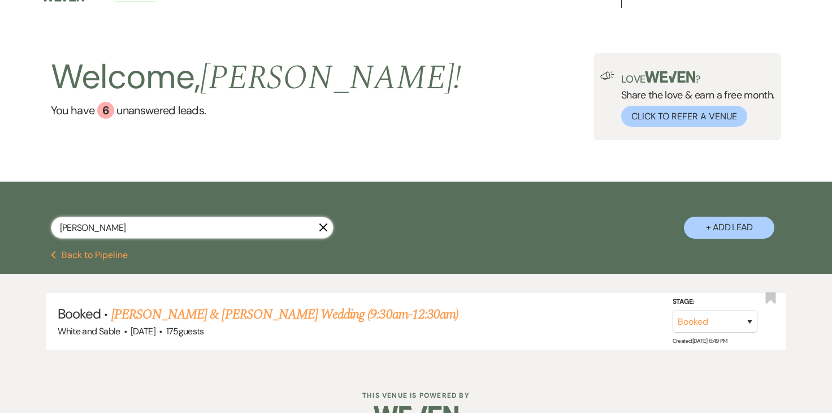
scroll to position [47, 0]
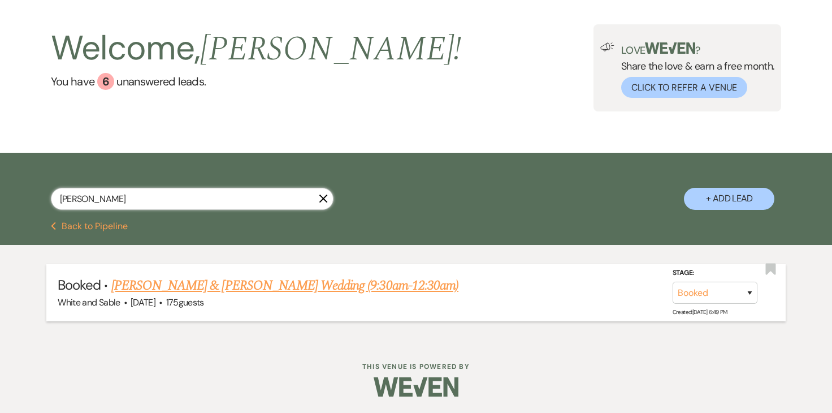
type input "[PERSON_NAME]"
click at [128, 279] on link "[PERSON_NAME] & [PERSON_NAME] Wedding (9:30am-12:30am)" at bounding box center [284, 285] width 347 height 20
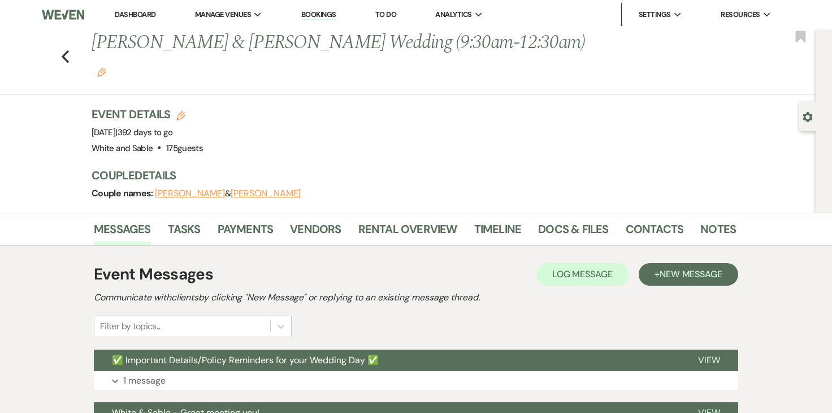
click at [142, 6] on li "Dashboard" at bounding box center [135, 14] width 52 height 23
click at [142, 12] on link "Dashboard" at bounding box center [135, 15] width 41 height 10
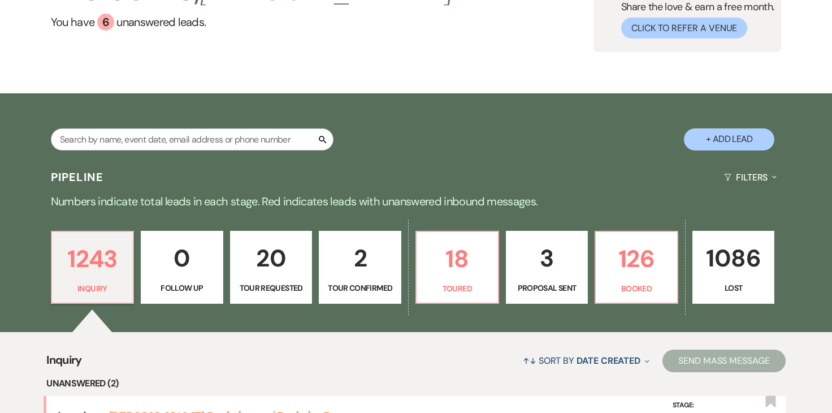
scroll to position [108, 0]
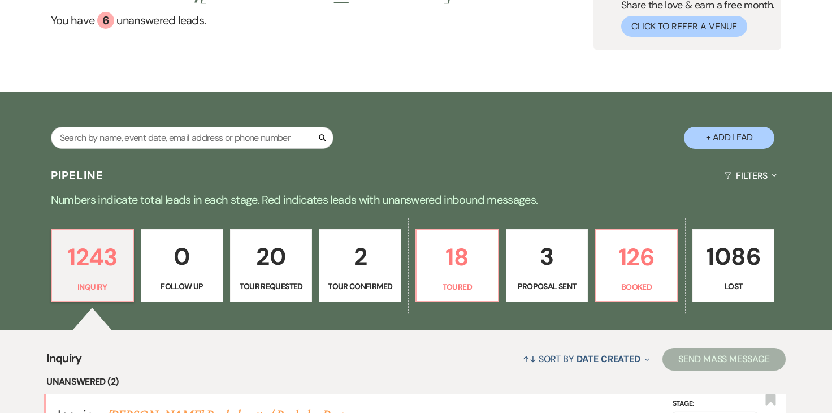
click at [550, 269] on p "3" at bounding box center [547, 256] width 68 height 38
select select "6"
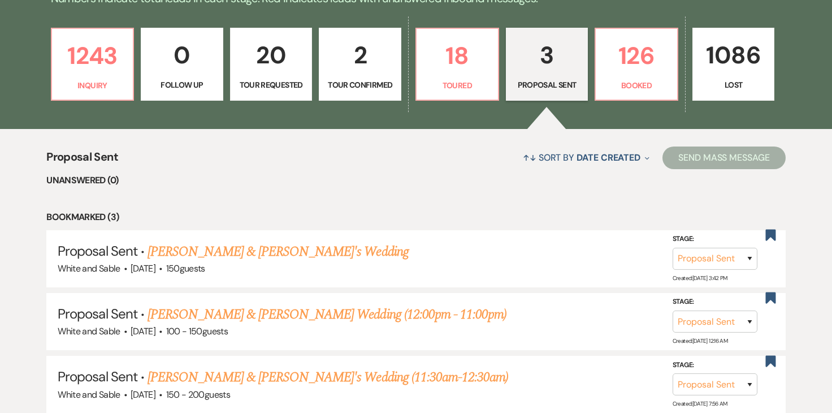
scroll to position [316, 0]
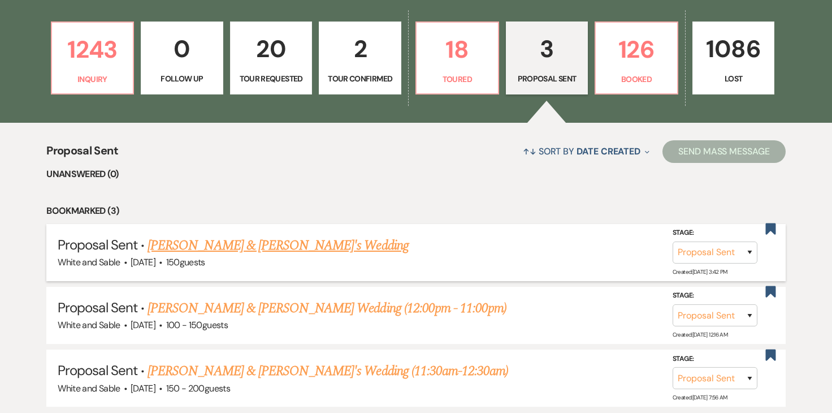
click at [297, 244] on link "[PERSON_NAME] & [PERSON_NAME]'s Wedding" at bounding box center [278, 245] width 261 height 20
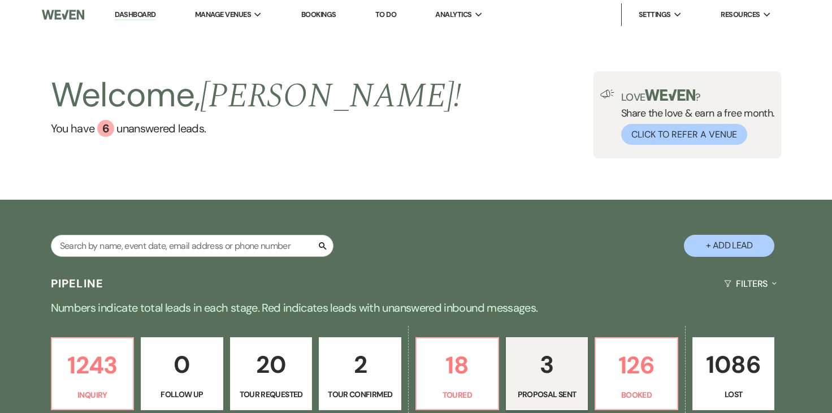
select select "6"
select select "12"
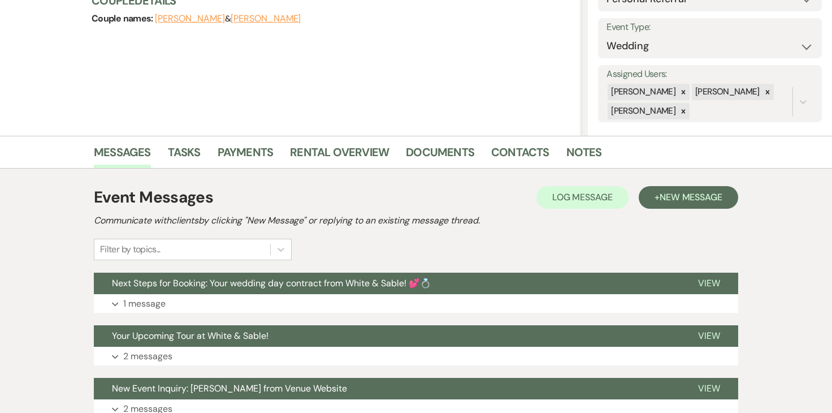
scroll to position [219, 0]
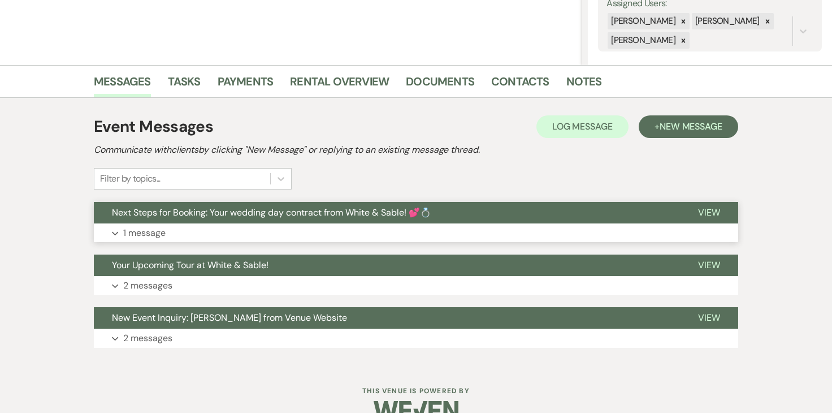
click at [163, 223] on button "Expand 1 message" at bounding box center [416, 232] width 645 height 19
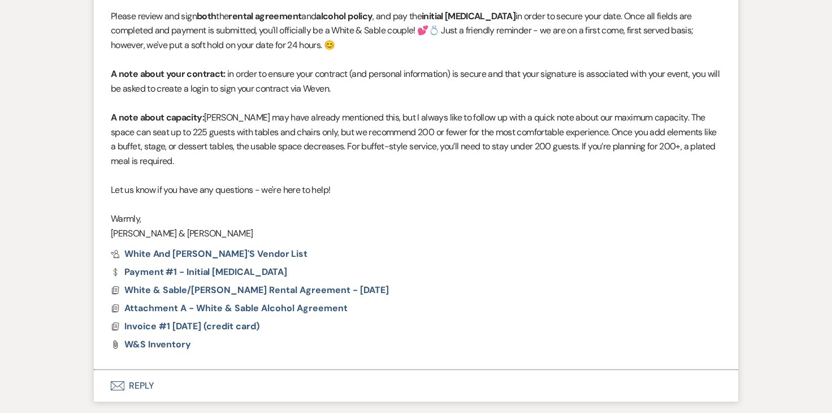
scroll to position [692, 0]
click at [163, 290] on span "White & Sable/[PERSON_NAME] Rental Agreement - [DATE]" at bounding box center [256, 289] width 265 height 12
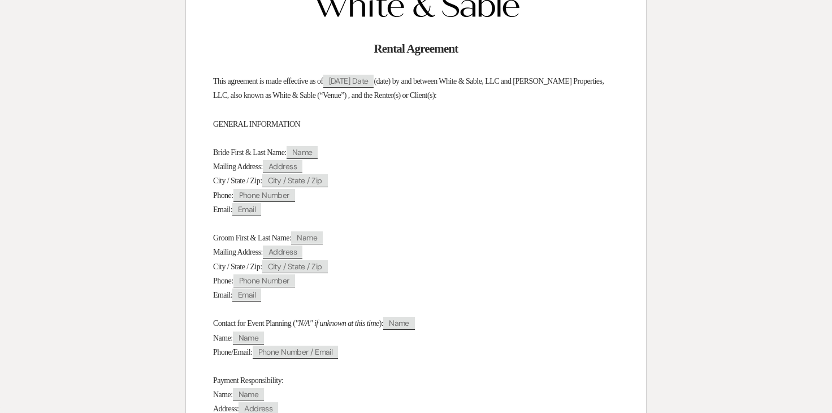
scroll to position [0, 0]
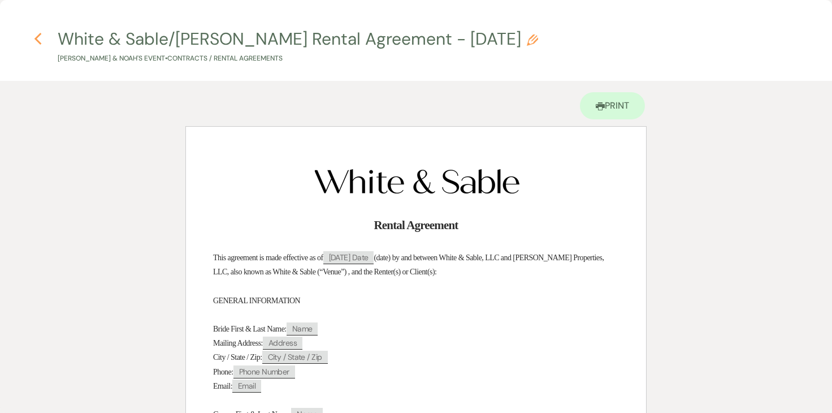
click at [40, 40] on icon "Previous" at bounding box center [38, 39] width 8 height 14
